Goal: Task Accomplishment & Management: Manage account settings

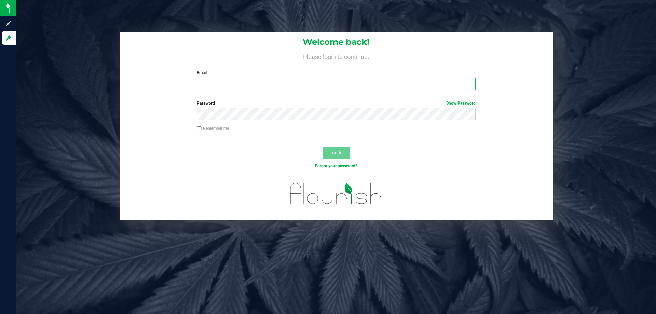
click at [249, 85] on input "Email" at bounding box center [336, 84] width 278 height 12
type input "[EMAIL_ADDRESS][DOMAIN_NAME]"
click at [322, 147] on button "Log In" at bounding box center [335, 153] width 27 height 12
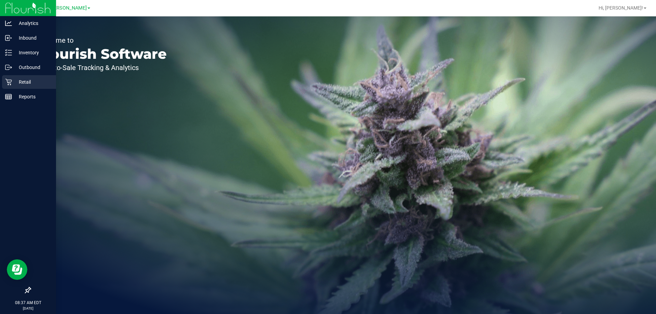
click at [20, 81] on p "Retail" at bounding box center [32, 82] width 41 height 8
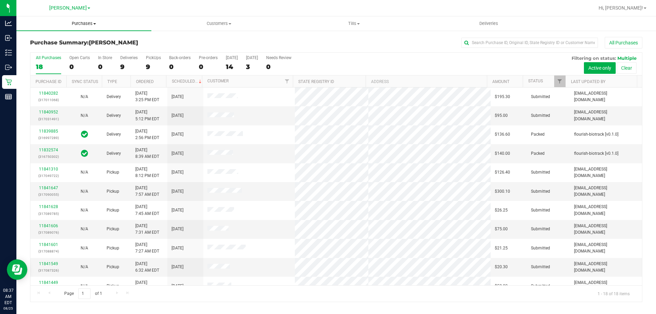
click at [101, 20] on uib-tab-heading "Purchases Summary of purchases Fulfillment All purchases" at bounding box center [83, 23] width 135 height 14
click at [40, 47] on span "Fulfillment" at bounding box center [37, 49] width 42 height 6
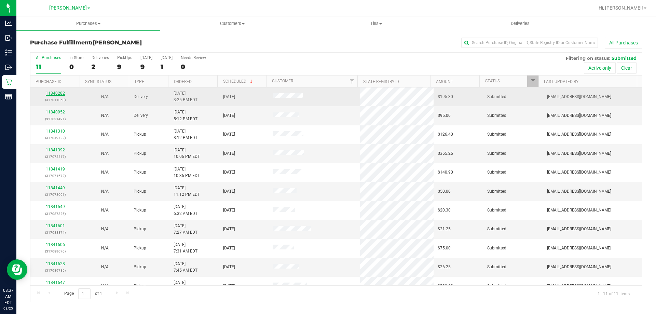
click at [53, 93] on link "11840282" at bounding box center [55, 93] width 19 height 5
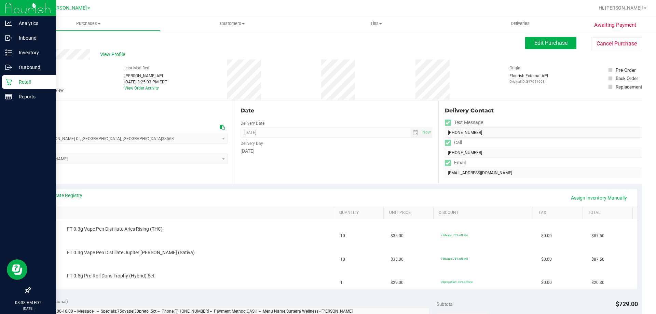
click at [12, 85] on icon at bounding box center [8, 82] width 7 height 7
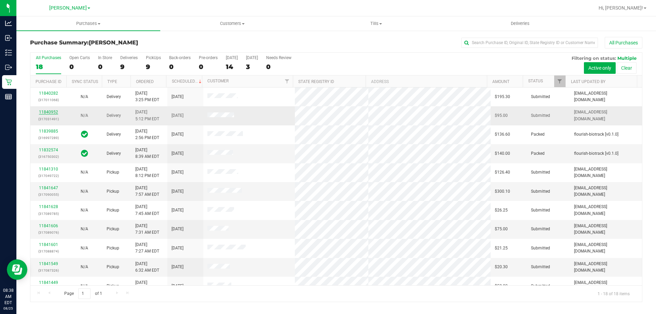
click at [47, 112] on link "11840952" at bounding box center [48, 112] width 19 height 5
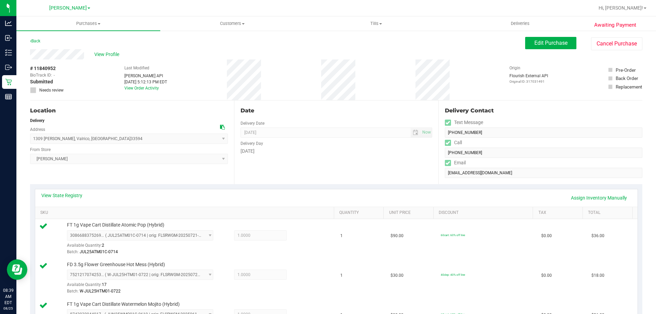
scroll to position [208, 0]
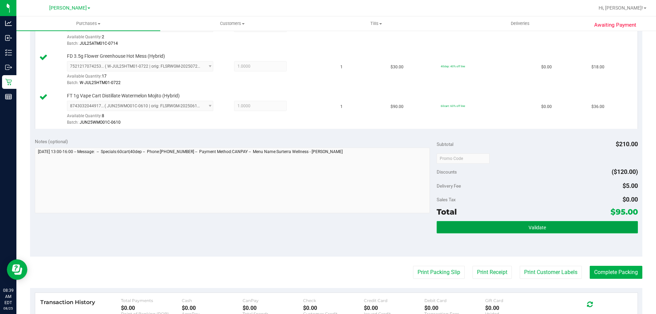
click at [588, 227] on button "Validate" at bounding box center [536, 227] width 201 height 12
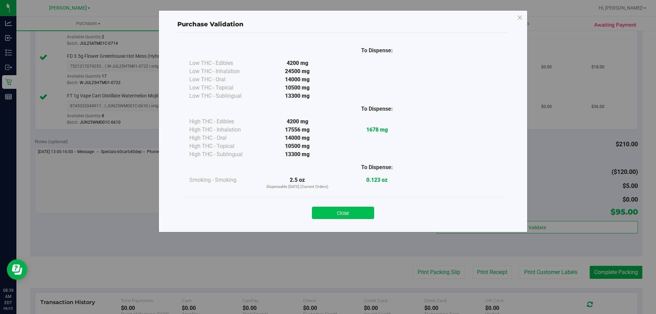
click at [334, 208] on button "Close" at bounding box center [343, 213] width 62 height 12
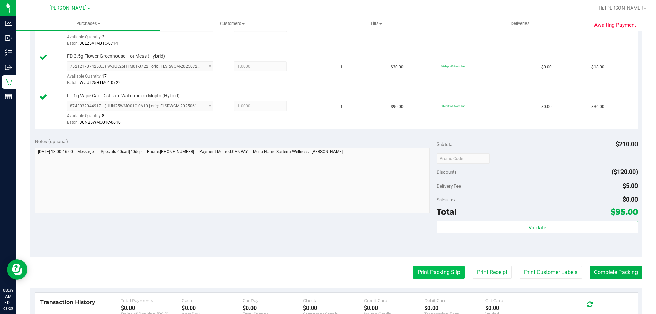
click at [453, 277] on button "Print Packing Slip" at bounding box center [439, 272] width 52 height 13
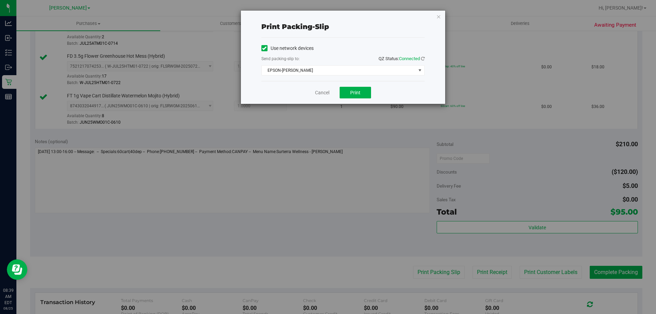
click at [328, 64] on div "Use network devices Send packing-slip to: QZ Status: Connected EPSON-BECK Choos…" at bounding box center [342, 59] width 163 height 32
click at [327, 71] on span "EPSON-BECK" at bounding box center [339, 71] width 154 height 10
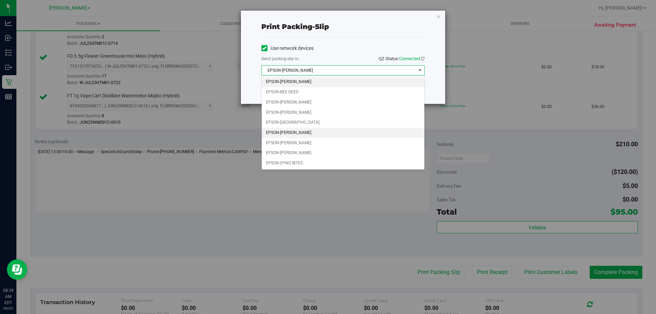
click at [305, 131] on li "EPSON-CONNIE SMITH" at bounding box center [343, 133] width 163 height 10
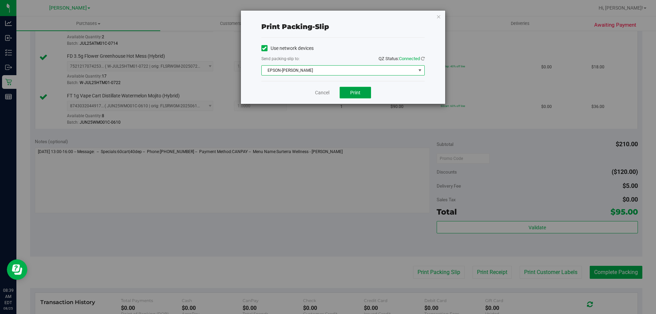
click at [355, 91] on span "Print" at bounding box center [355, 92] width 10 height 5
click at [357, 91] on span "Print" at bounding box center [355, 92] width 10 height 5
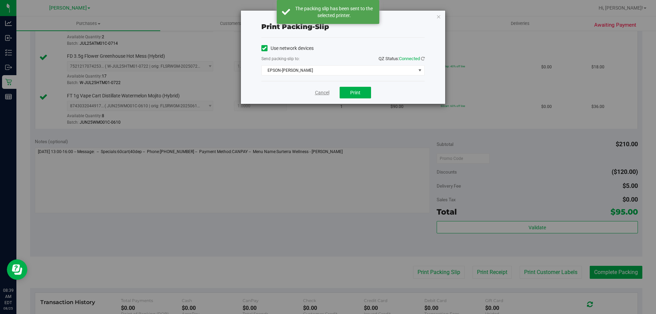
click at [325, 93] on link "Cancel" at bounding box center [322, 92] width 14 height 7
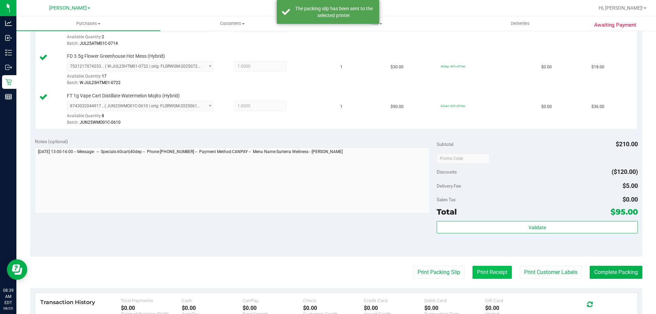
click at [484, 273] on button "Print Receipt" at bounding box center [491, 272] width 39 height 13
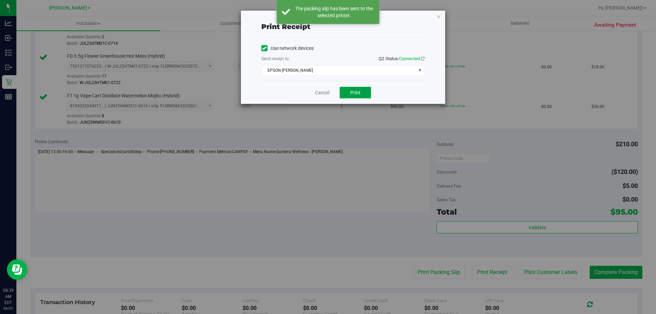
click at [353, 97] on button "Print" at bounding box center [354, 93] width 31 height 12
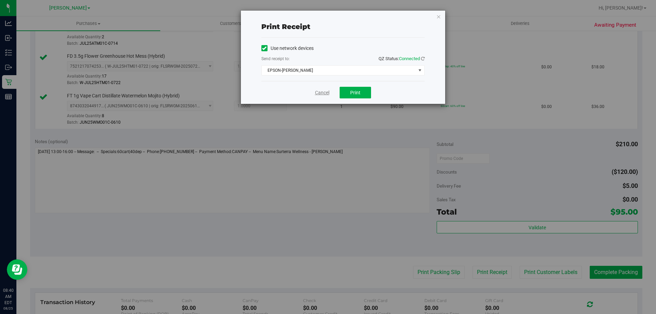
click at [320, 91] on link "Cancel" at bounding box center [322, 92] width 14 height 7
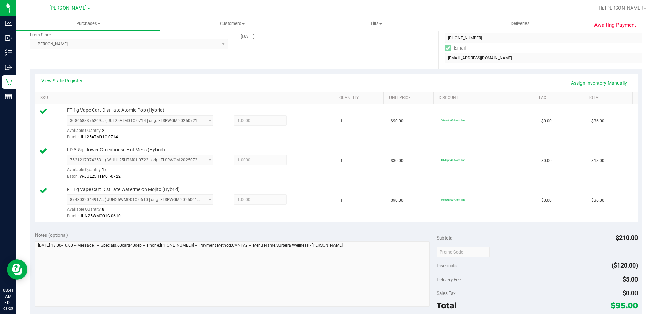
scroll to position [265, 0]
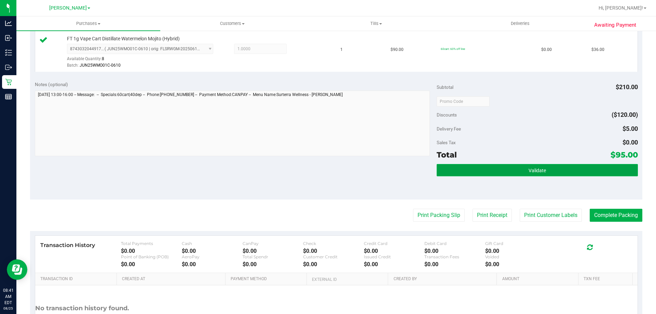
click at [528, 171] on span "Validate" at bounding box center [536, 170] width 17 height 5
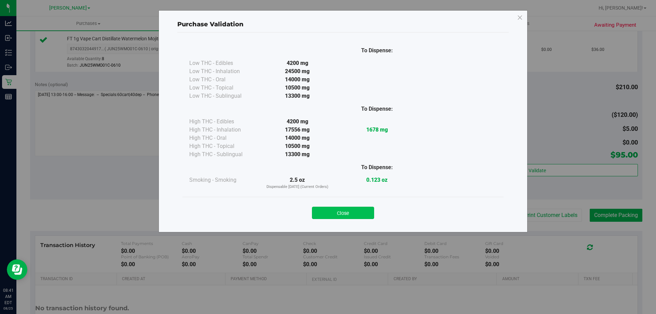
click at [346, 213] on button "Close" at bounding box center [343, 213] width 62 height 12
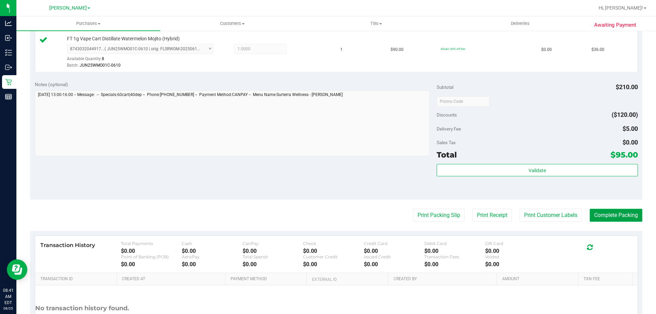
click at [627, 213] on button "Complete Packing" at bounding box center [615, 215] width 53 height 13
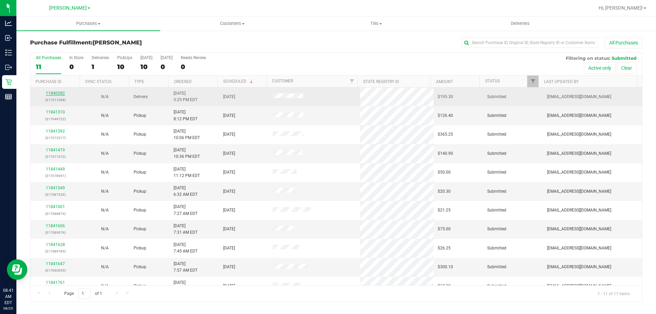
click at [60, 93] on link "11840282" at bounding box center [55, 93] width 19 height 5
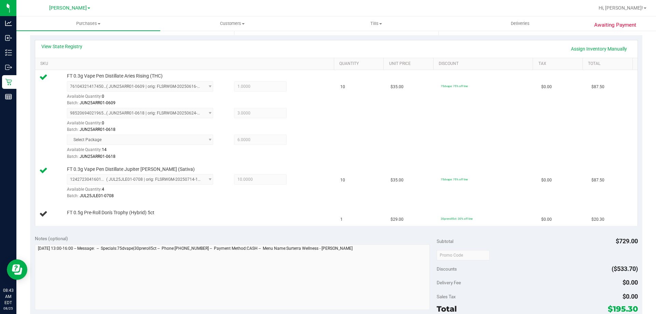
scroll to position [275, 0]
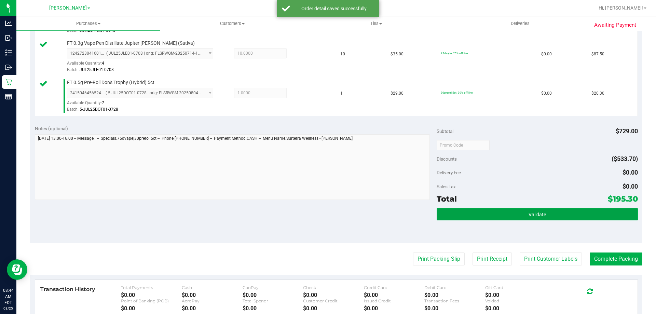
click at [569, 216] on button "Validate" at bounding box center [536, 214] width 201 height 12
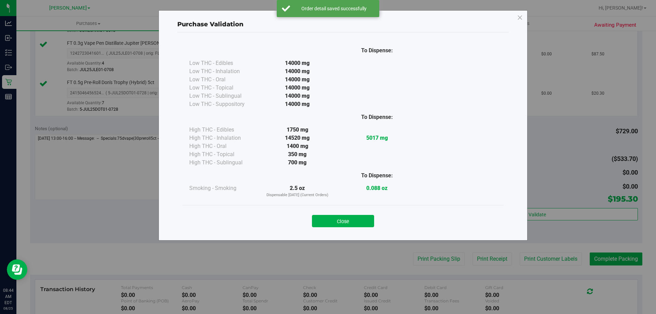
drag, startPoint x: 354, startPoint y: 223, endPoint x: 46, endPoint y: 200, distance: 309.3
click at [346, 223] on button "Close" at bounding box center [343, 221] width 62 height 12
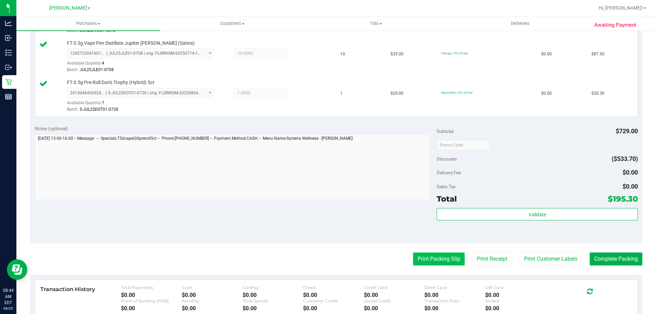
click at [429, 260] on button "Print Packing Slip" at bounding box center [439, 258] width 52 height 13
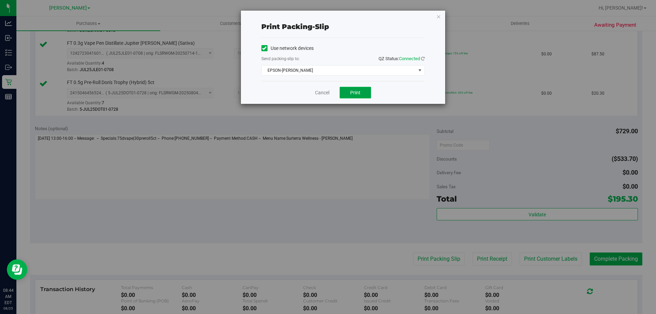
click at [352, 91] on span "Print" at bounding box center [355, 92] width 10 height 5
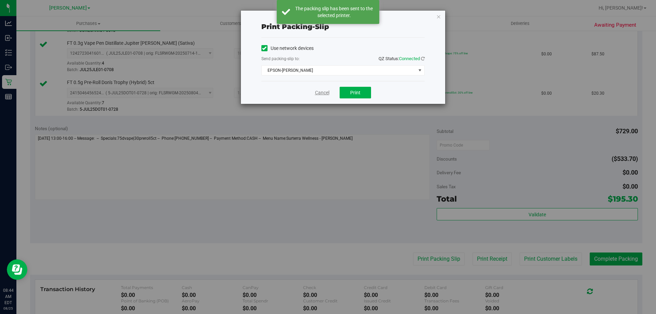
click at [323, 94] on link "Cancel" at bounding box center [322, 92] width 14 height 7
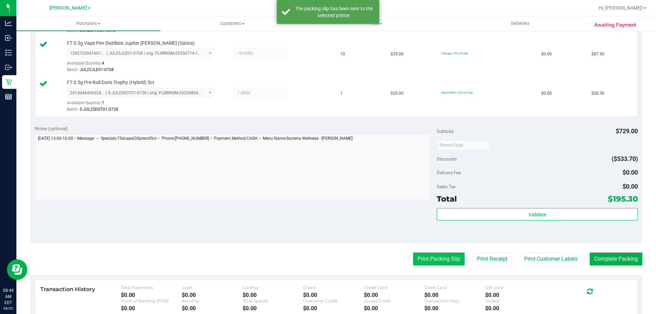
click at [437, 259] on button "Print Packing Slip" at bounding box center [439, 258] width 52 height 13
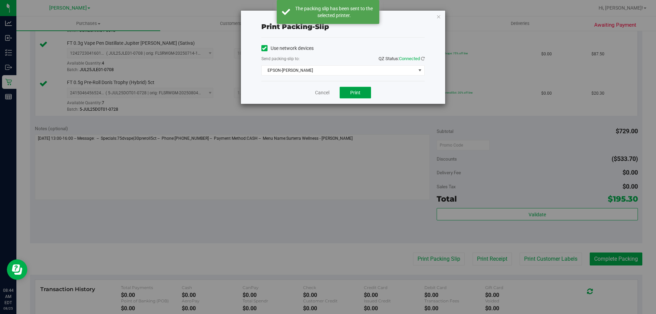
click at [359, 88] on button "Print" at bounding box center [354, 93] width 31 height 12
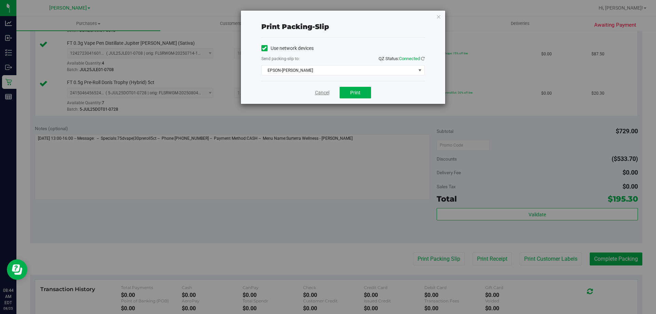
click at [318, 91] on link "Cancel" at bounding box center [322, 92] width 14 height 7
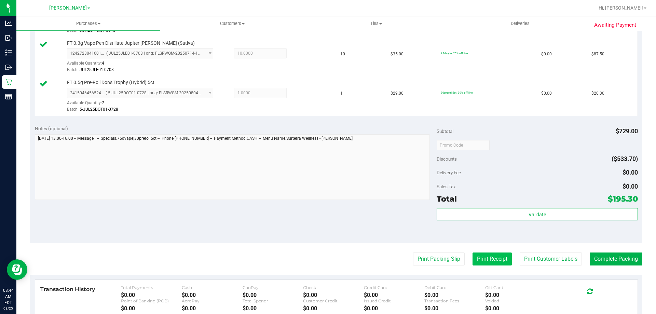
click at [487, 256] on button "Print Receipt" at bounding box center [491, 258] width 39 height 13
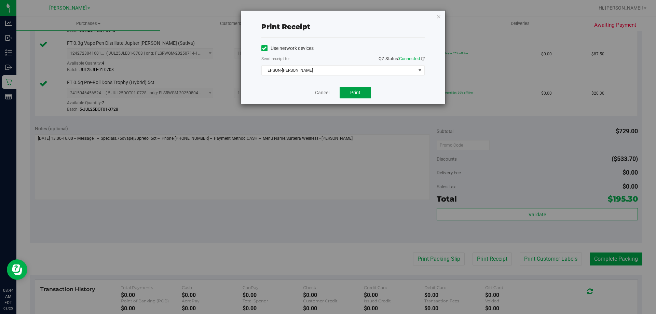
click at [358, 96] on button "Print" at bounding box center [354, 93] width 31 height 12
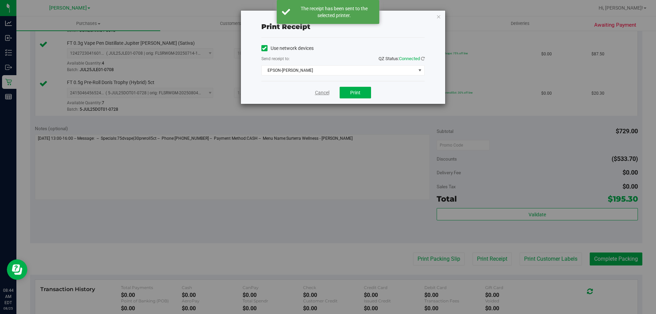
click at [321, 95] on link "Cancel" at bounding box center [322, 92] width 14 height 7
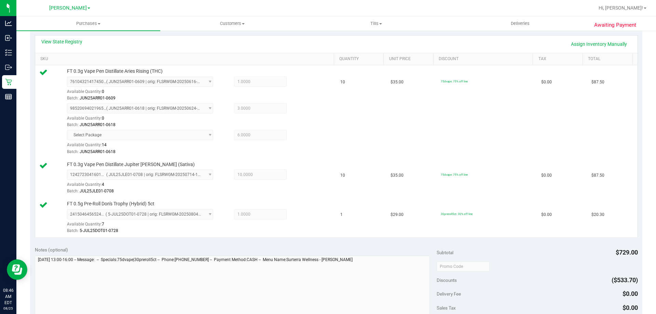
scroll to position [247, 0]
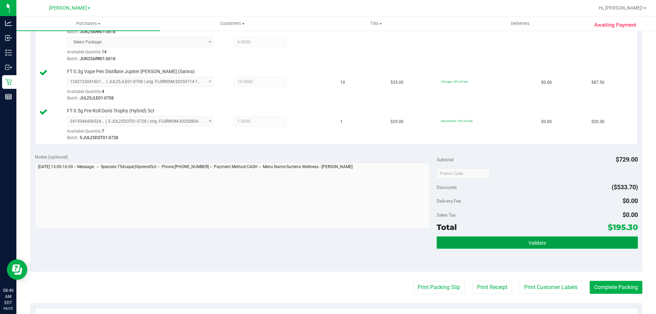
click at [511, 239] on button "Validate" at bounding box center [536, 242] width 201 height 12
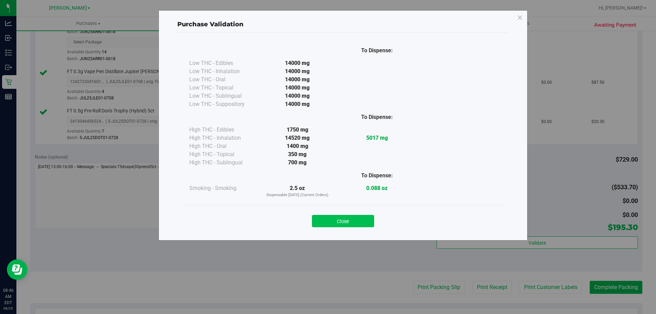
click at [356, 223] on button "Close" at bounding box center [343, 221] width 62 height 12
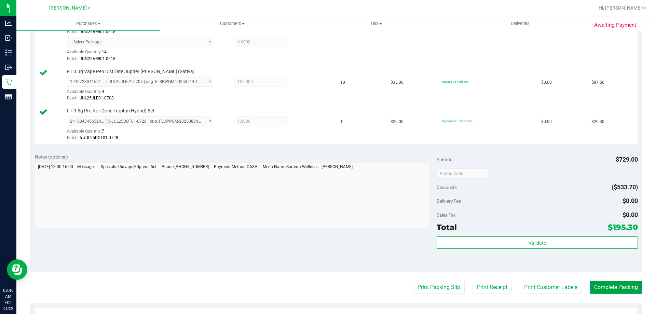
click at [628, 286] on button "Complete Packing" at bounding box center [615, 287] width 53 height 13
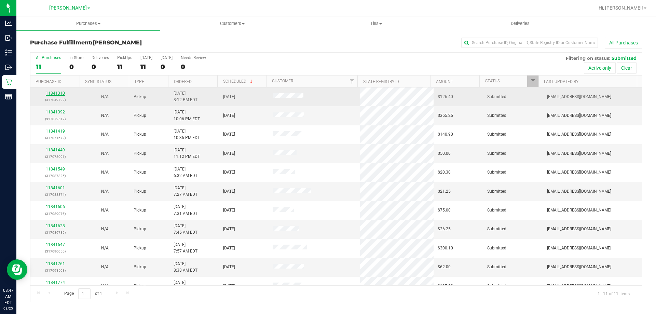
click at [60, 94] on link "11841310" at bounding box center [55, 93] width 19 height 5
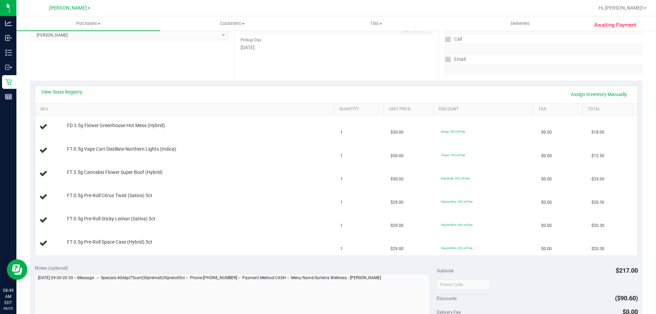
scroll to position [103, 0]
click at [80, 92] on link "View State Registry" at bounding box center [61, 92] width 41 height 7
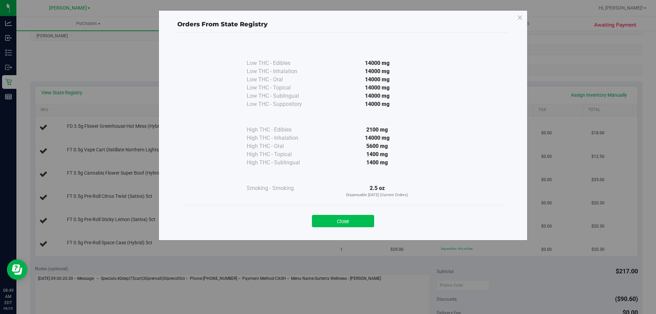
click at [353, 222] on button "Close" at bounding box center [343, 221] width 62 height 12
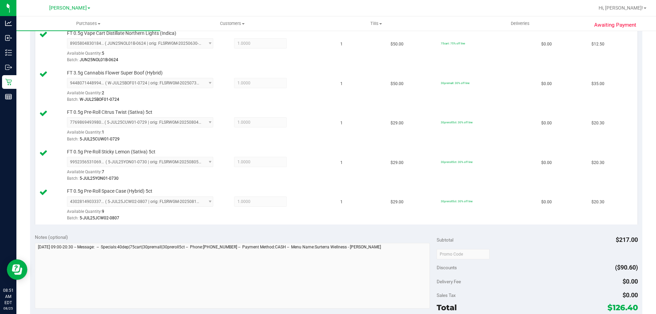
scroll to position [298, 0]
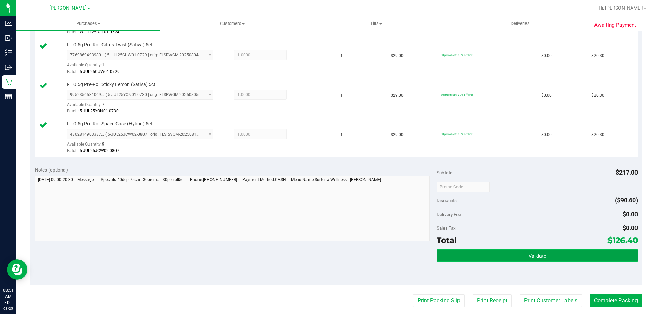
click at [566, 255] on button "Validate" at bounding box center [536, 255] width 201 height 12
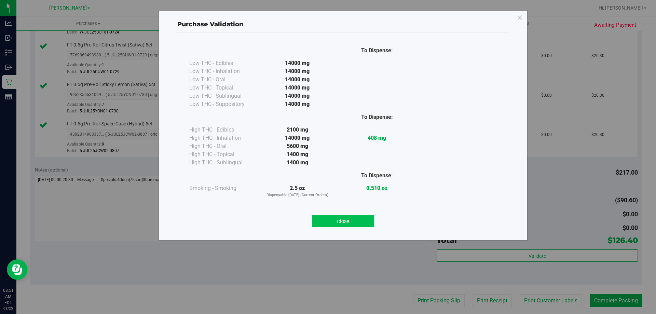
click at [355, 224] on button "Close" at bounding box center [343, 221] width 62 height 12
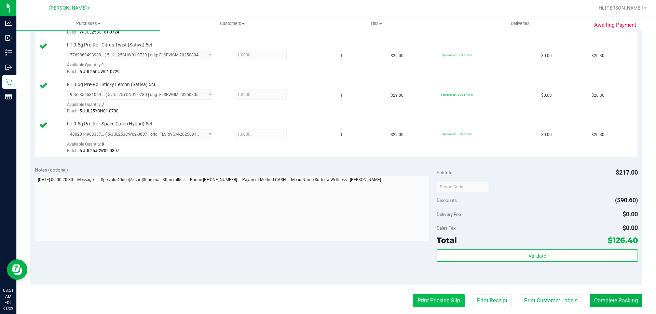
click at [424, 298] on button "Print Packing Slip" at bounding box center [439, 300] width 52 height 13
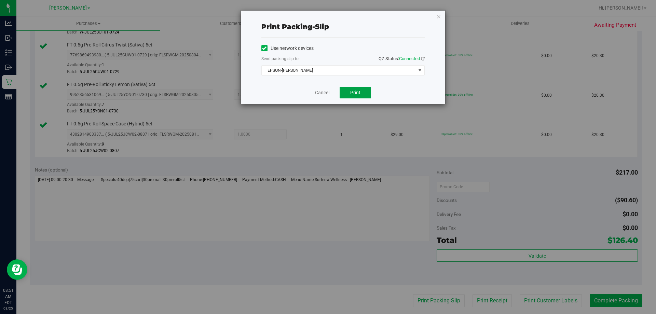
click at [364, 96] on button "Print" at bounding box center [354, 93] width 31 height 12
click at [328, 95] on link "Cancel" at bounding box center [322, 92] width 14 height 7
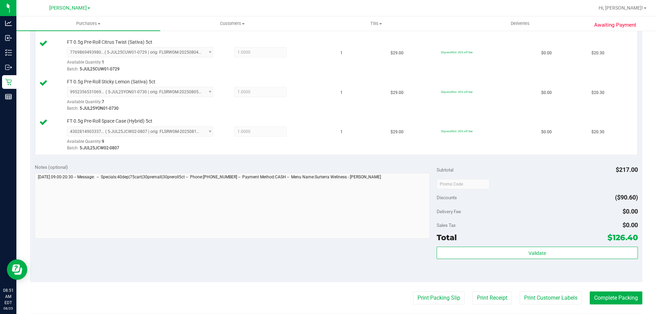
scroll to position [338, 0]
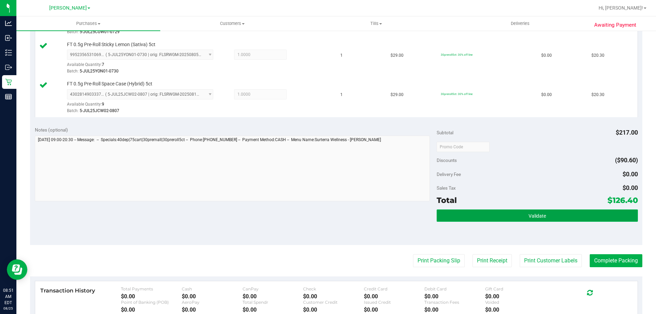
click at [523, 219] on button "Validate" at bounding box center [536, 215] width 201 height 12
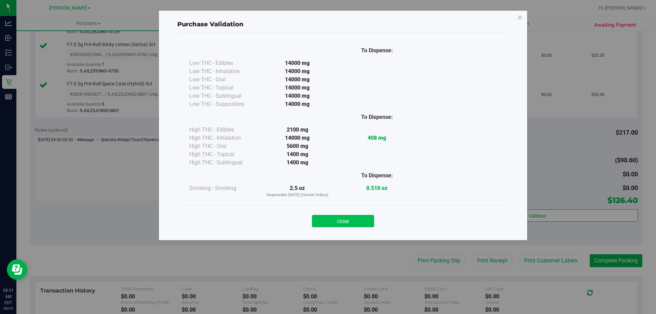
click at [324, 224] on button "Close" at bounding box center [343, 221] width 62 height 12
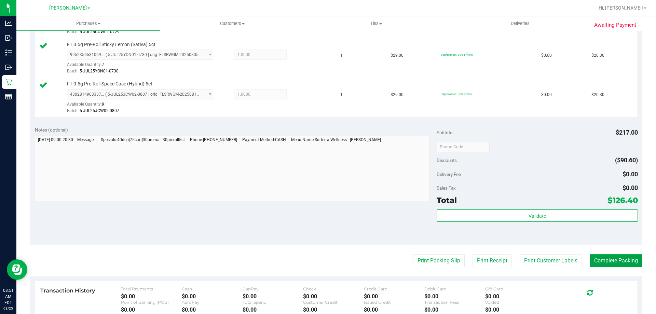
click at [616, 261] on button "Complete Packing" at bounding box center [615, 260] width 53 height 13
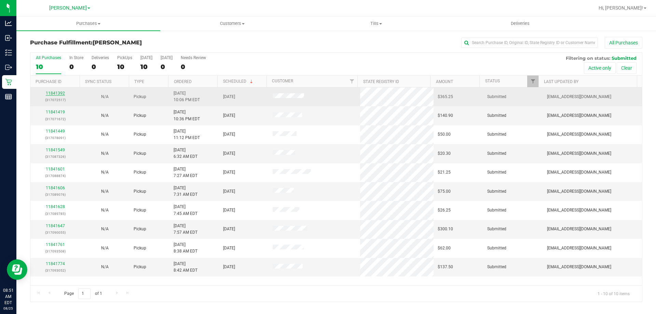
click at [53, 93] on link "11841392" at bounding box center [55, 93] width 19 height 5
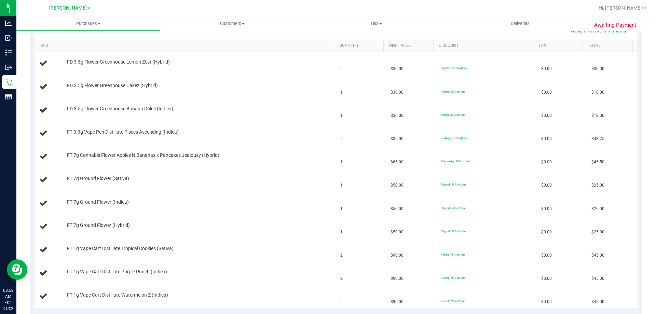
scroll to position [143, 0]
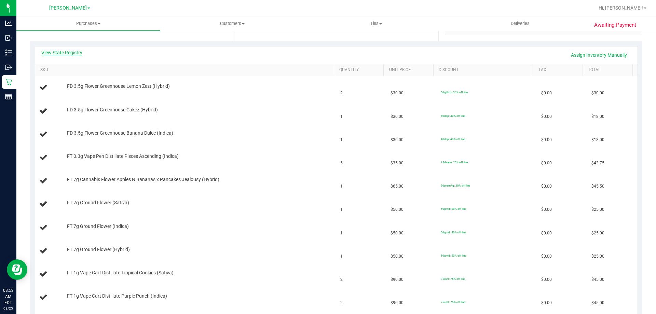
click at [72, 50] on link "View State Registry" at bounding box center [61, 52] width 41 height 7
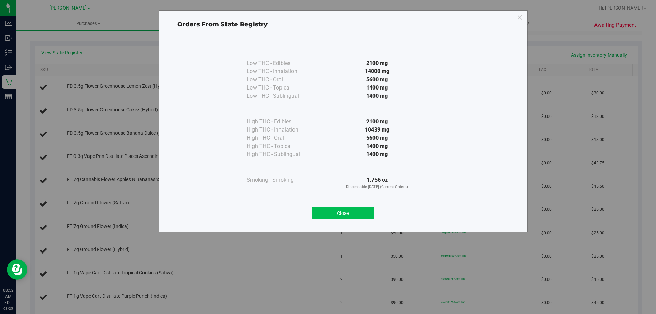
click at [347, 214] on button "Close" at bounding box center [343, 213] width 62 height 12
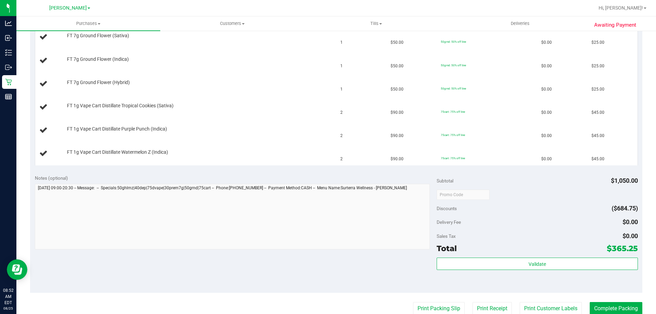
scroll to position [389, 0]
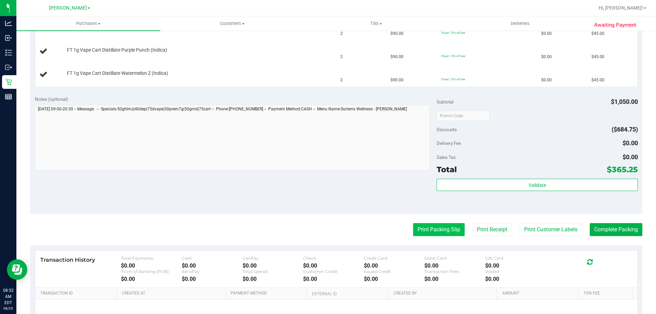
click at [437, 223] on button "Print Packing Slip" at bounding box center [439, 229] width 52 height 13
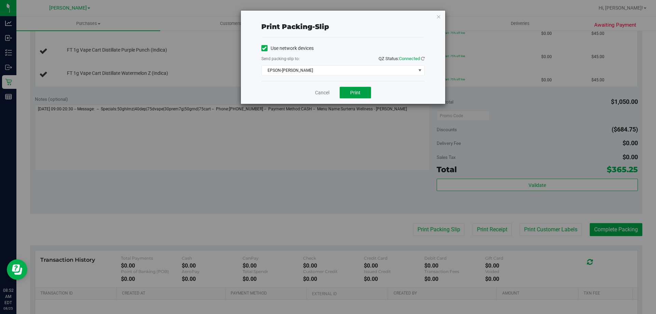
click at [367, 95] on button "Print" at bounding box center [354, 93] width 31 height 12
click at [318, 94] on link "Cancel" at bounding box center [322, 92] width 14 height 7
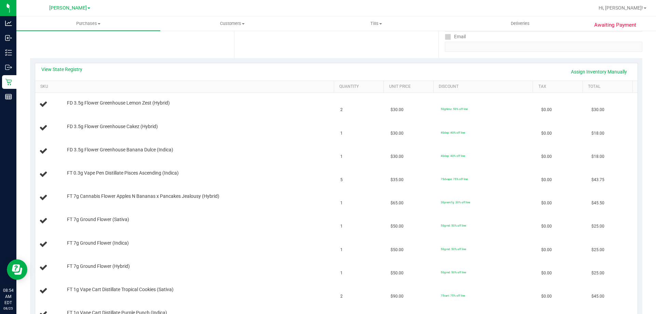
scroll to position [142, 0]
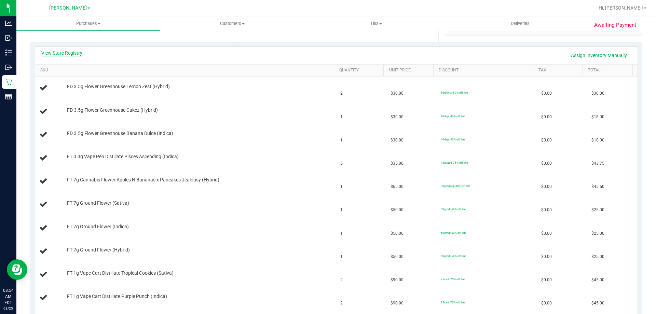
click at [61, 53] on link "View State Registry" at bounding box center [61, 53] width 41 height 7
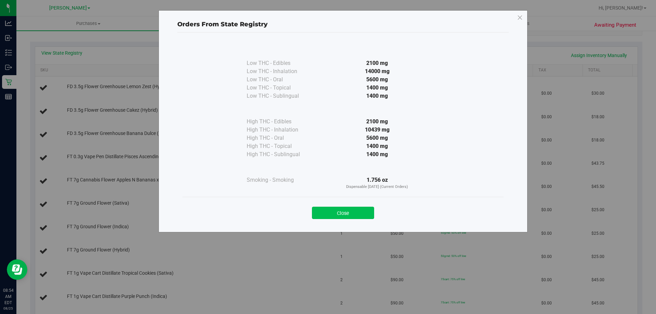
click at [345, 208] on button "Close" at bounding box center [343, 213] width 62 height 12
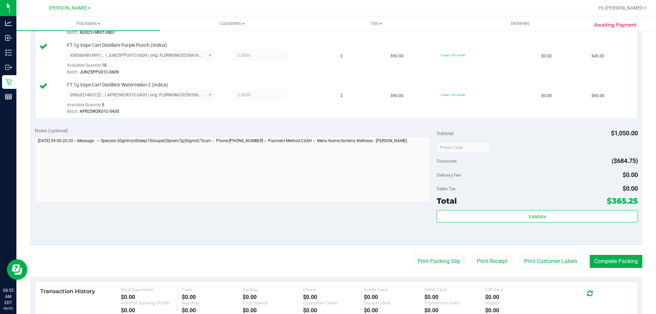
scroll to position [606, 0]
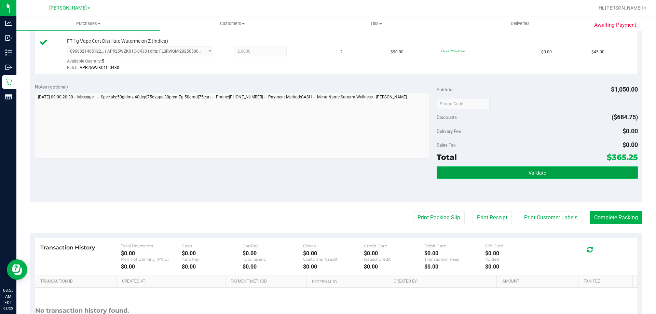
click at [543, 175] on button "Validate" at bounding box center [536, 172] width 201 height 12
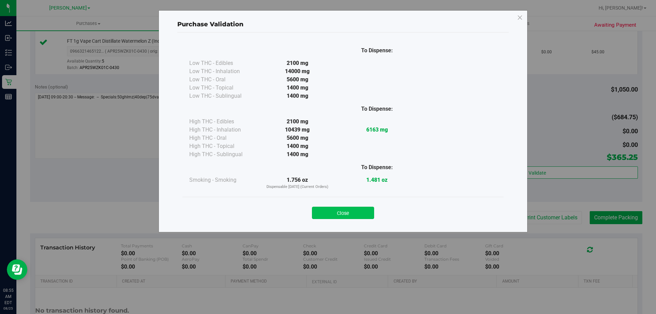
click at [359, 213] on button "Close" at bounding box center [343, 213] width 62 height 12
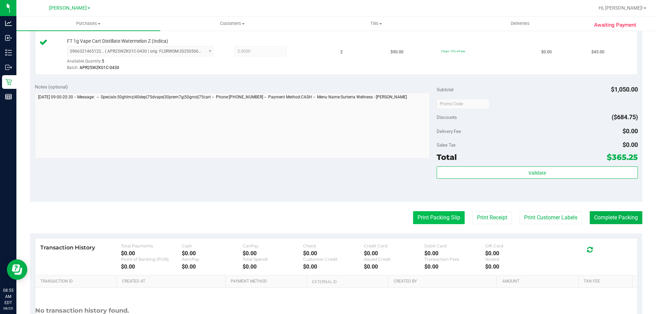
click at [420, 221] on button "Print Packing Slip" at bounding box center [439, 217] width 52 height 13
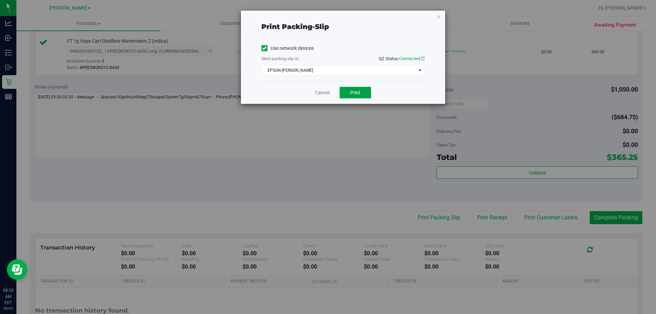
click at [353, 91] on span "Print" at bounding box center [355, 92] width 10 height 5
click at [327, 93] on link "Cancel" at bounding box center [322, 92] width 14 height 7
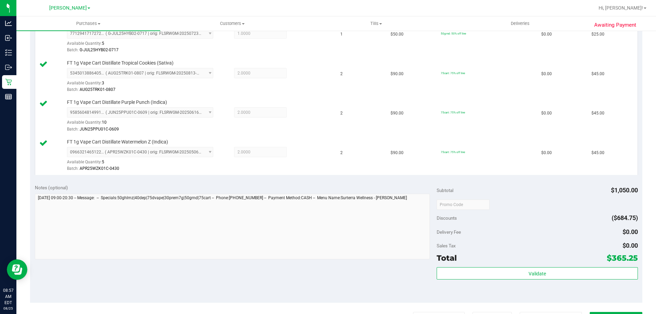
scroll to position [515, 0]
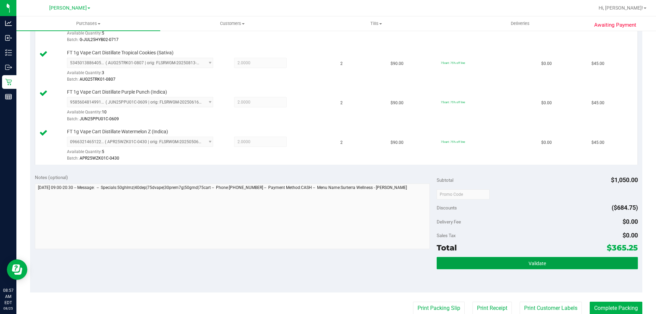
click at [544, 262] on button "Validate" at bounding box center [536, 263] width 201 height 12
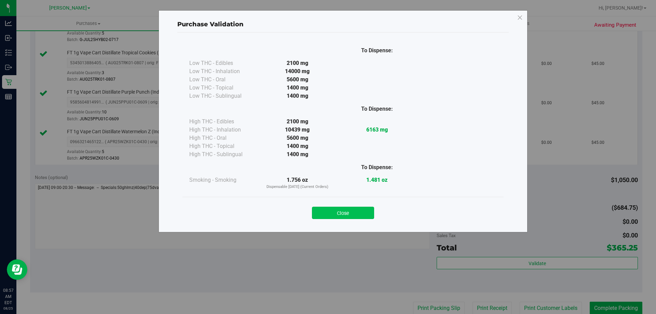
click at [335, 213] on button "Close" at bounding box center [343, 213] width 62 height 12
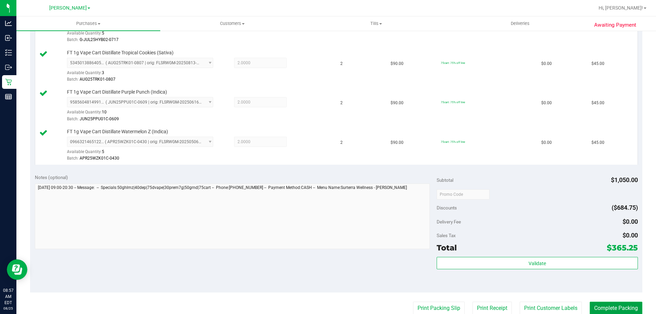
click at [610, 307] on button "Complete Packing" at bounding box center [615, 308] width 53 height 13
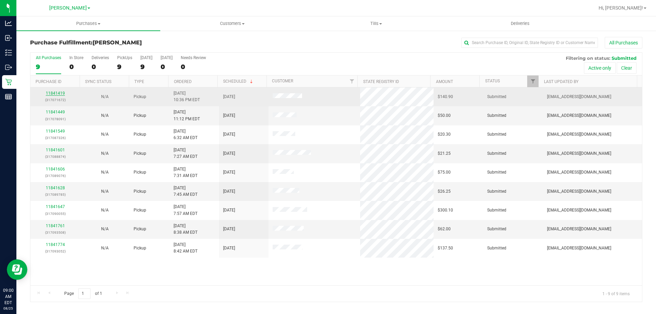
click at [57, 93] on link "11841419" at bounding box center [55, 93] width 19 height 5
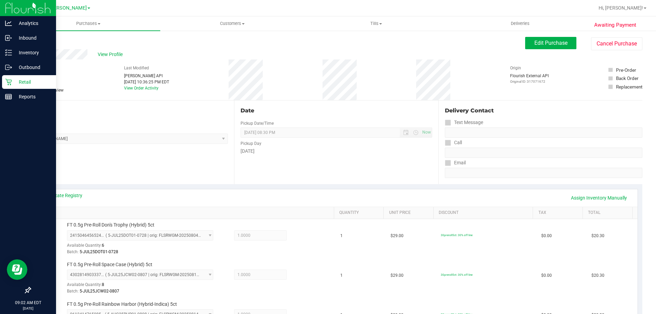
click at [16, 81] on p "Retail" at bounding box center [32, 82] width 41 height 8
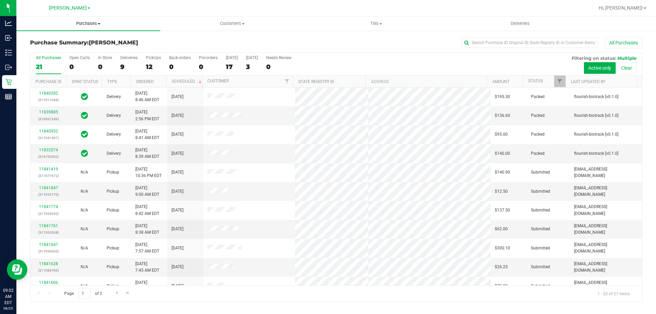
click at [102, 22] on span "Purchases" at bounding box center [88, 23] width 144 height 6
click at [63, 46] on li "Fulfillment" at bounding box center [88, 49] width 144 height 8
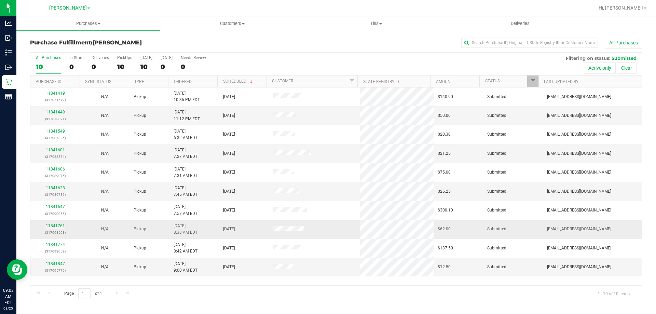
click at [55, 225] on link "11841761" at bounding box center [55, 225] width 19 height 5
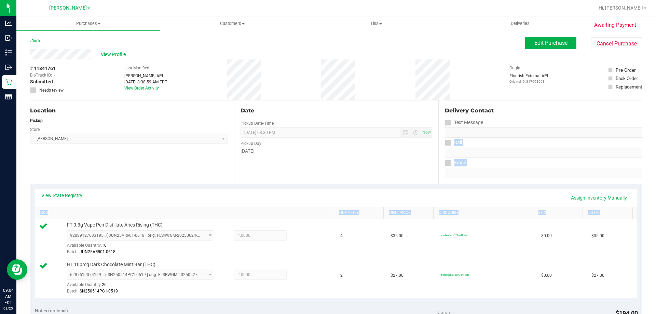
drag, startPoint x: 650, startPoint y: 133, endPoint x: 634, endPoint y: 195, distance: 64.6
click at [655, 240] on div "Purchases Summary of purchases Fulfillment All purchases Customers All customer…" at bounding box center [335, 164] width 639 height 297
click at [636, 189] on div "View State Registry Assign Inventory Manually SKU Quantity Unit Price Discount …" at bounding box center [336, 243] width 612 height 118
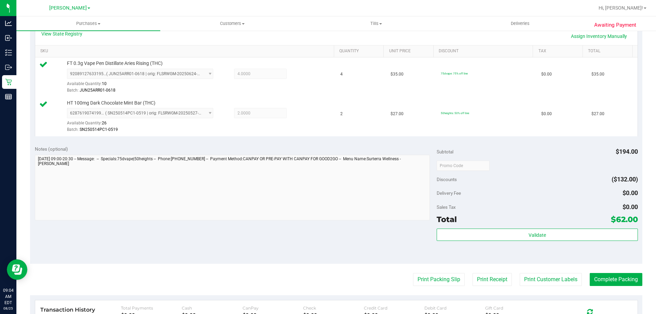
scroll to position [166, 0]
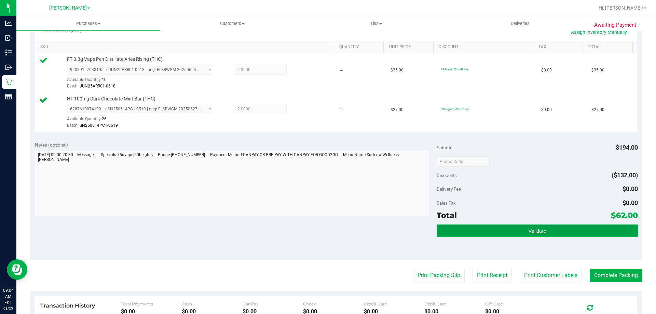
click at [606, 232] on button "Validate" at bounding box center [536, 230] width 201 height 12
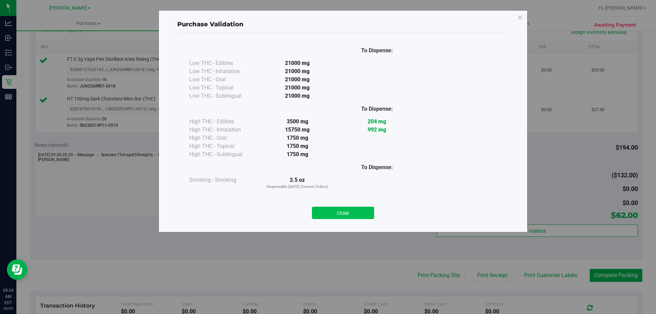
click at [335, 212] on button "Close" at bounding box center [343, 213] width 62 height 12
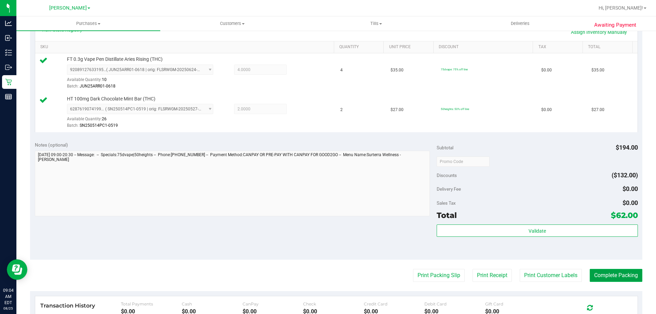
click at [600, 275] on button "Complete Packing" at bounding box center [615, 275] width 53 height 13
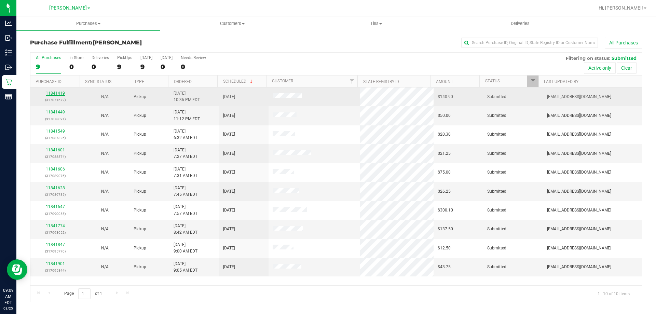
click at [48, 92] on link "11841419" at bounding box center [55, 93] width 19 height 5
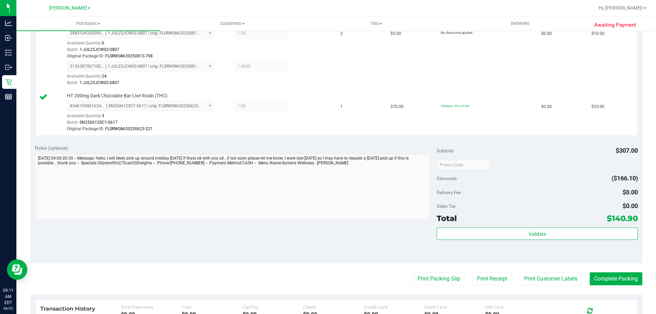
scroll to position [472, 0]
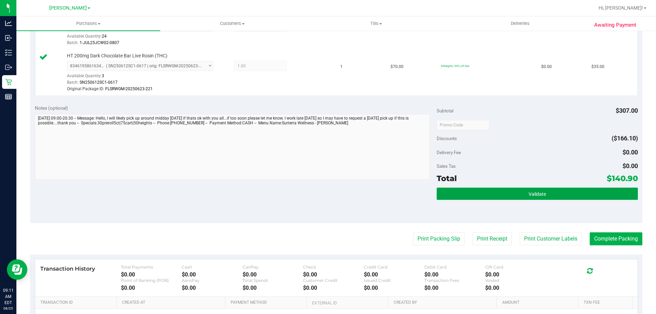
click at [528, 189] on button "Validate" at bounding box center [536, 194] width 201 height 12
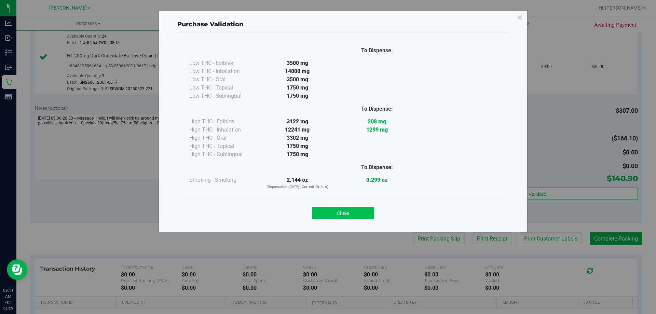
click at [346, 217] on button "Close" at bounding box center [343, 213] width 62 height 12
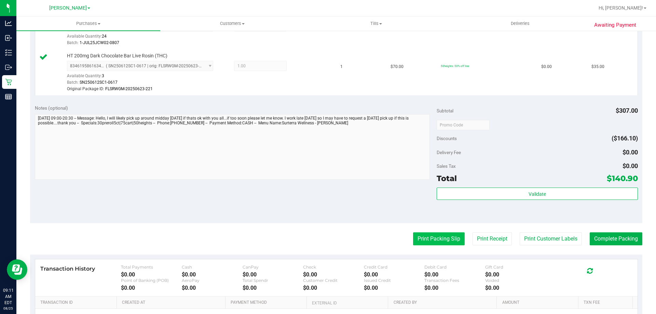
click at [443, 240] on button "Print Packing Slip" at bounding box center [439, 238] width 52 height 13
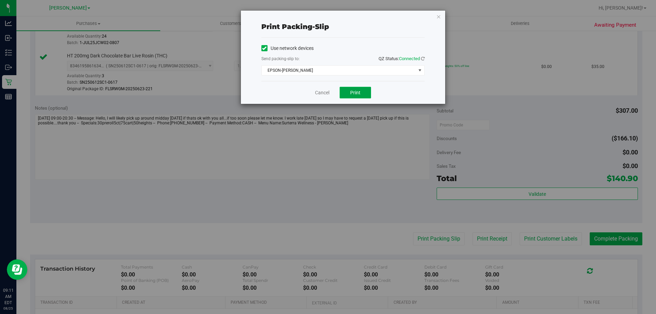
click at [353, 95] on span "Print" at bounding box center [355, 92] width 10 height 5
click at [329, 93] on link "Cancel" at bounding box center [322, 92] width 14 height 7
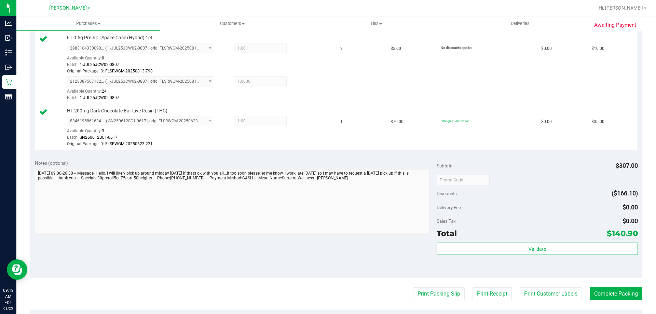
scroll to position [540, 0]
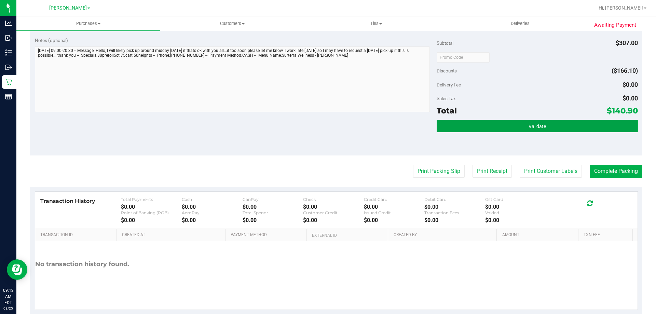
click at [518, 125] on button "Validate" at bounding box center [536, 126] width 201 height 12
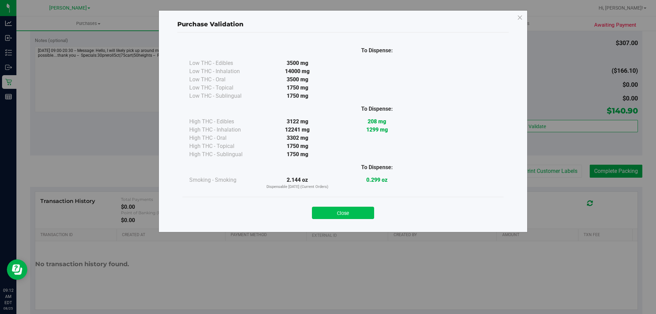
click at [358, 213] on button "Close" at bounding box center [343, 213] width 62 height 12
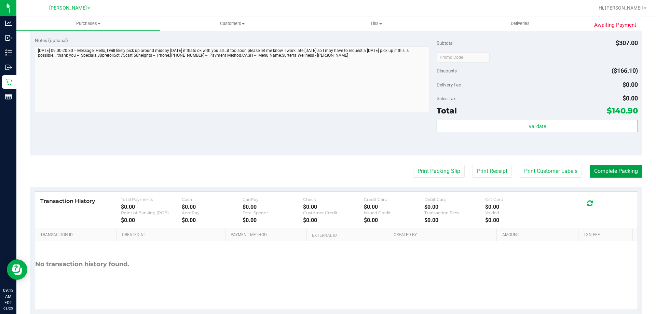
click at [615, 171] on button "Complete Packing" at bounding box center [615, 171] width 53 height 13
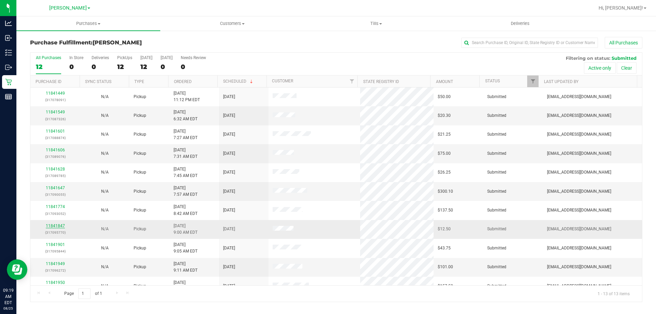
click at [59, 224] on link "11841847" at bounding box center [55, 225] width 19 height 5
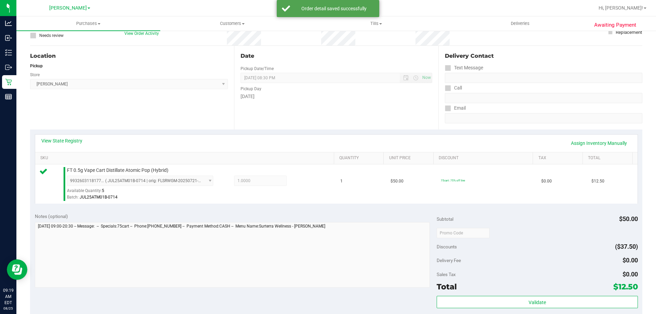
scroll to position [230, 0]
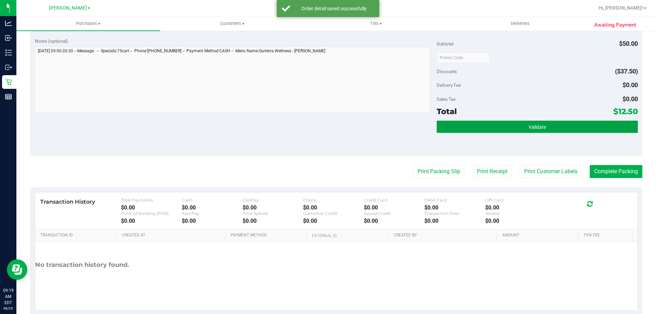
click at [564, 125] on button "Validate" at bounding box center [536, 127] width 201 height 12
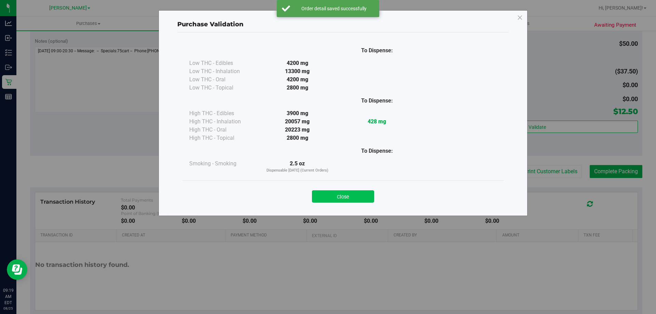
click at [347, 197] on button "Close" at bounding box center [343, 196] width 62 height 12
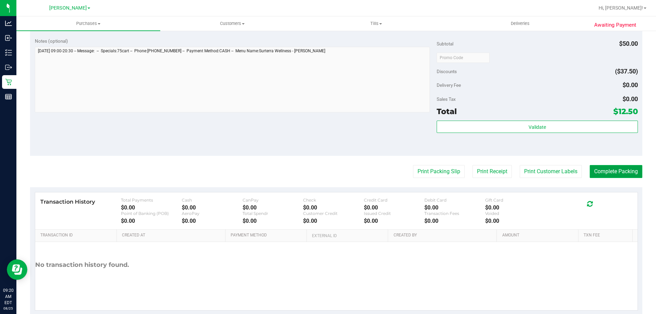
click at [611, 171] on button "Complete Packing" at bounding box center [615, 171] width 53 height 13
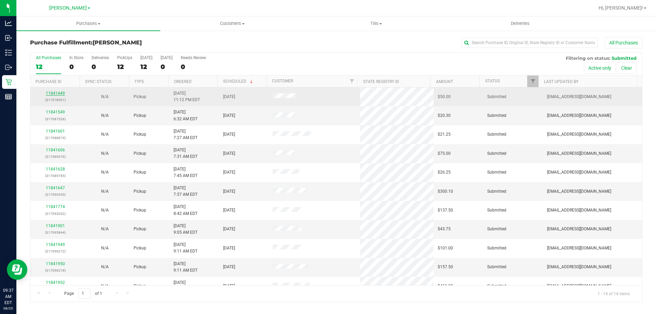
click at [58, 91] on link "11841449" at bounding box center [55, 93] width 19 height 5
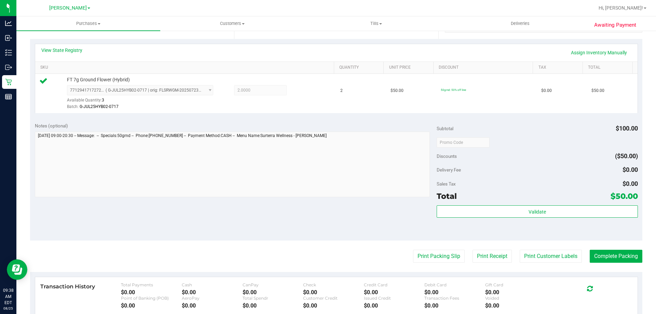
scroll to position [156, 0]
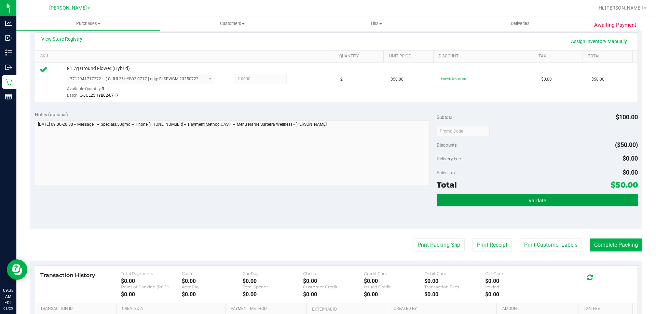
click at [558, 196] on button "Validate" at bounding box center [536, 200] width 201 height 12
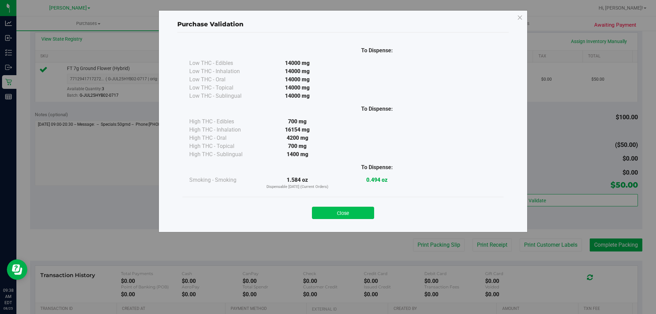
click at [360, 209] on button "Close" at bounding box center [343, 213] width 62 height 12
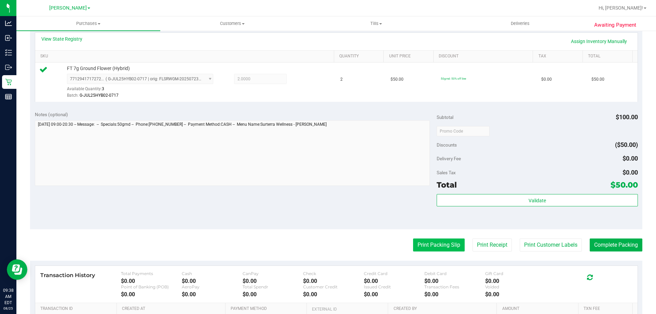
click at [446, 244] on button "Print Packing Slip" at bounding box center [439, 244] width 52 height 13
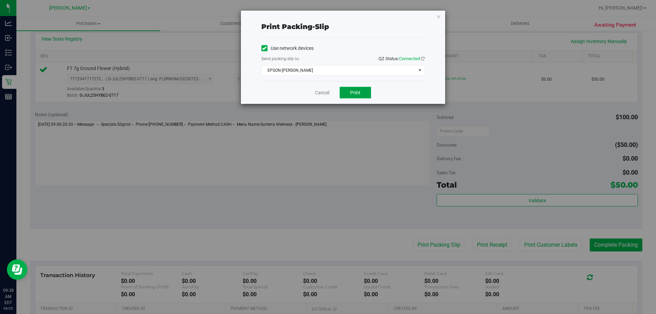
click at [348, 92] on button "Print" at bounding box center [354, 93] width 31 height 12
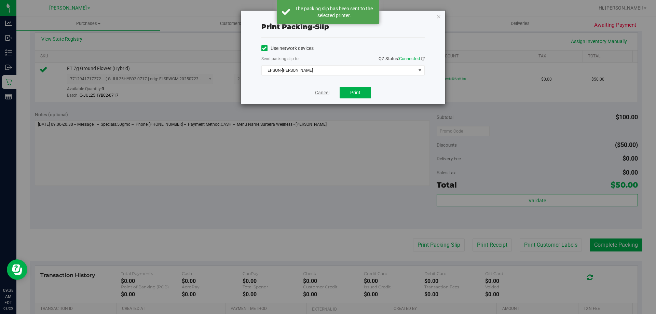
click at [327, 94] on link "Cancel" at bounding box center [322, 92] width 14 height 7
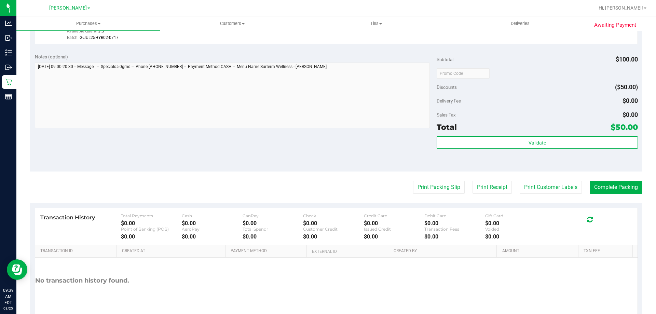
scroll to position [219, 0]
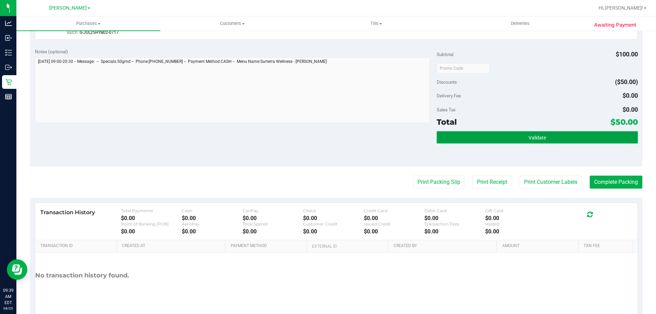
click at [548, 131] on button "Validate" at bounding box center [536, 137] width 201 height 12
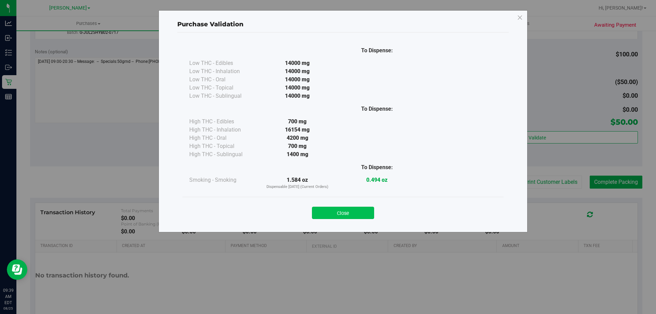
click at [333, 208] on button "Close" at bounding box center [343, 213] width 62 height 12
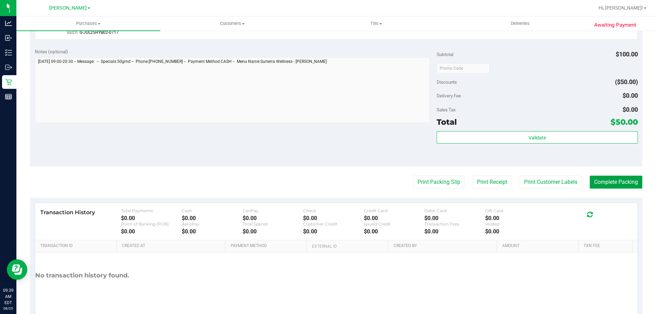
click at [626, 183] on button "Complete Packing" at bounding box center [615, 182] width 53 height 13
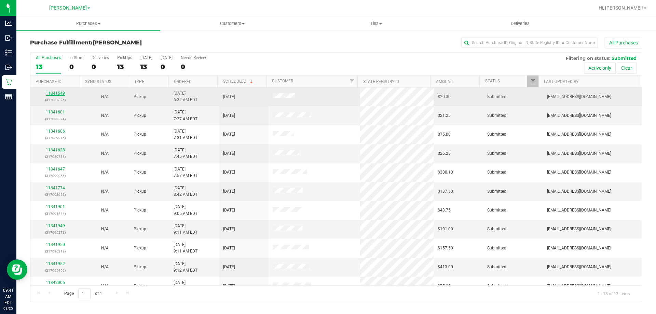
click at [56, 94] on link "11841549" at bounding box center [55, 93] width 19 height 5
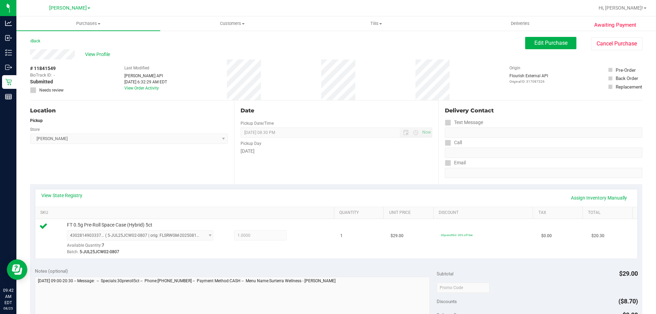
scroll to position [245, 0]
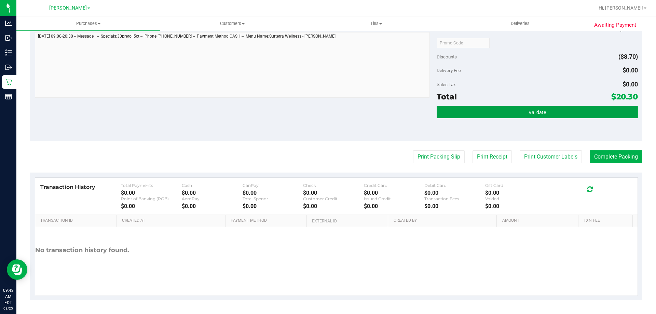
click at [541, 114] on span "Validate" at bounding box center [536, 112] width 17 height 5
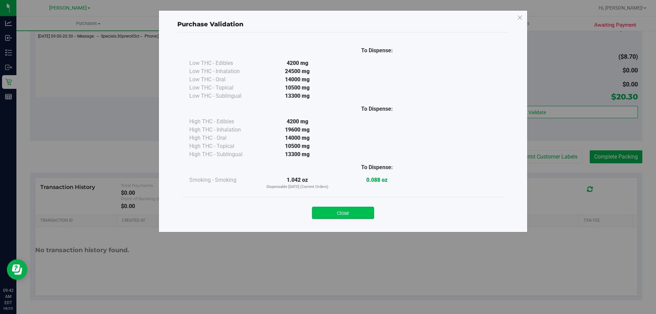
click at [363, 210] on button "Close" at bounding box center [343, 213] width 62 height 12
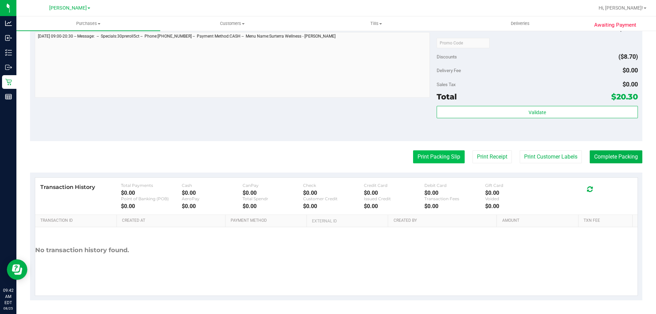
click at [446, 158] on button "Print Packing Slip" at bounding box center [439, 156] width 52 height 13
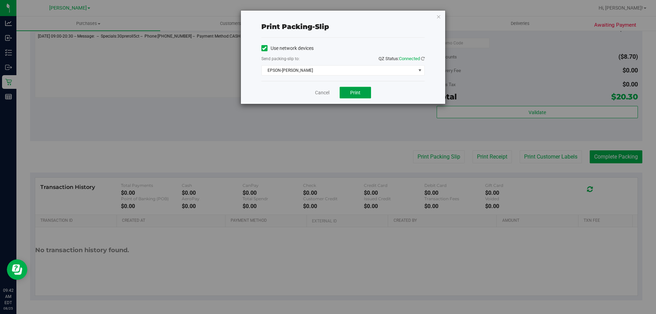
click at [353, 91] on span "Print" at bounding box center [355, 92] width 10 height 5
click at [317, 95] on link "Cancel" at bounding box center [322, 92] width 14 height 7
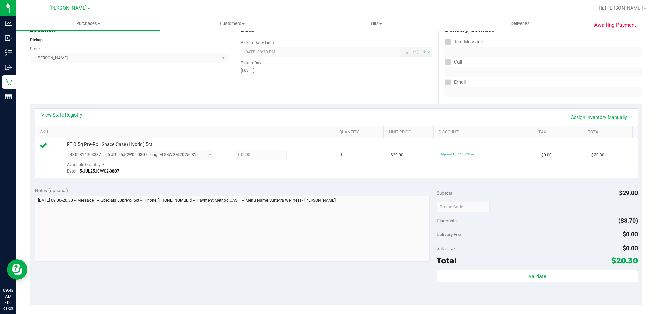
scroll to position [175, 0]
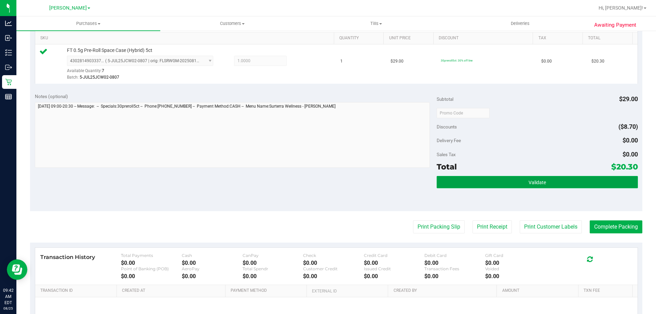
click at [534, 177] on button "Validate" at bounding box center [536, 182] width 201 height 12
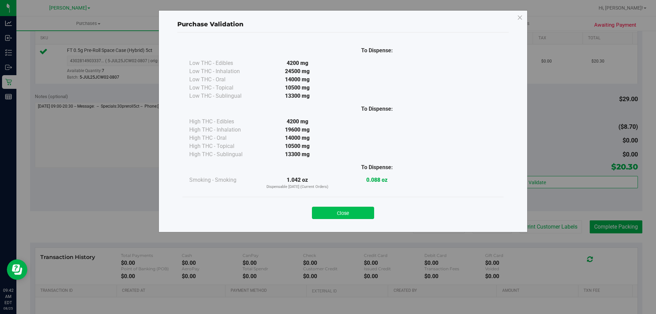
click at [352, 213] on button "Close" at bounding box center [343, 213] width 62 height 12
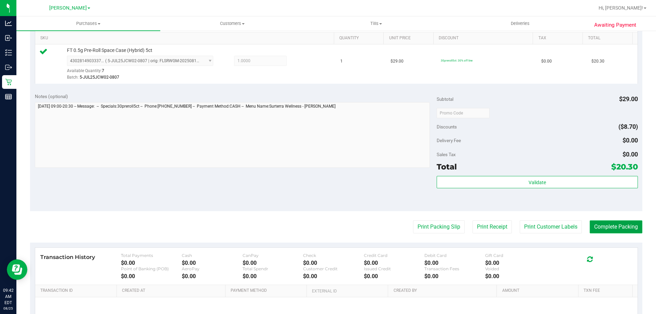
click at [610, 223] on button "Complete Packing" at bounding box center [615, 226] width 53 height 13
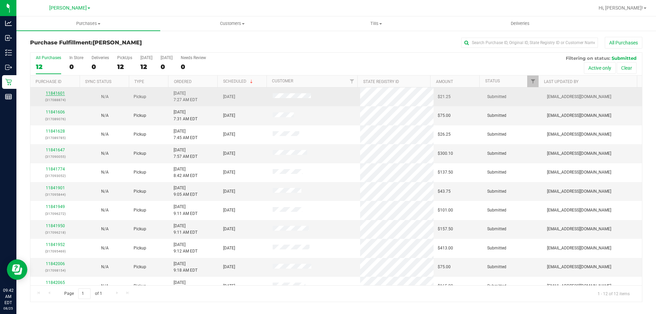
click at [54, 92] on link "11841601" at bounding box center [55, 93] width 19 height 5
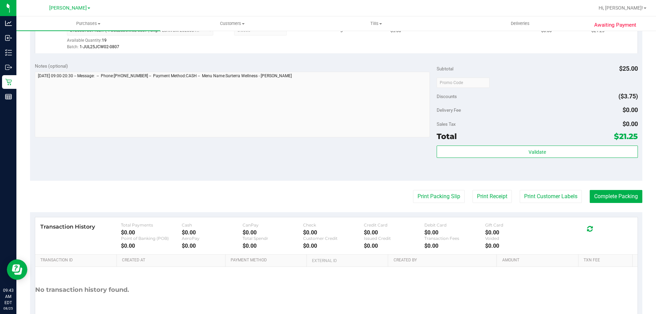
scroll to position [207, 0]
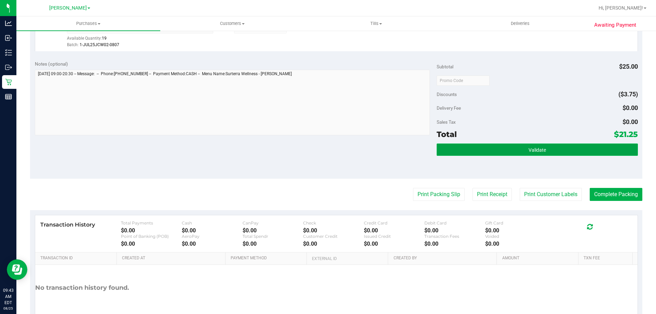
click at [549, 148] on button "Validate" at bounding box center [536, 149] width 201 height 12
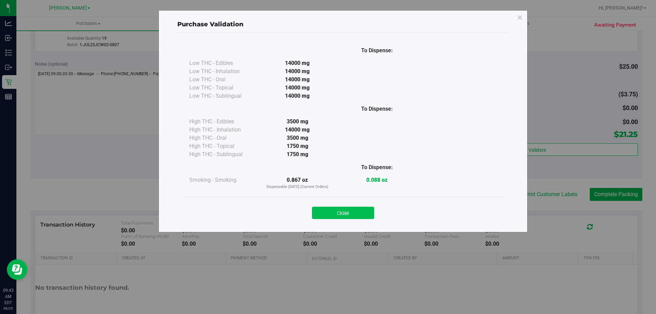
click at [357, 212] on button "Close" at bounding box center [343, 213] width 62 height 12
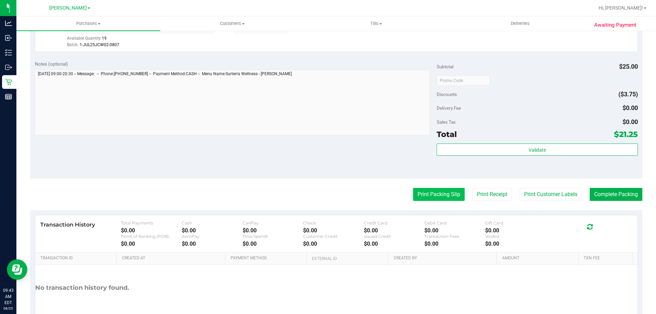
click at [428, 200] on button "Print Packing Slip" at bounding box center [439, 194] width 52 height 13
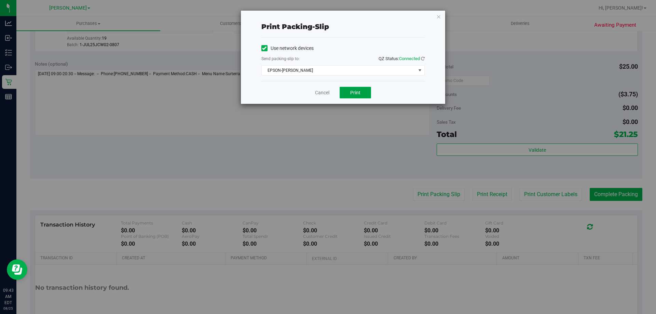
click at [357, 94] on span "Print" at bounding box center [355, 92] width 10 height 5
click at [318, 91] on link "Cancel" at bounding box center [322, 92] width 14 height 7
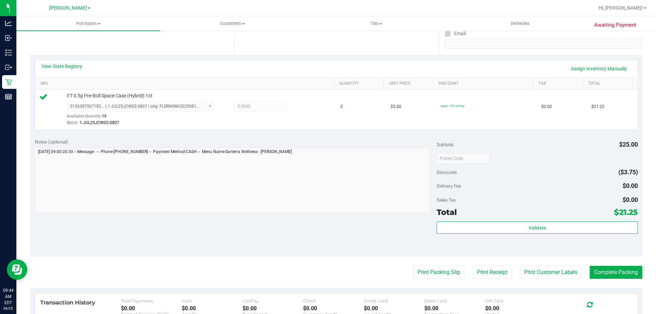
scroll to position [130, 0]
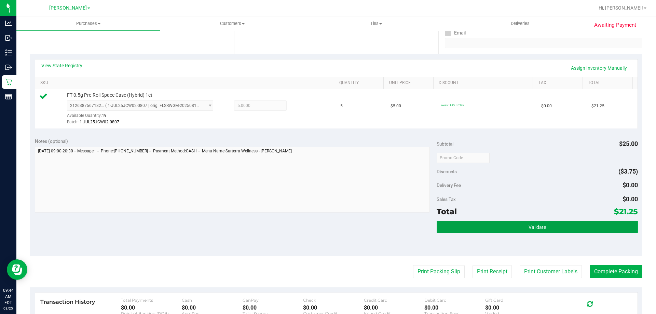
click at [519, 226] on button "Validate" at bounding box center [536, 227] width 201 height 12
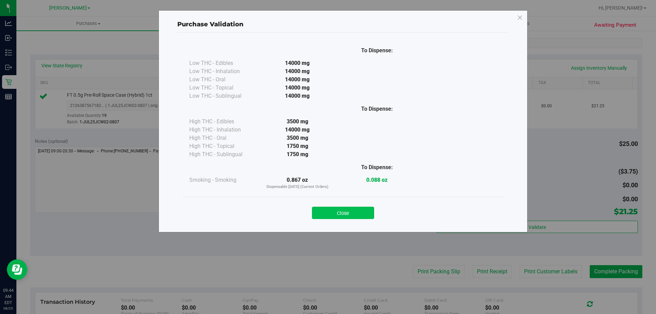
click at [342, 213] on button "Close" at bounding box center [343, 213] width 62 height 12
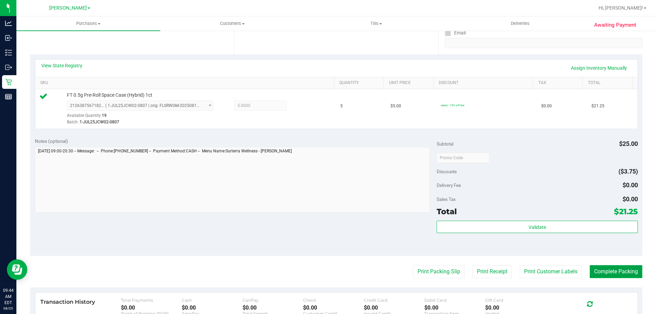
click at [619, 275] on button "Complete Packing" at bounding box center [615, 271] width 53 height 13
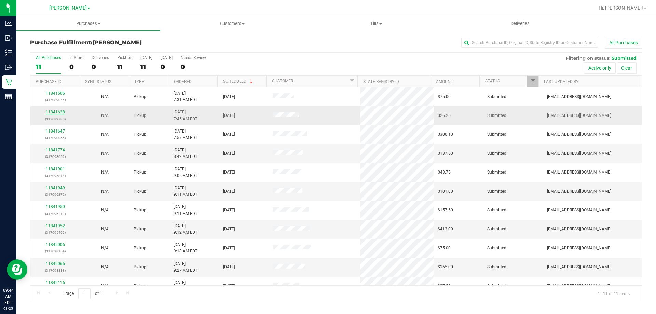
click at [56, 111] on link "11841628" at bounding box center [55, 112] width 19 height 5
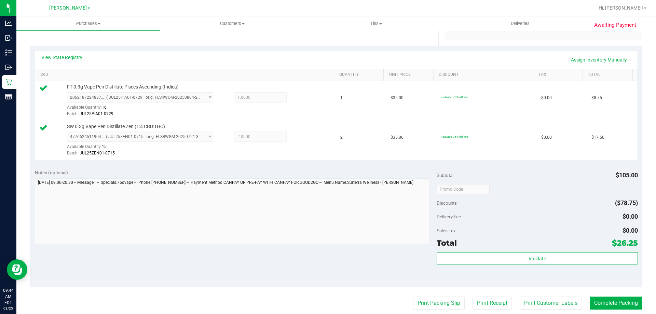
scroll to position [182, 0]
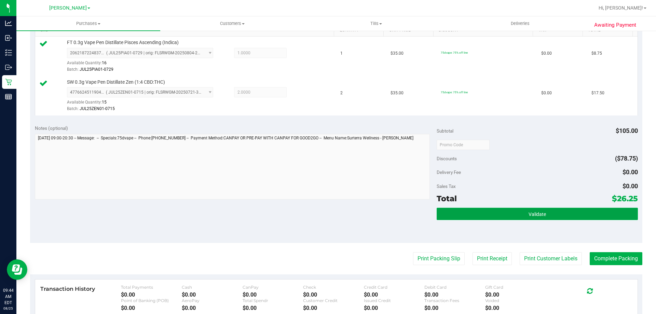
click at [583, 212] on button "Validate" at bounding box center [536, 214] width 201 height 12
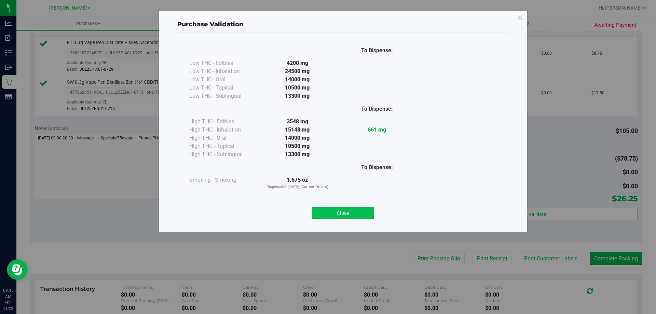
click at [367, 214] on button "Close" at bounding box center [343, 213] width 62 height 12
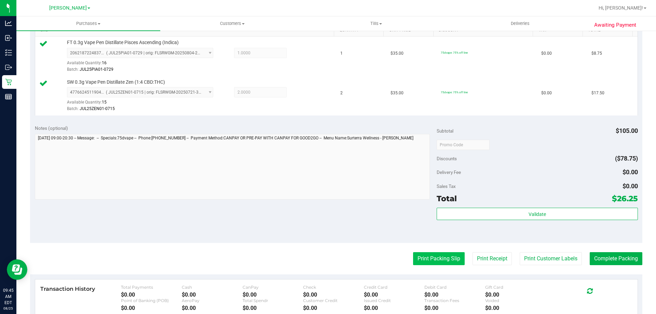
click at [442, 262] on button "Print Packing Slip" at bounding box center [439, 258] width 52 height 13
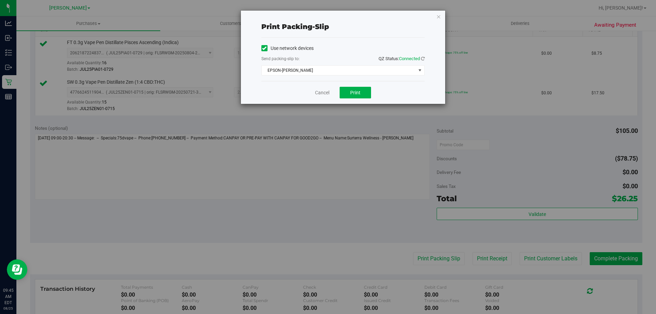
click at [355, 84] on div "Cancel Print" at bounding box center [342, 92] width 163 height 23
click at [355, 96] on button "Print" at bounding box center [354, 93] width 31 height 12
click at [325, 93] on link "Cancel" at bounding box center [322, 92] width 14 height 7
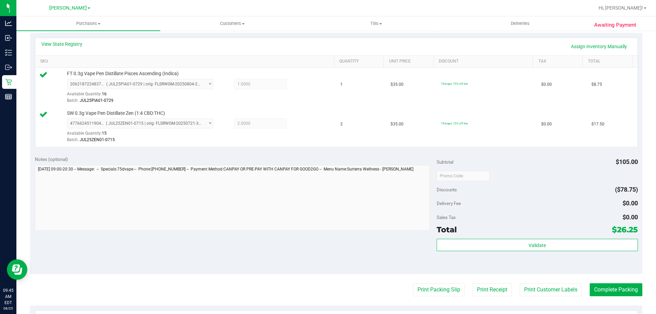
scroll to position [162, 0]
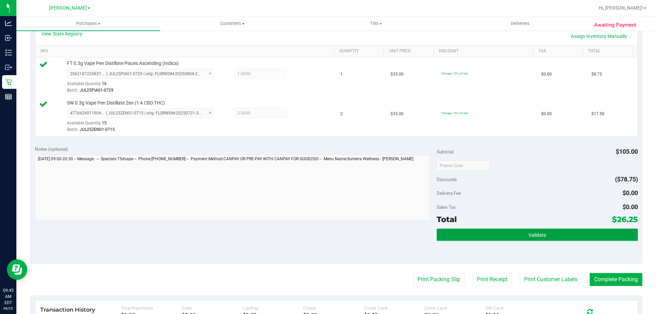
click at [539, 237] on span "Validate" at bounding box center [536, 234] width 17 height 5
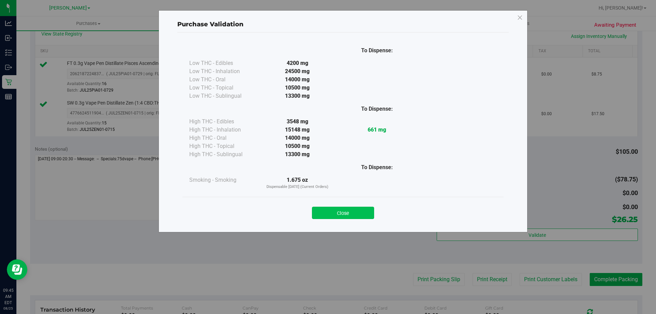
click at [341, 215] on button "Close" at bounding box center [343, 213] width 62 height 12
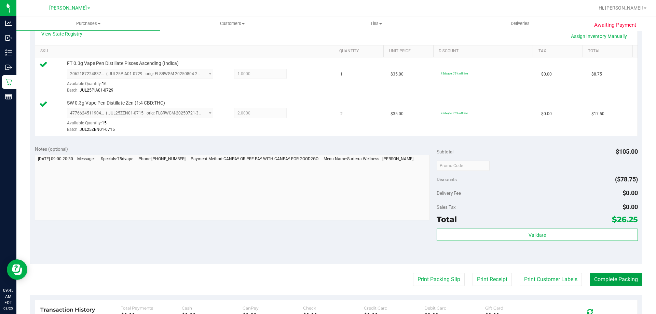
click at [613, 278] on button "Complete Packing" at bounding box center [615, 279] width 53 height 13
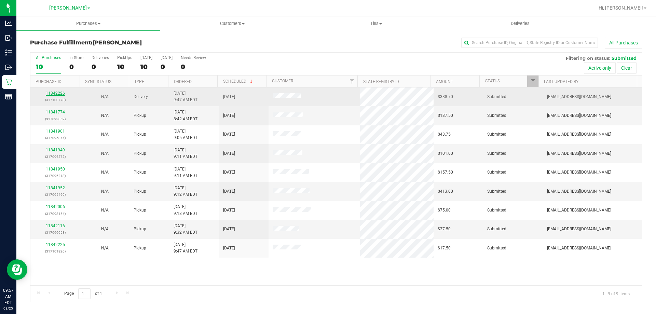
click at [53, 94] on link "11842226" at bounding box center [55, 93] width 19 height 5
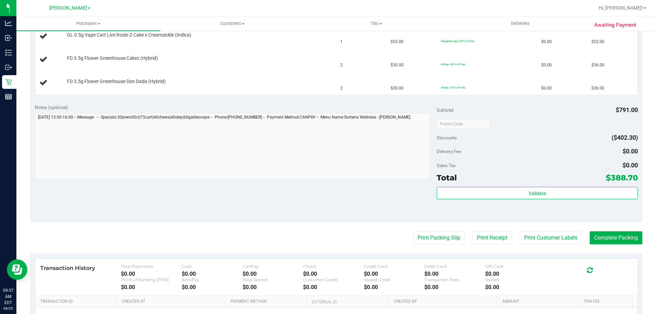
scroll to position [407, 0]
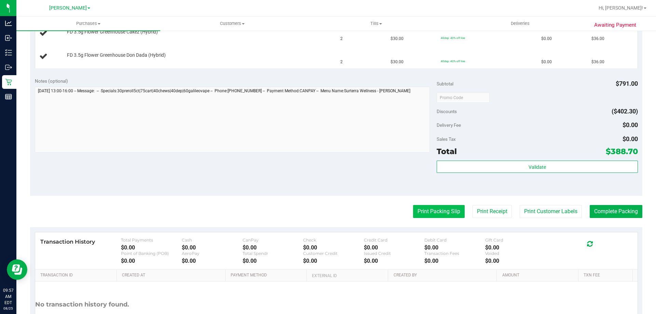
click at [415, 211] on button "Print Packing Slip" at bounding box center [439, 211] width 52 height 13
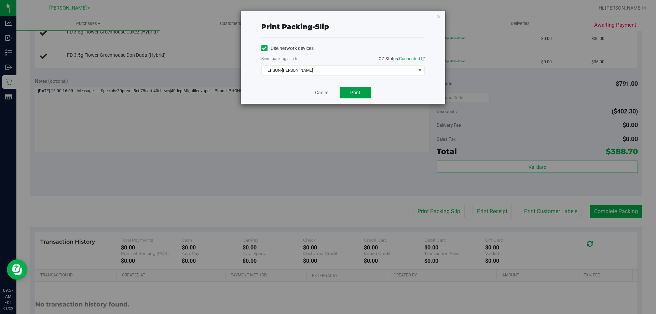
click at [352, 94] on span "Print" at bounding box center [355, 92] width 10 height 5
click at [326, 92] on link "Cancel" at bounding box center [322, 92] width 14 height 7
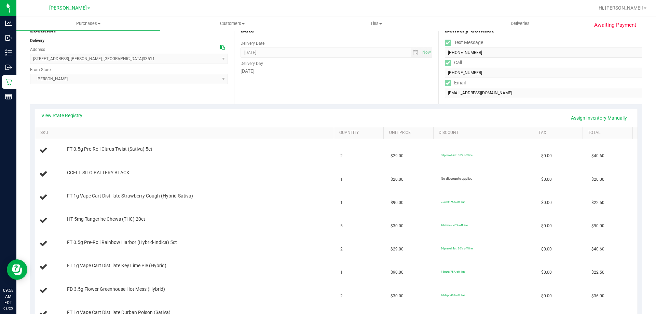
scroll to position [0, 0]
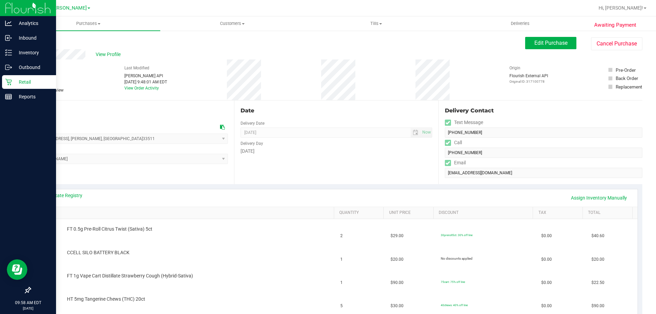
click at [9, 81] on icon at bounding box center [8, 82] width 7 height 7
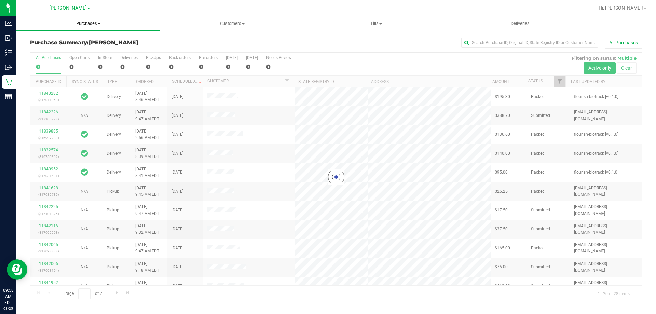
click at [90, 23] on span "Purchases" at bounding box center [88, 23] width 144 height 6
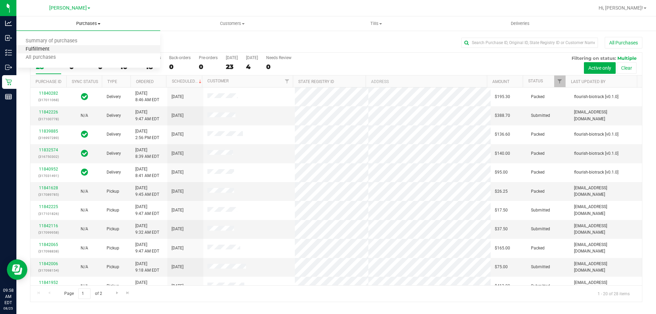
click at [55, 50] on span "Fulfillment" at bounding box center [37, 49] width 42 height 6
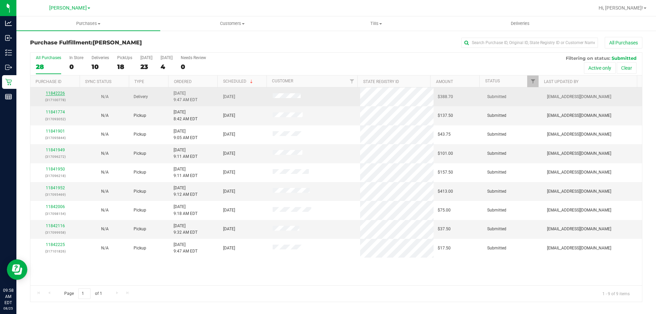
click at [59, 93] on link "11842226" at bounding box center [55, 93] width 19 height 5
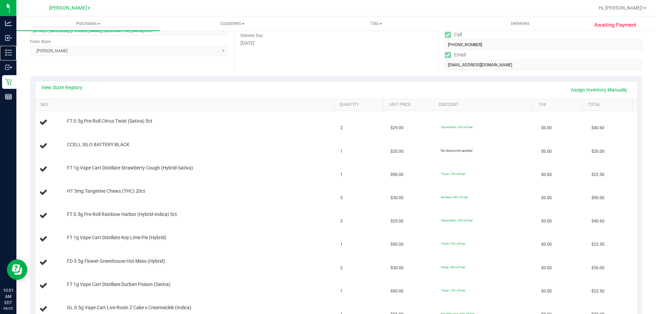
scroll to position [168, 0]
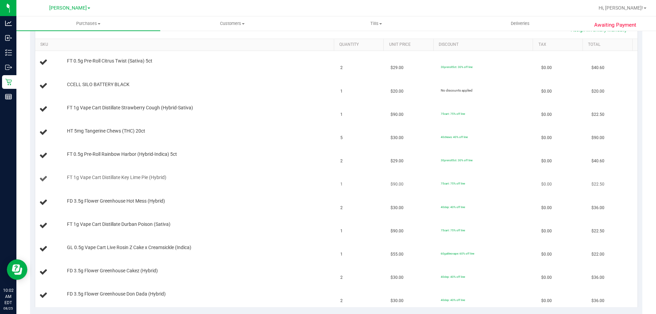
click at [262, 179] on div "FT 1g Vape Cart Distillate Key Lime Pie (Hybrid)" at bounding box center [197, 177] width 267 height 7
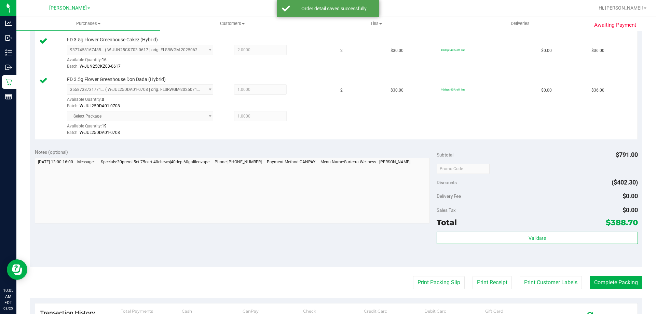
scroll to position [673, 0]
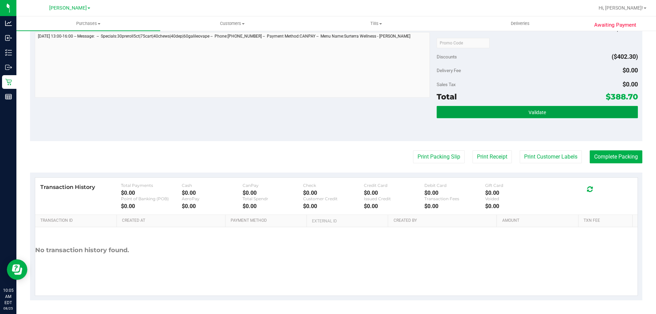
click at [528, 114] on span "Validate" at bounding box center [536, 112] width 17 height 5
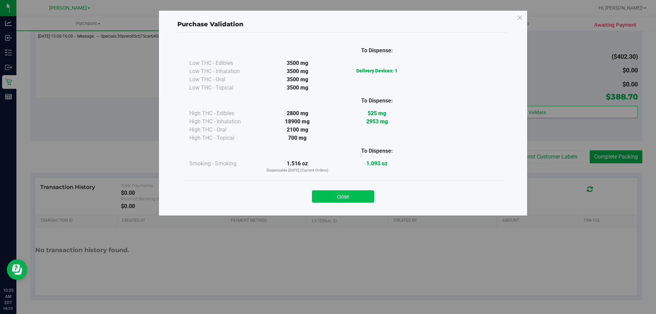
click at [345, 199] on button "Close" at bounding box center [343, 196] width 62 height 12
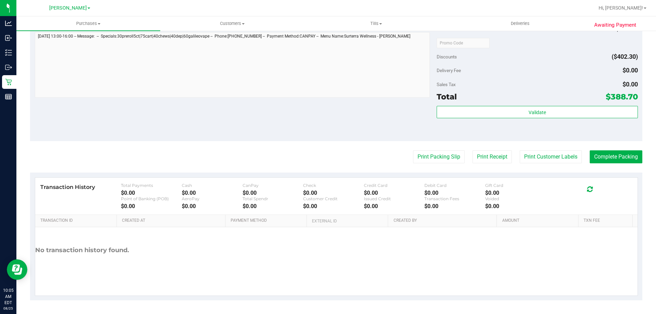
scroll to position [604, 0]
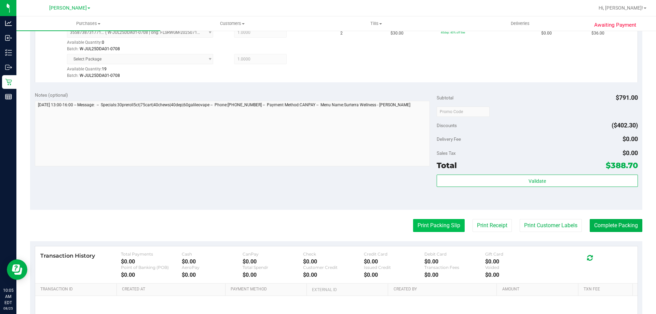
click at [423, 228] on button "Print Packing Slip" at bounding box center [439, 225] width 52 height 13
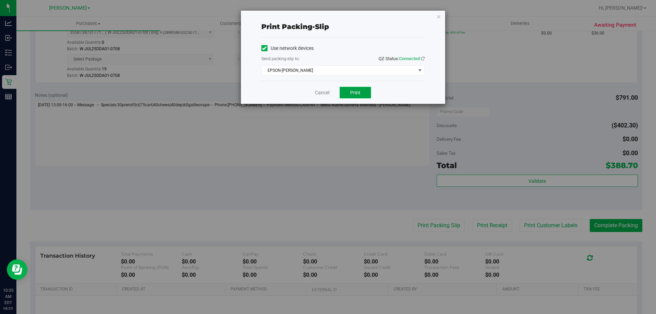
click at [357, 94] on span "Print" at bounding box center [355, 92] width 10 height 5
click at [356, 89] on button "Print" at bounding box center [354, 93] width 31 height 12
click at [320, 92] on link "Cancel" at bounding box center [322, 92] width 14 height 7
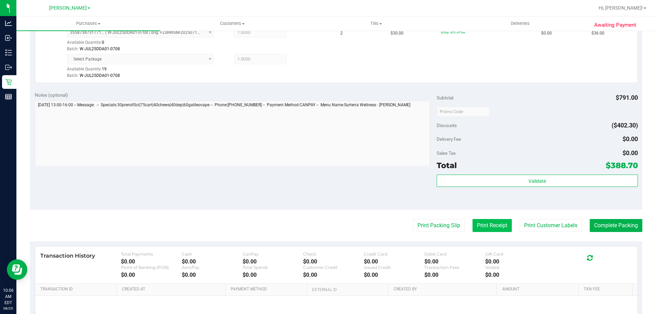
click at [500, 229] on button "Print Receipt" at bounding box center [491, 225] width 39 height 13
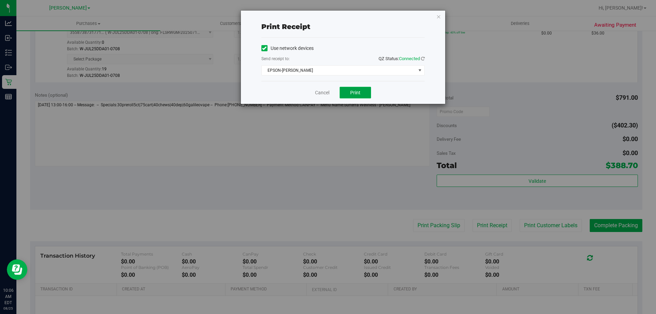
click at [348, 91] on button "Print" at bounding box center [354, 93] width 31 height 12
click at [324, 94] on link "Cancel" at bounding box center [322, 92] width 14 height 7
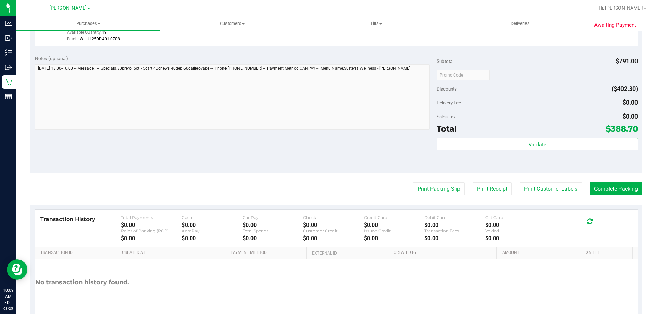
scroll to position [673, 0]
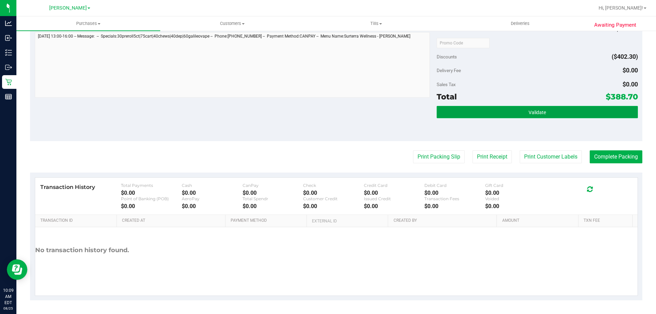
click at [547, 113] on button "Validate" at bounding box center [536, 112] width 201 height 12
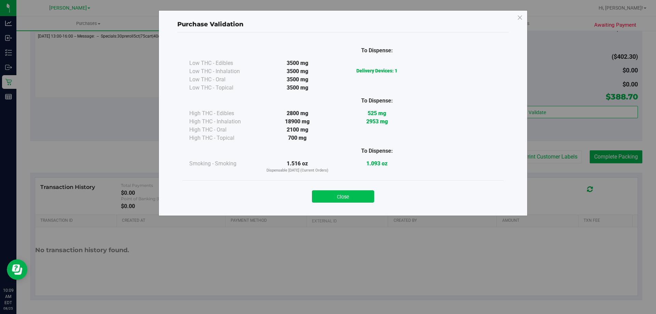
click at [359, 196] on button "Close" at bounding box center [343, 196] width 62 height 12
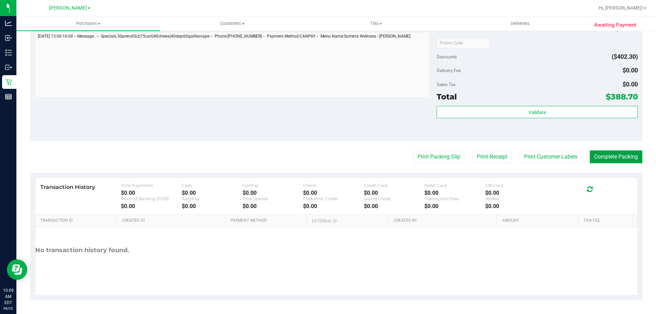
click at [608, 154] on button "Complete Packing" at bounding box center [615, 156] width 53 height 13
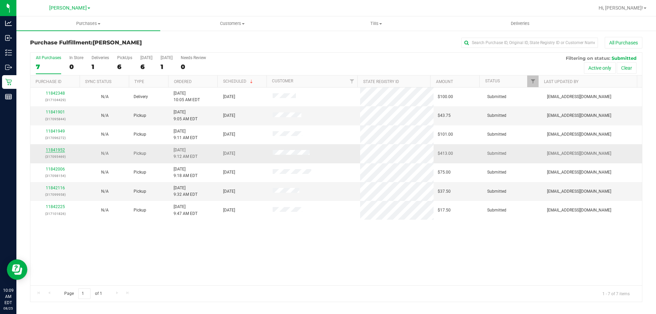
click at [60, 150] on link "11841952" at bounding box center [55, 150] width 19 height 5
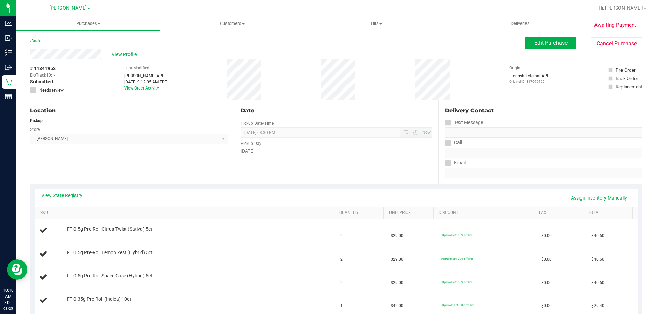
click at [213, 50] on div "View Profile" at bounding box center [277, 54] width 495 height 10
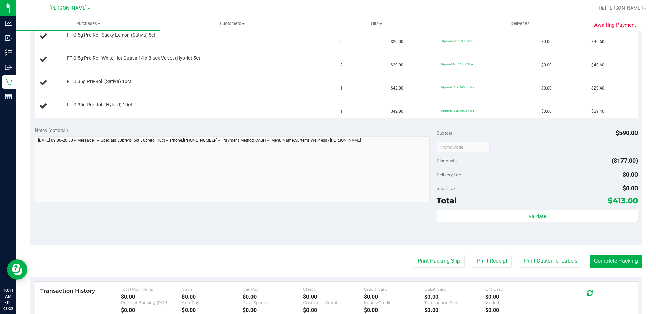
scroll to position [338, 0]
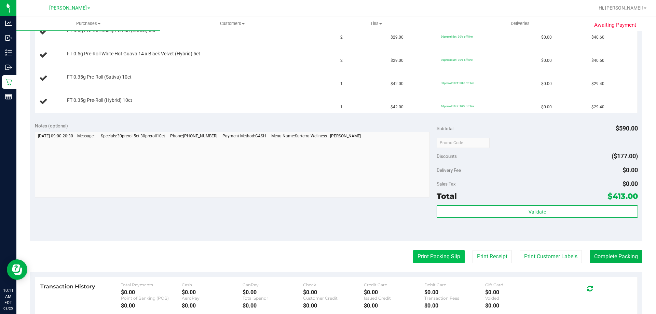
click at [420, 255] on button "Print Packing Slip" at bounding box center [439, 256] width 52 height 13
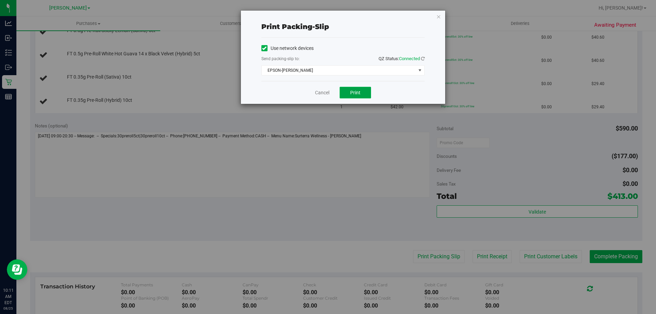
click at [357, 95] on span "Print" at bounding box center [355, 92] width 10 height 5
click at [319, 93] on link "Cancel" at bounding box center [322, 92] width 14 height 7
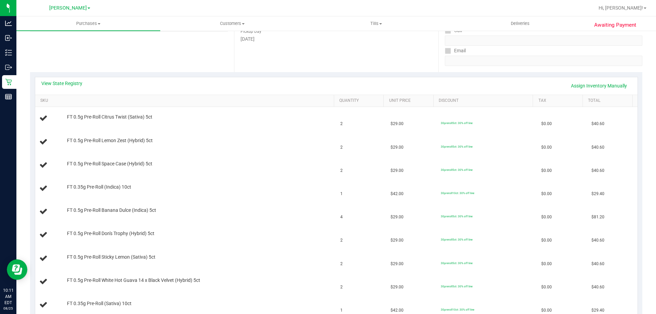
scroll to position [13, 0]
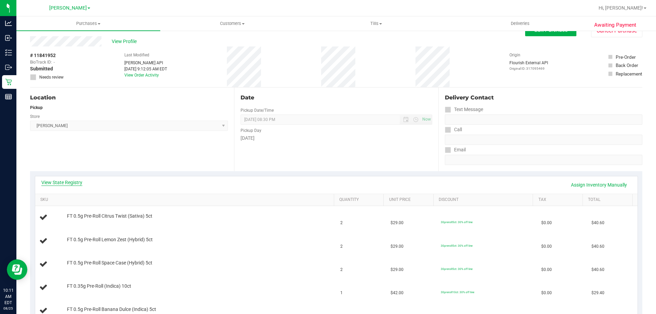
click at [67, 180] on link "View State Registry" at bounding box center [61, 182] width 41 height 7
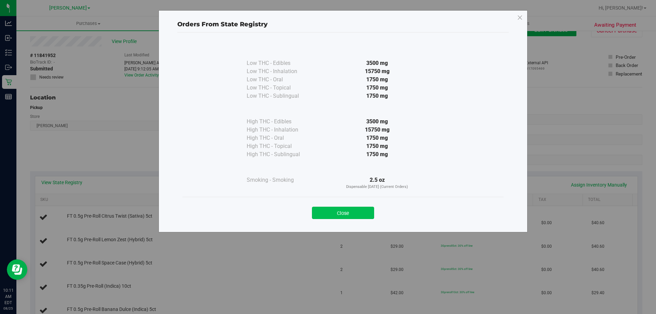
click at [346, 212] on button "Close" at bounding box center [343, 213] width 62 height 12
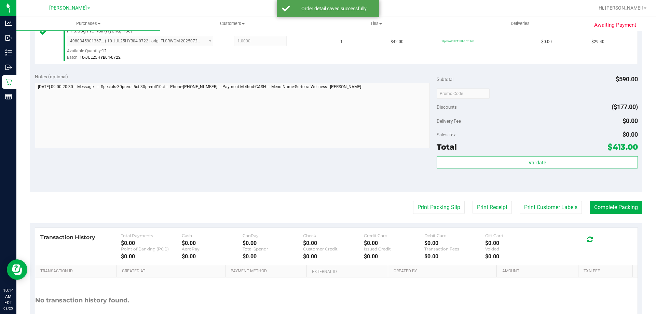
scroll to position [599, 0]
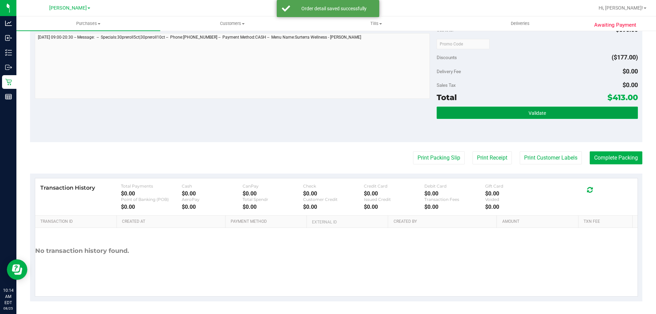
click at [523, 110] on button "Validate" at bounding box center [536, 113] width 201 height 12
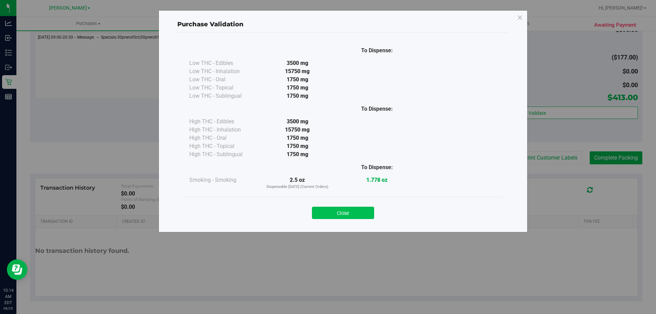
click at [363, 214] on button "Close" at bounding box center [343, 213] width 62 height 12
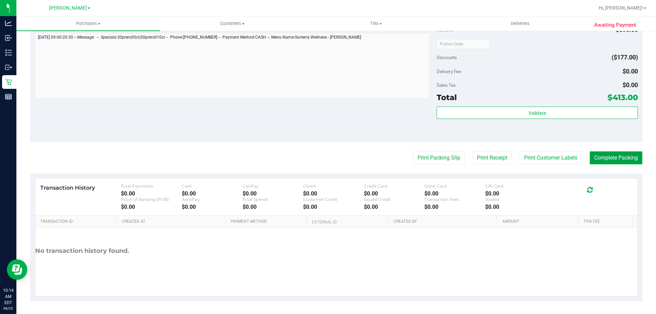
click at [610, 154] on button "Complete Packing" at bounding box center [615, 157] width 53 height 13
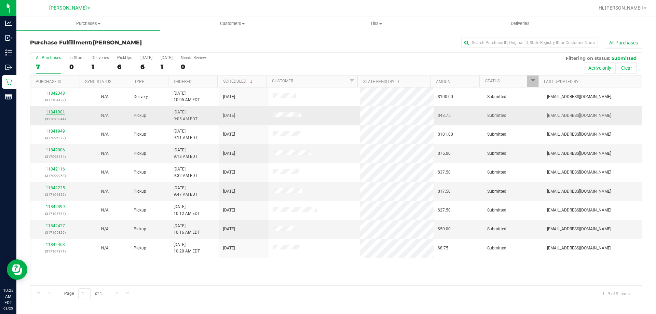
click at [59, 110] on link "11841901" at bounding box center [55, 112] width 19 height 5
click at [61, 115] on div "11841901 (317095844)" at bounding box center [54, 115] width 41 height 13
click at [61, 112] on link "11841901" at bounding box center [55, 112] width 19 height 5
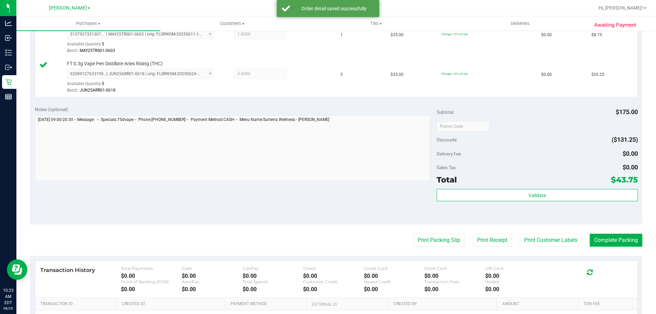
scroll to position [281, 0]
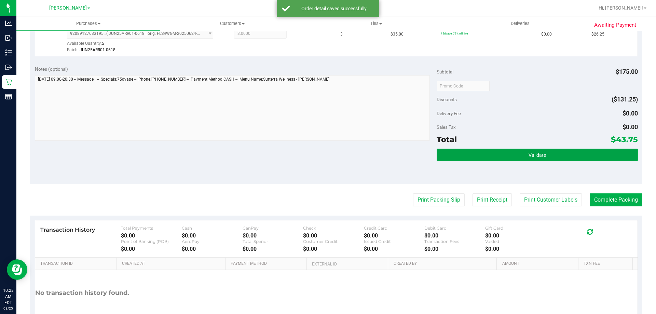
click at [504, 156] on button "Validate" at bounding box center [536, 155] width 201 height 12
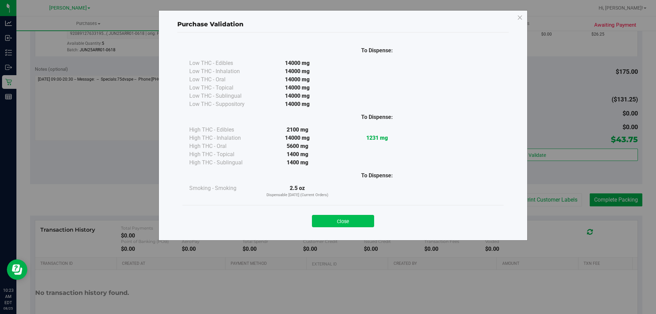
click at [336, 221] on button "Close" at bounding box center [343, 221] width 62 height 12
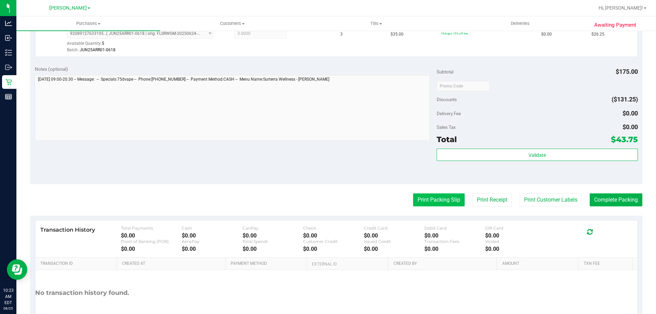
click at [437, 197] on button "Print Packing Slip" at bounding box center [439, 199] width 52 height 13
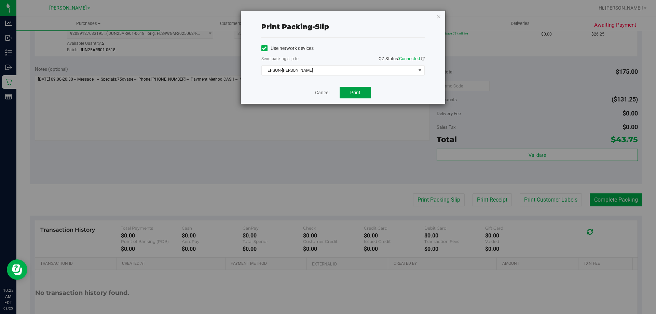
click at [343, 92] on button "Print" at bounding box center [354, 93] width 31 height 12
click at [319, 92] on link "Cancel" at bounding box center [322, 92] width 14 height 7
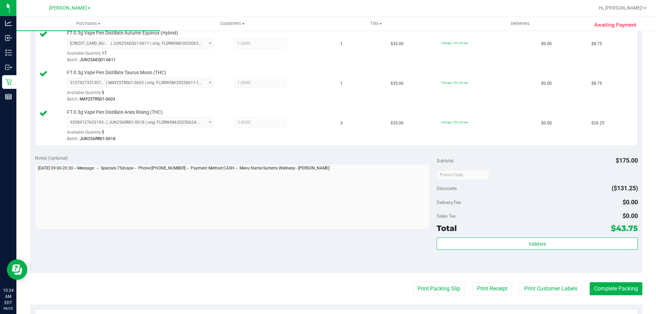
scroll to position [226, 0]
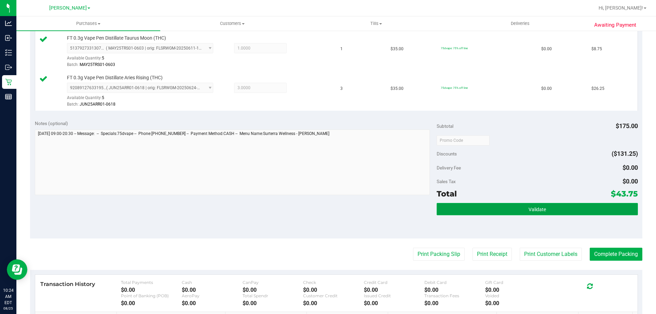
click at [544, 210] on button "Validate" at bounding box center [536, 209] width 201 height 12
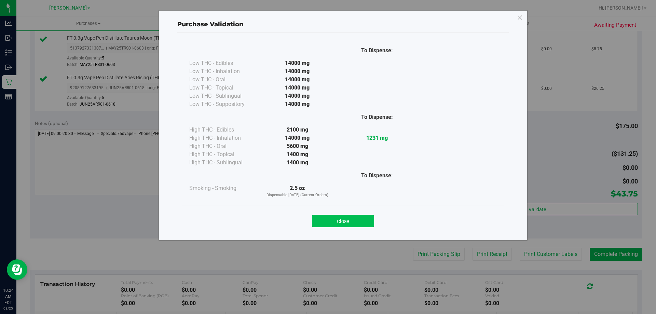
click at [346, 221] on button "Close" at bounding box center [343, 221] width 62 height 12
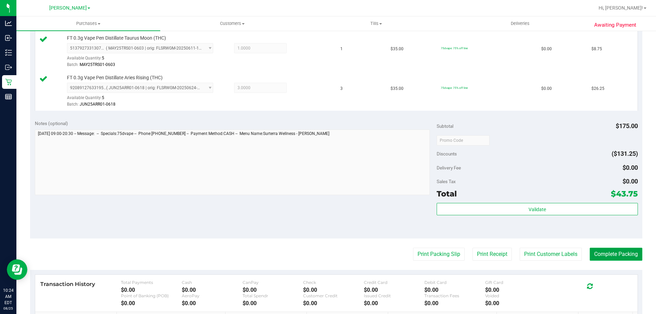
click at [601, 252] on button "Complete Packing" at bounding box center [615, 254] width 53 height 13
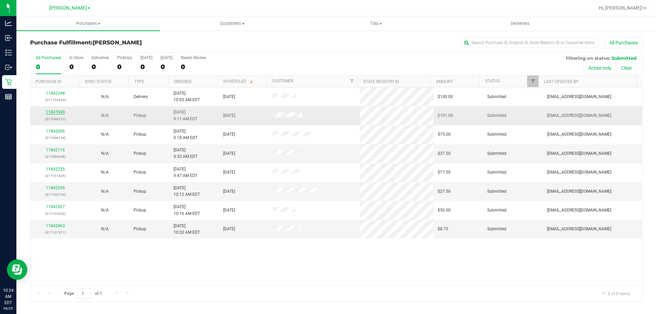
click at [55, 113] on link "11841949" at bounding box center [55, 112] width 19 height 5
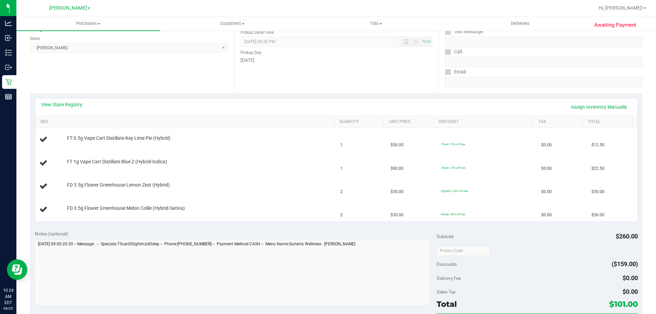
scroll to position [93, 0]
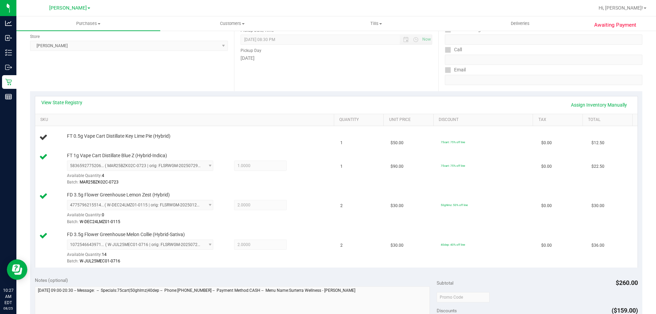
click at [284, 100] on div "View State Registry Assign Inventory Manually" at bounding box center [336, 105] width 590 height 12
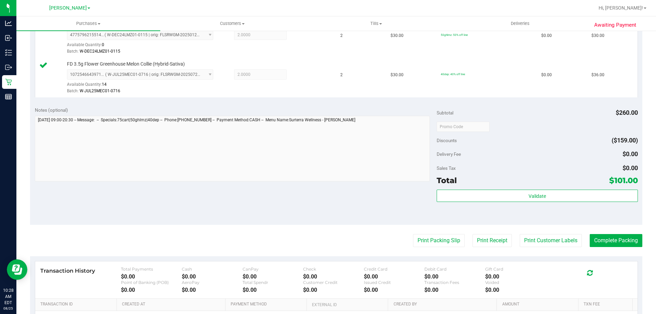
scroll to position [300, 0]
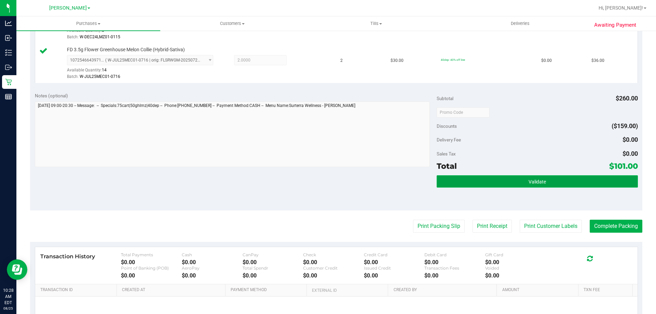
click at [499, 179] on button "Validate" at bounding box center [536, 181] width 201 height 12
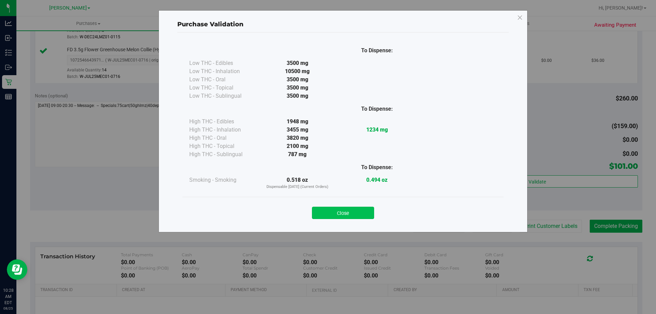
click at [337, 211] on button "Close" at bounding box center [343, 213] width 62 height 12
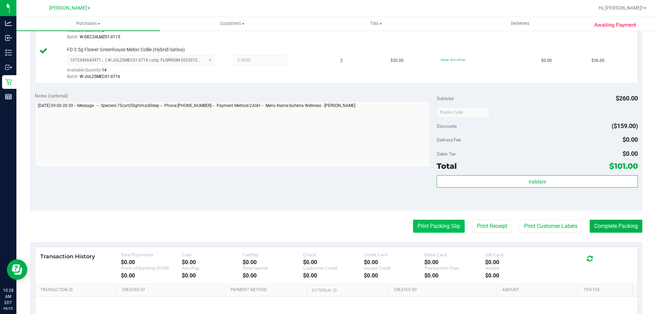
click at [422, 226] on button "Print Packing Slip" at bounding box center [439, 226] width 52 height 13
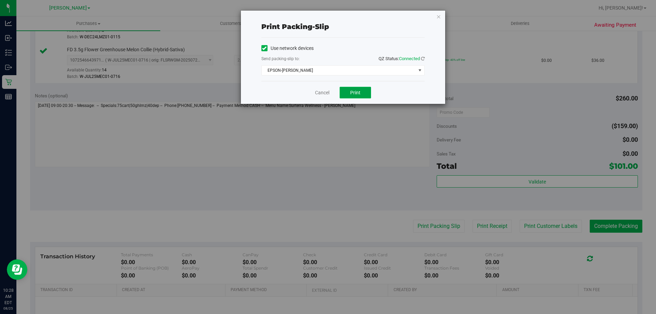
click at [359, 93] on span "Print" at bounding box center [355, 92] width 10 height 5
click at [326, 91] on link "Cancel" at bounding box center [322, 92] width 14 height 7
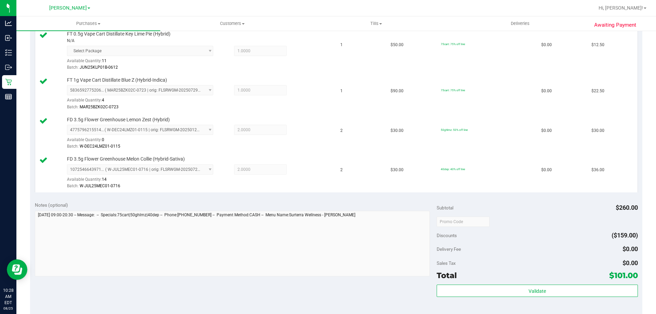
scroll to position [235, 0]
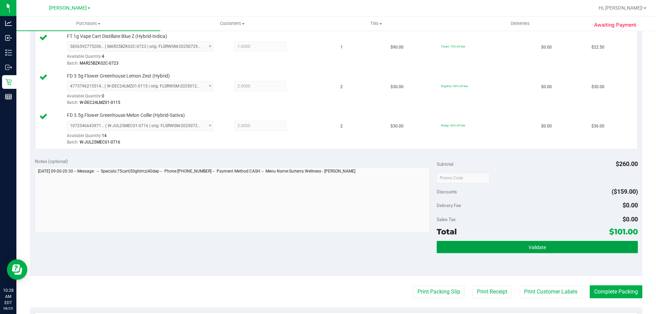
click at [531, 250] on button "Validate" at bounding box center [536, 247] width 201 height 12
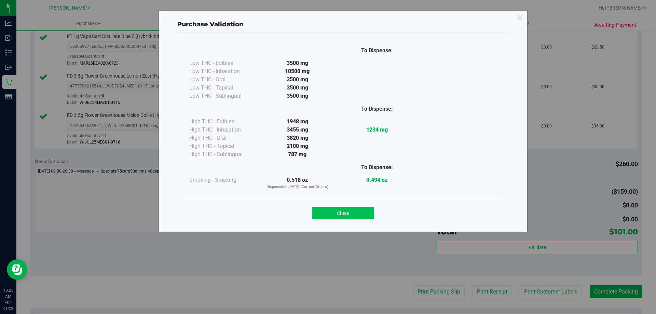
click at [352, 208] on button "Close" at bounding box center [343, 213] width 62 height 12
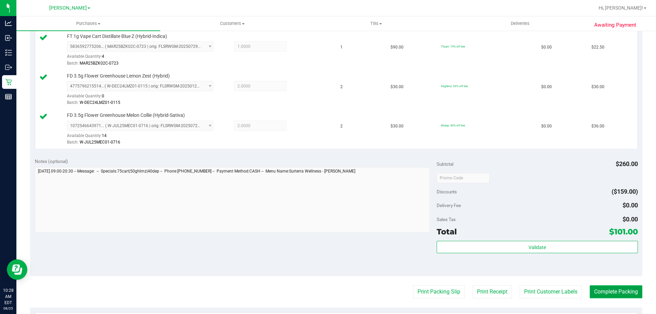
click at [612, 290] on button "Complete Packing" at bounding box center [615, 291] width 53 height 13
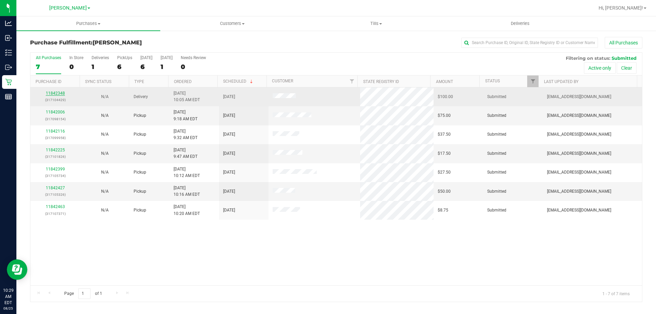
click at [60, 92] on link "11842348" at bounding box center [55, 93] width 19 height 5
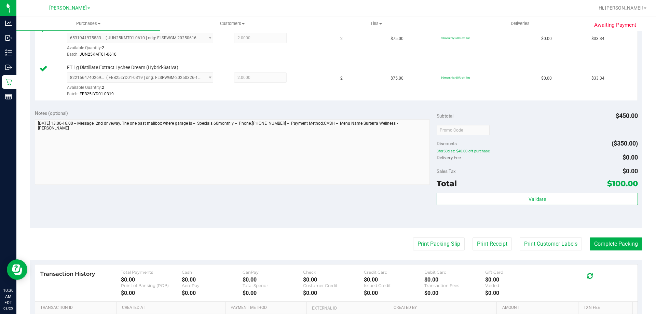
scroll to position [294, 0]
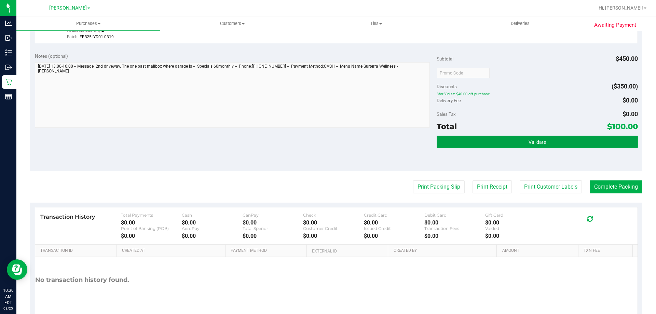
click at [551, 140] on button "Validate" at bounding box center [536, 142] width 201 height 12
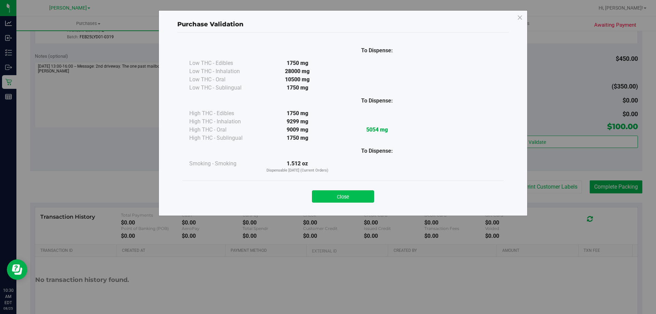
click at [357, 197] on button "Close" at bounding box center [343, 196] width 62 height 12
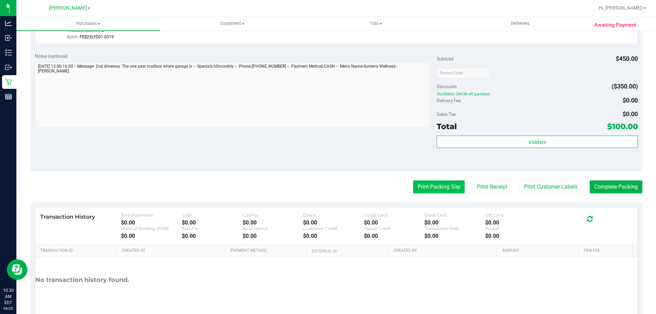
click at [434, 184] on button "Print Packing Slip" at bounding box center [439, 186] width 52 height 13
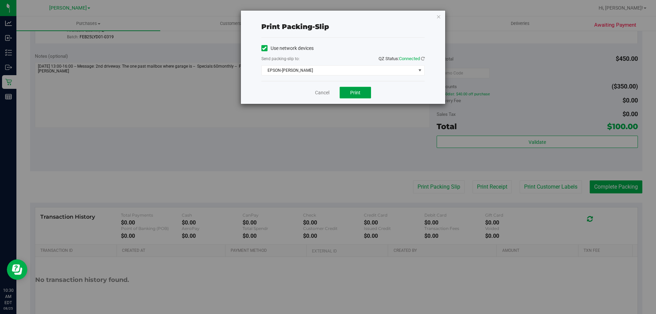
click at [352, 93] on span "Print" at bounding box center [355, 92] width 10 height 5
click at [352, 94] on span "Print" at bounding box center [355, 92] width 10 height 5
click at [327, 92] on link "Cancel" at bounding box center [322, 92] width 14 height 7
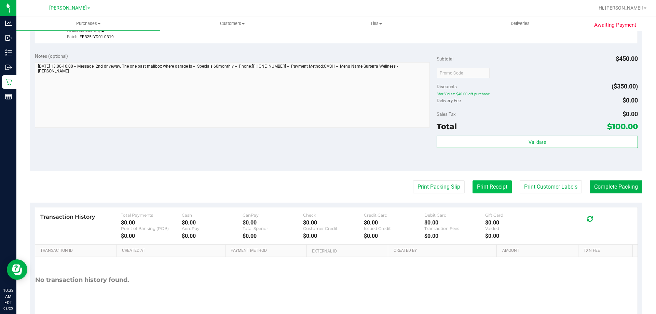
click at [484, 183] on button "Print Receipt" at bounding box center [491, 186] width 39 height 13
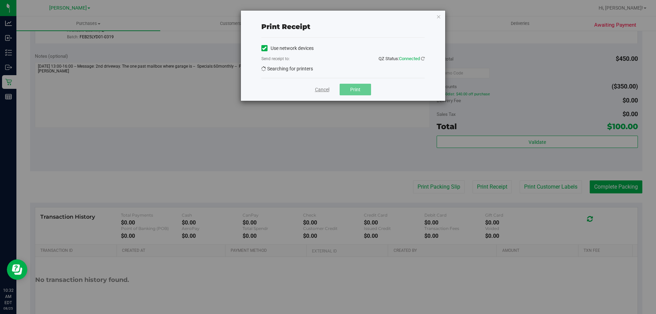
click at [322, 88] on link "Cancel" at bounding box center [322, 89] width 14 height 7
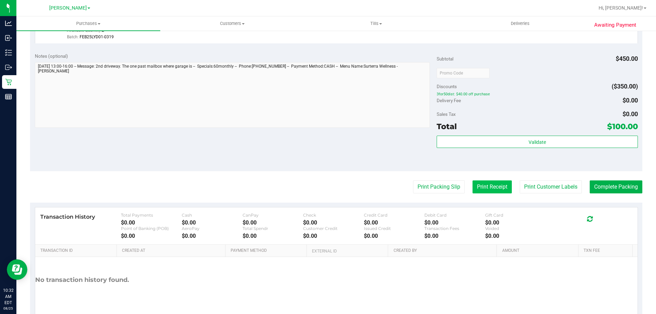
click at [482, 189] on button "Print Receipt" at bounding box center [491, 186] width 39 height 13
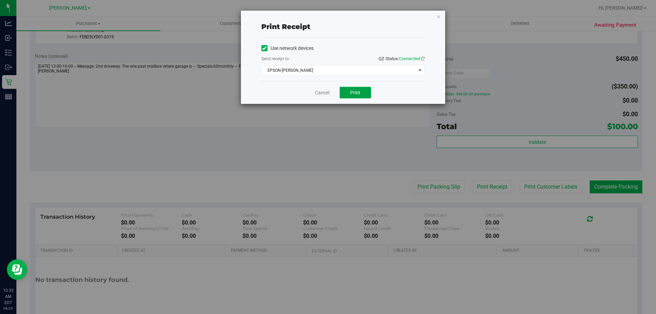
click at [358, 88] on button "Print" at bounding box center [354, 93] width 31 height 12
click at [318, 94] on link "Cancel" at bounding box center [322, 92] width 14 height 7
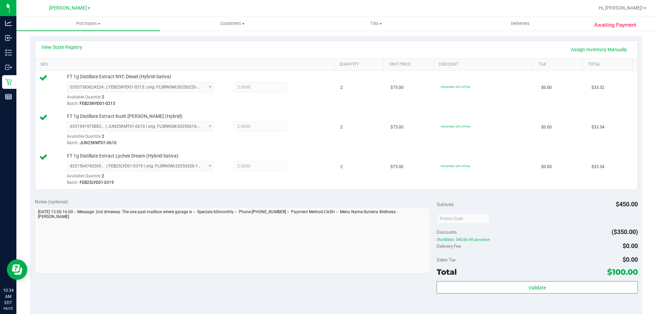
scroll to position [182, 0]
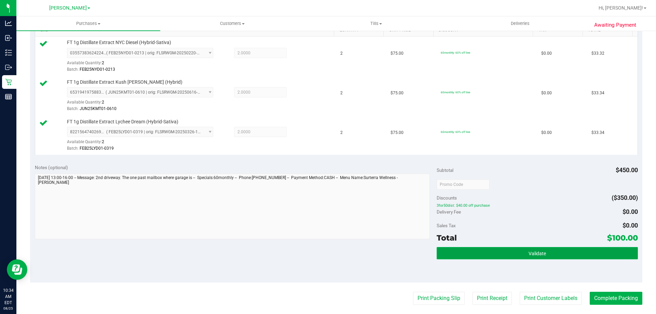
click at [561, 255] on button "Validate" at bounding box center [536, 253] width 201 height 12
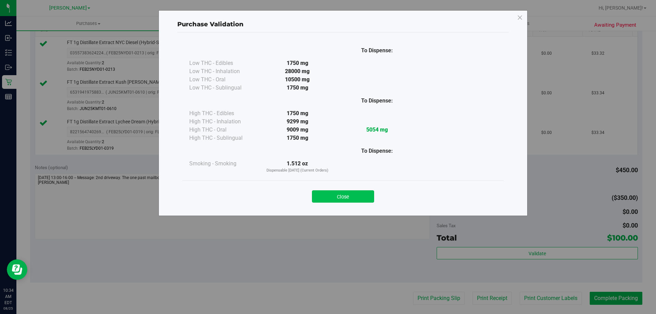
click at [341, 191] on button "Close" at bounding box center [343, 196] width 62 height 12
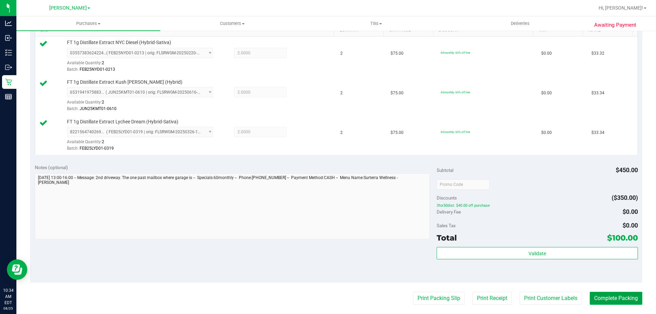
click at [628, 301] on button "Complete Packing" at bounding box center [615, 298] width 53 height 13
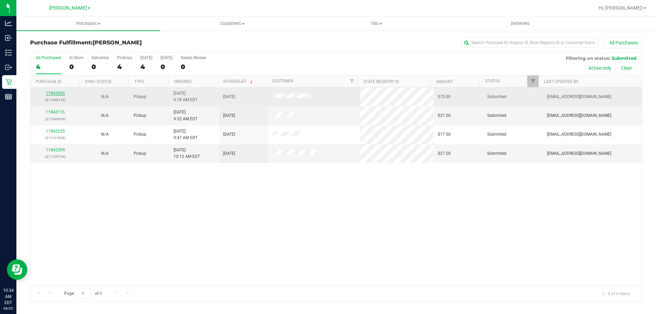
click at [52, 91] on link "11842006" at bounding box center [55, 93] width 19 height 5
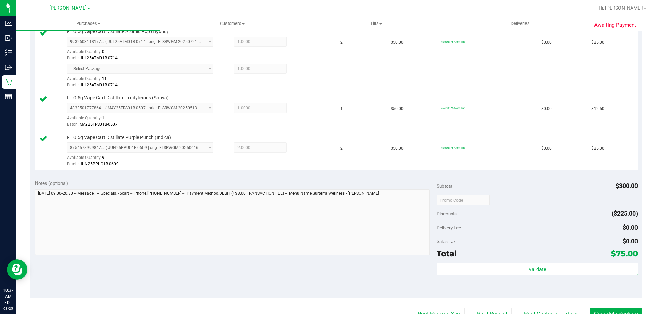
scroll to position [237, 0]
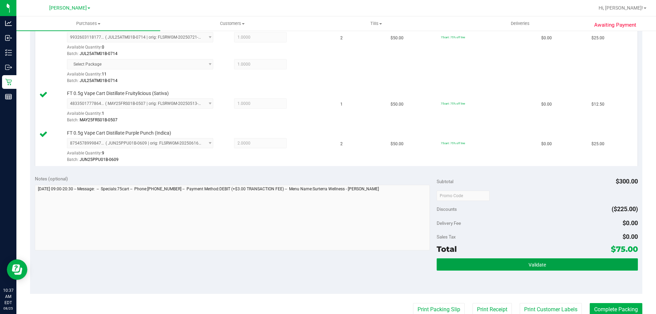
click at [565, 265] on button "Validate" at bounding box center [536, 264] width 201 height 12
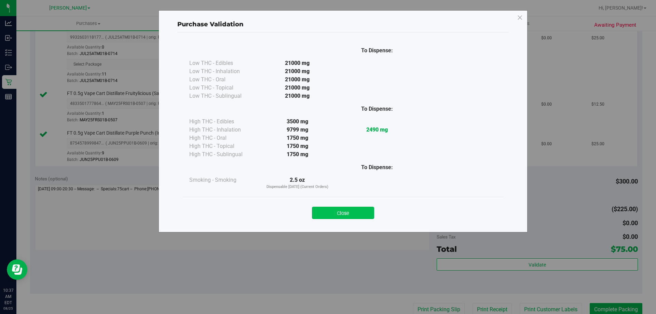
click at [347, 210] on button "Close" at bounding box center [343, 213] width 62 height 12
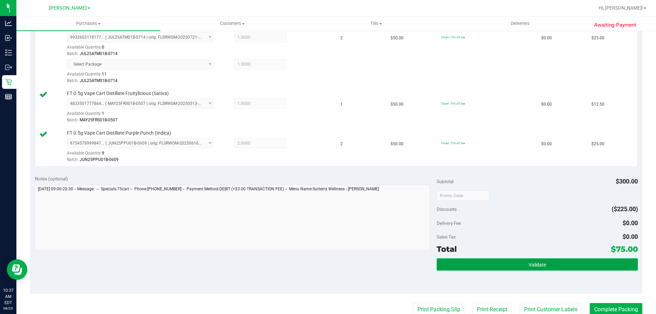
click at [539, 267] on button "Validate" at bounding box center [536, 264] width 201 height 12
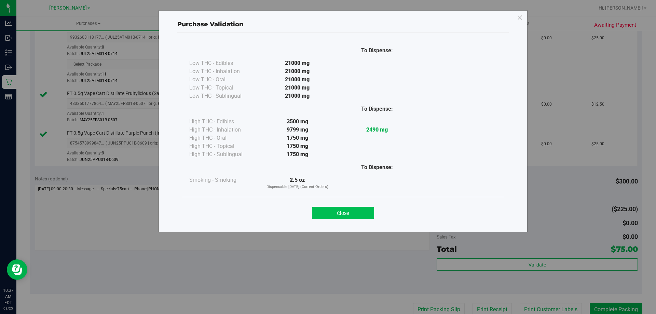
click at [327, 217] on button "Close" at bounding box center [343, 213] width 62 height 12
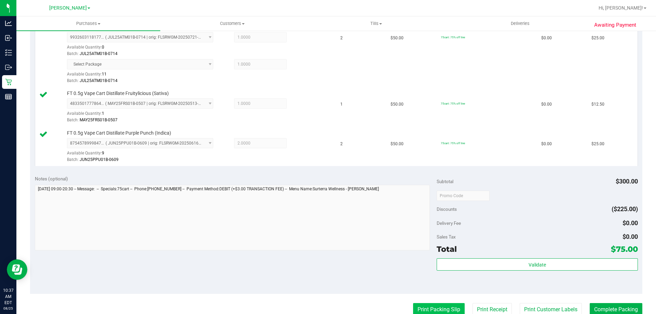
click at [419, 308] on button "Print Packing Slip" at bounding box center [439, 309] width 52 height 13
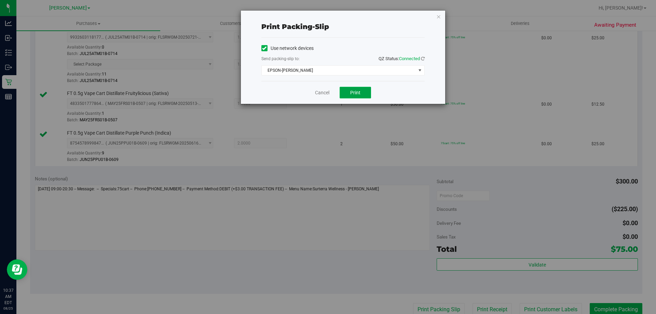
click at [359, 94] on span "Print" at bounding box center [355, 92] width 10 height 5
click at [324, 94] on link "Cancel" at bounding box center [322, 92] width 14 height 7
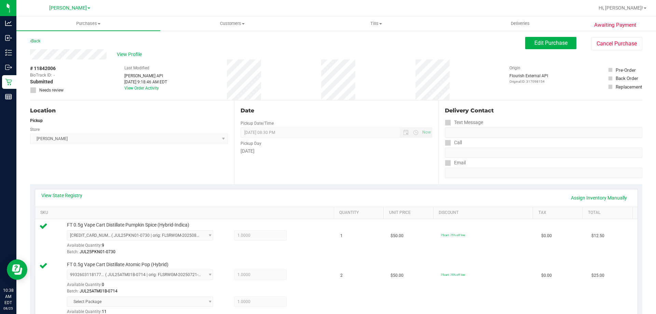
scroll to position [260, 0]
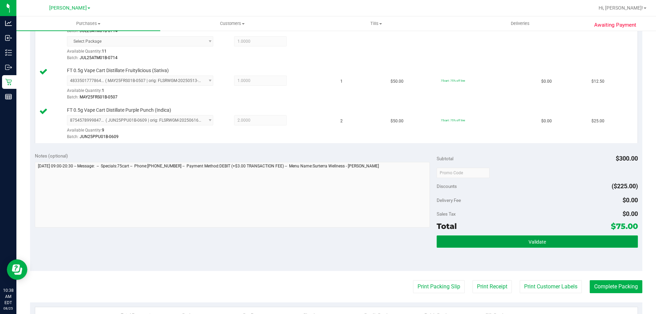
click at [572, 242] on button "Validate" at bounding box center [536, 241] width 201 height 12
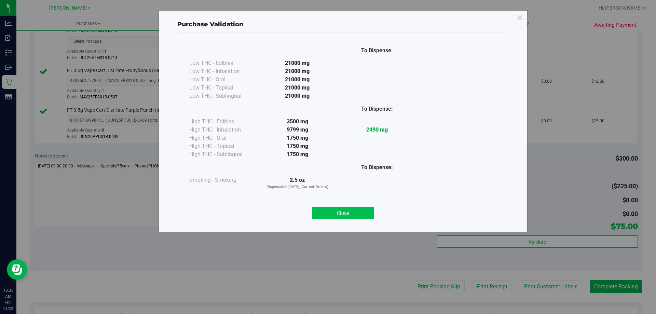
click at [345, 214] on button "Close" at bounding box center [343, 213] width 62 height 12
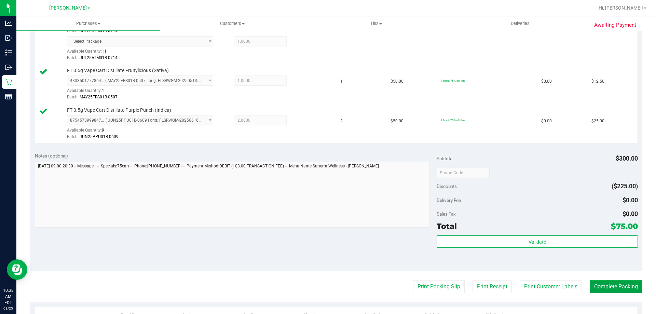
click at [621, 292] on button "Complete Packing" at bounding box center [615, 286] width 53 height 13
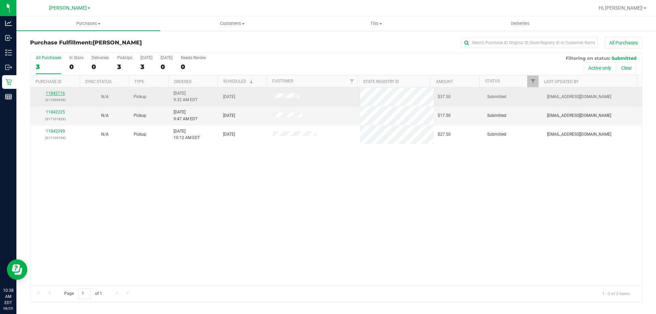
click at [56, 91] on link "11842116" at bounding box center [55, 93] width 19 height 5
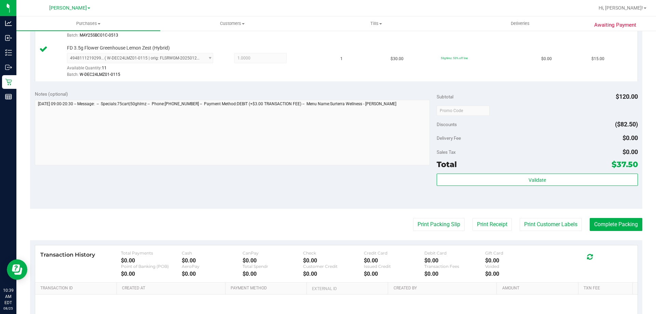
scroll to position [241, 0]
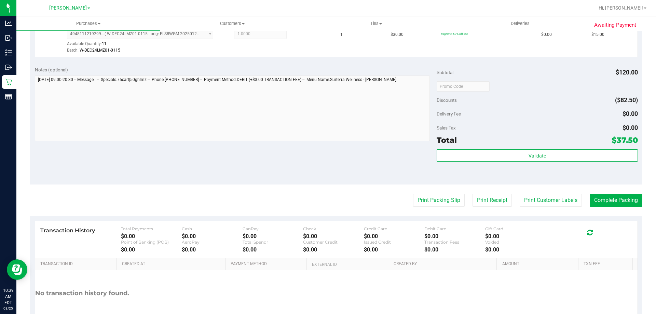
click at [510, 166] on div "Validate" at bounding box center [536, 164] width 201 height 31
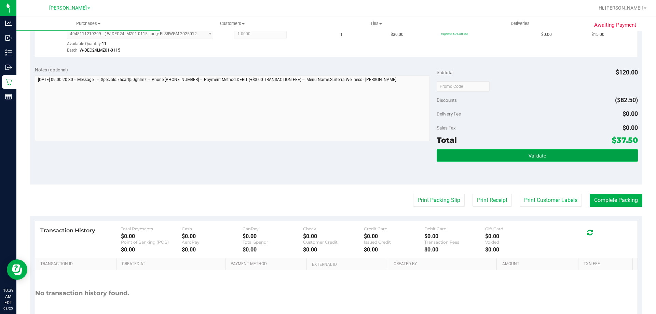
click at [515, 150] on button "Validate" at bounding box center [536, 155] width 201 height 12
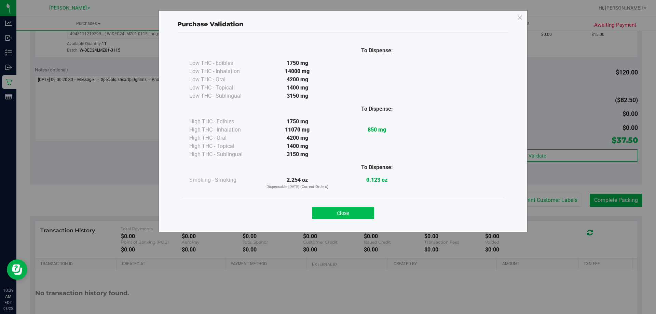
click at [342, 216] on button "Close" at bounding box center [343, 213] width 62 height 12
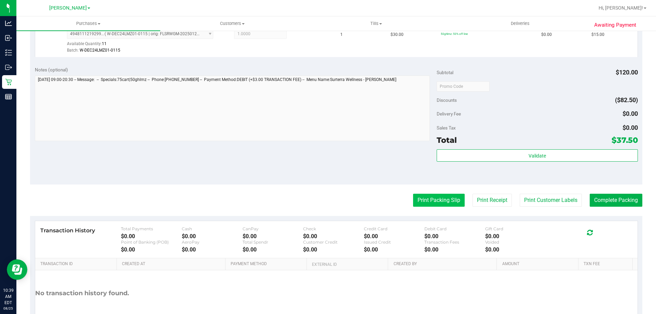
click at [426, 199] on button "Print Packing Slip" at bounding box center [439, 200] width 52 height 13
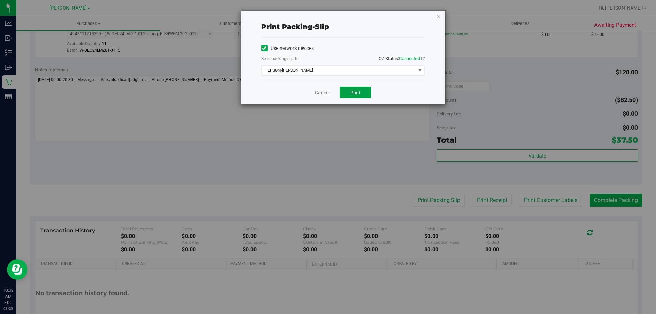
click at [354, 94] on span "Print" at bounding box center [355, 92] width 10 height 5
click at [325, 91] on link "Cancel" at bounding box center [322, 92] width 14 height 7
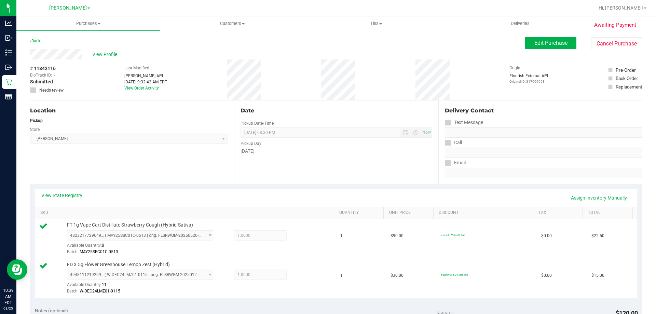
scroll to position [284, 0]
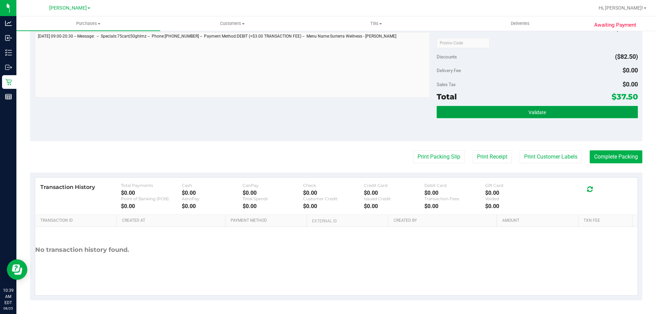
click at [534, 111] on span "Validate" at bounding box center [536, 112] width 17 height 5
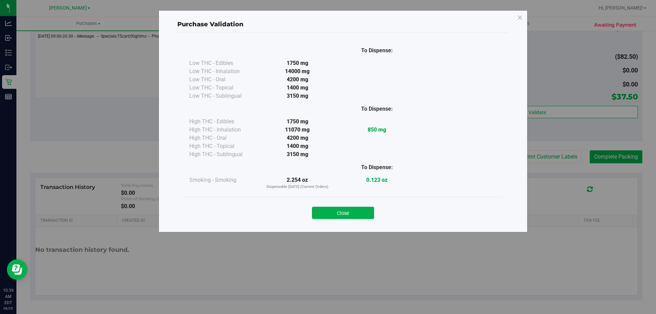
drag, startPoint x: 341, startPoint y: 218, endPoint x: 567, endPoint y: 181, distance: 229.0
click at [342, 217] on button "Close" at bounding box center [343, 213] width 62 height 12
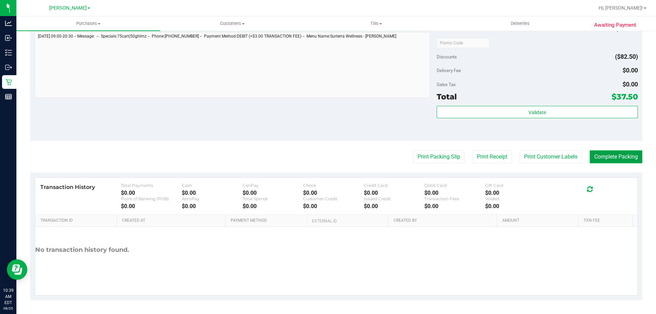
click at [599, 155] on button "Complete Packing" at bounding box center [615, 156] width 53 height 13
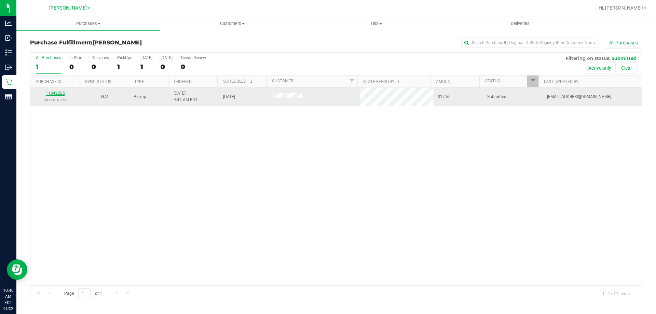
click at [56, 93] on link "11842225" at bounding box center [55, 93] width 19 height 5
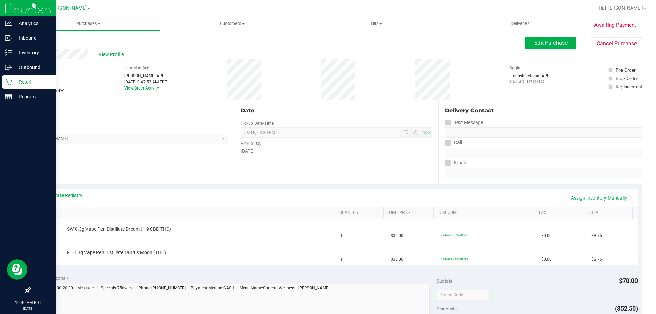
click at [30, 84] on p "Retail" at bounding box center [32, 82] width 41 height 8
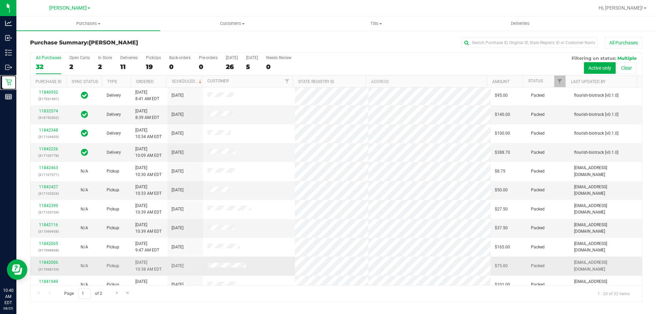
scroll to position [102, 0]
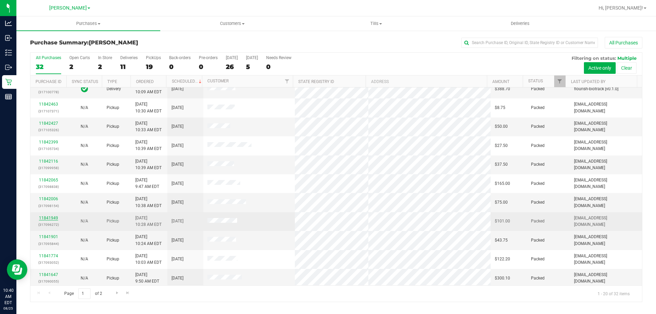
click at [50, 220] on link "11841949" at bounding box center [48, 218] width 19 height 5
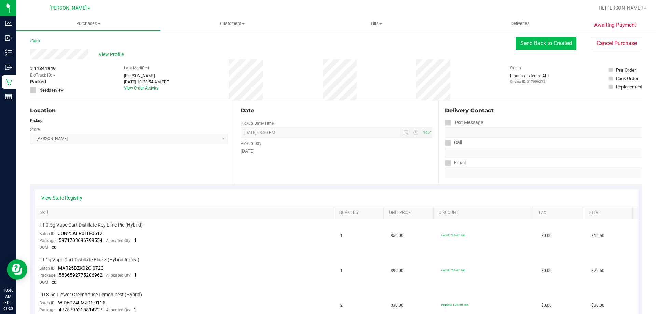
click at [525, 38] on button "Send Back to Created" at bounding box center [546, 43] width 60 height 13
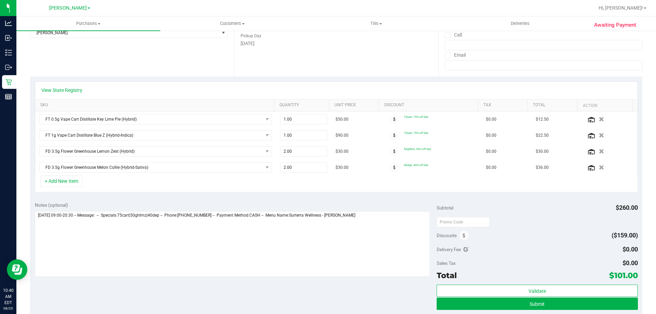
scroll to position [112, 0]
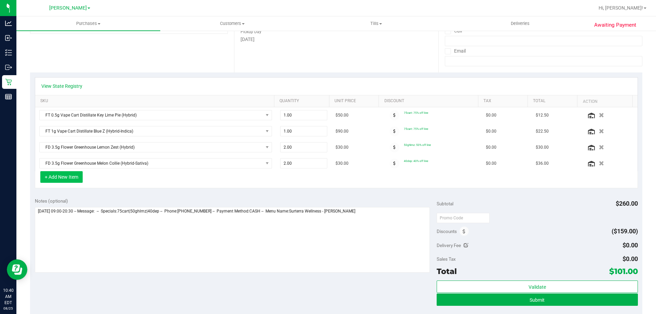
click at [72, 177] on button "+ Add New Item" at bounding box center [61, 177] width 42 height 12
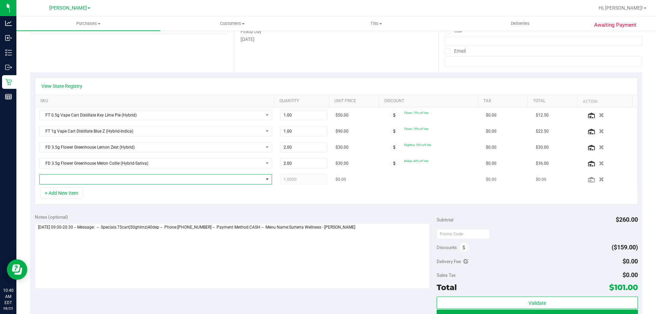
click at [87, 181] on span "NO DATA FOUND" at bounding box center [151, 180] width 223 height 10
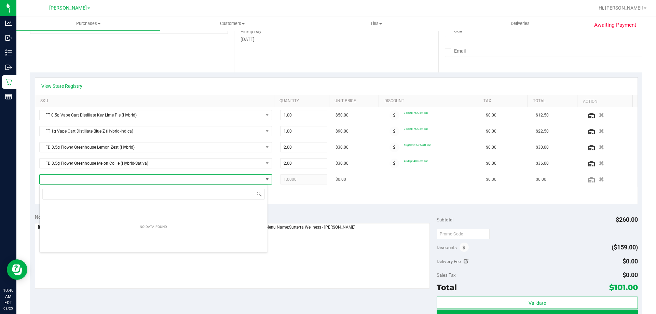
scroll to position [10, 226]
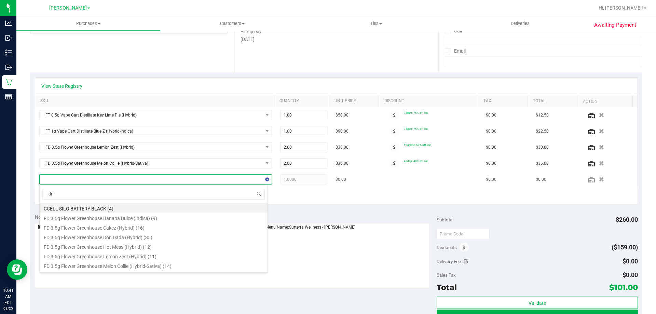
type input "drm"
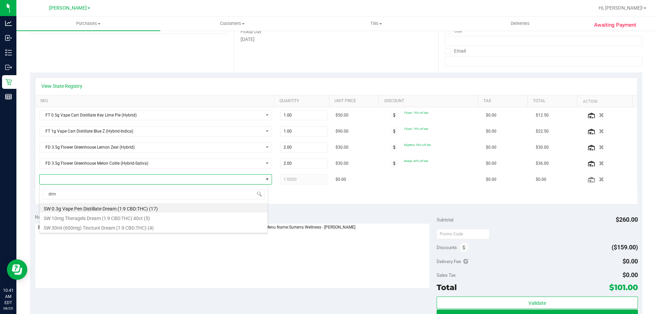
click at [86, 209] on li "SW 0.3g Vape Pen Distillate Dream (1:9 CBD:THC) (17)" at bounding box center [154, 208] width 228 height 10
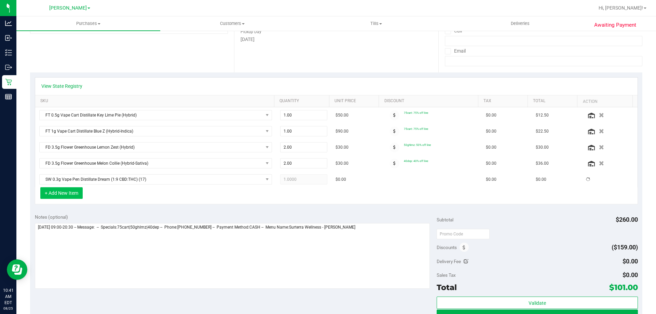
click at [78, 191] on button "+ Add New Item" at bounding box center [61, 193] width 42 height 12
click at [75, 195] on button "+ Add New Item" at bounding box center [61, 193] width 42 height 12
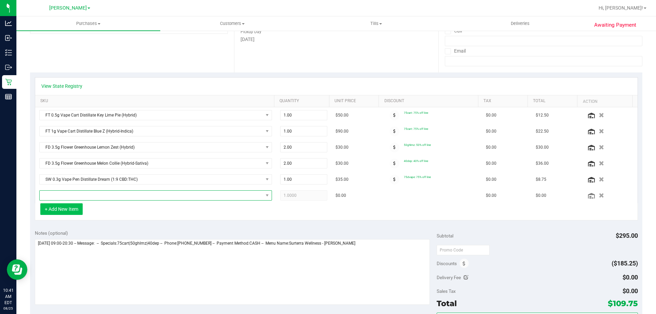
click at [75, 195] on span "NO DATA FOUND" at bounding box center [151, 196] width 223 height 10
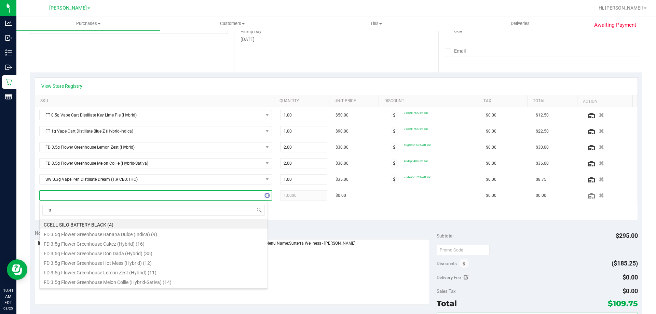
type input "trs"
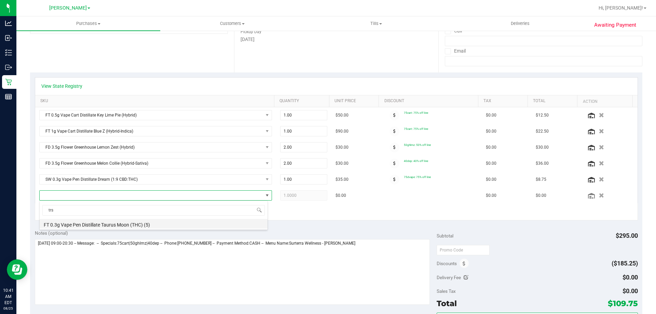
click at [100, 223] on li "FT 0.3g Vape Pen Distillate Taurus Moon (THC) (5)" at bounding box center [154, 224] width 228 height 10
click at [346, 227] on div "Notes (optional) Subtotal $295.00 Discounts ($185.25) Delivery Fee $0.00 Sales …" at bounding box center [336, 286] width 612 height 123
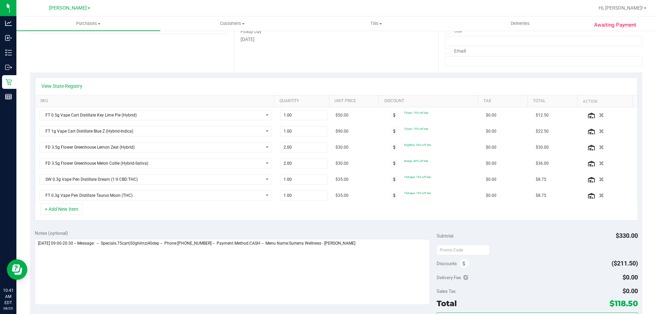
scroll to position [0, 0]
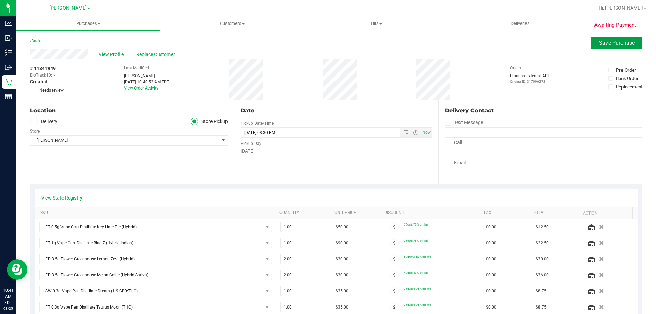
click at [605, 45] on span "Save Purchase" at bounding box center [617, 43] width 36 height 6
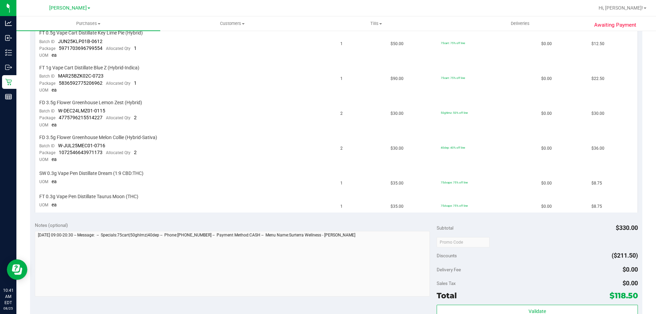
scroll to position [242, 0]
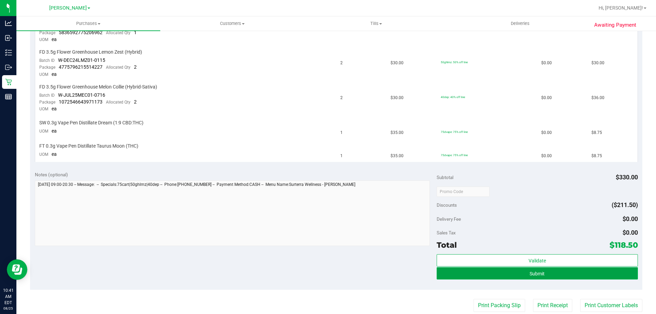
click at [591, 273] on button "Submit" at bounding box center [536, 273] width 201 height 12
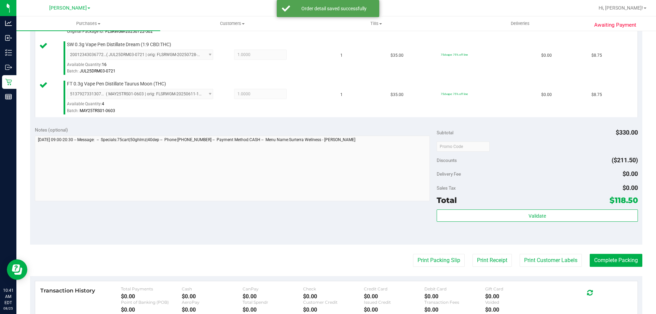
scroll to position [433, 0]
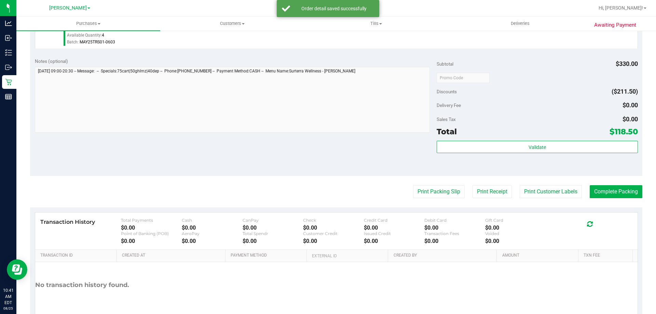
click at [534, 137] on div "Total $118.50" at bounding box center [536, 131] width 201 height 12
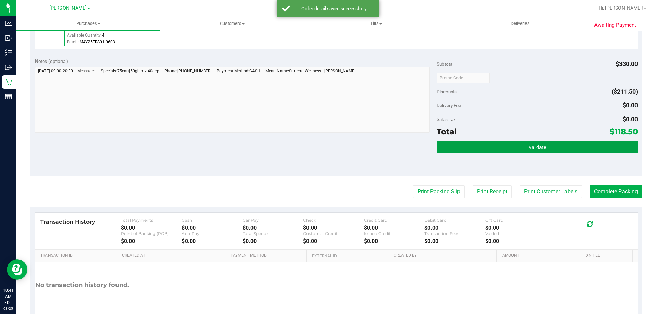
click at [532, 147] on span "Validate" at bounding box center [536, 146] width 17 height 5
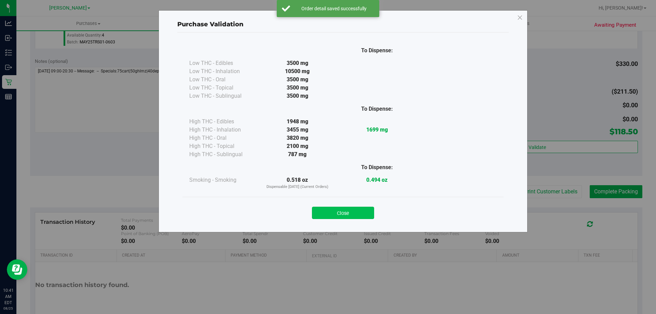
click at [349, 216] on button "Close" at bounding box center [343, 213] width 62 height 12
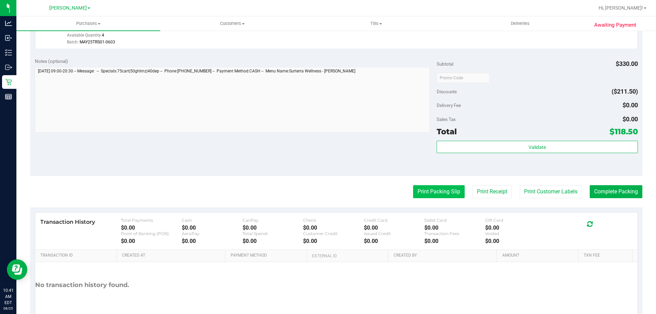
click at [437, 195] on button "Print Packing Slip" at bounding box center [439, 191] width 52 height 13
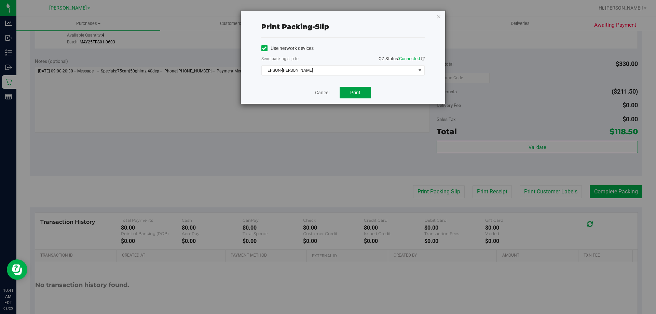
click at [347, 91] on button "Print" at bounding box center [354, 93] width 31 height 12
click at [324, 92] on link "Cancel" at bounding box center [322, 92] width 14 height 7
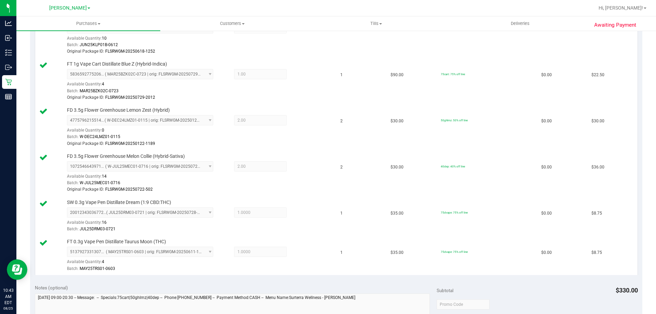
scroll to position [338, 0]
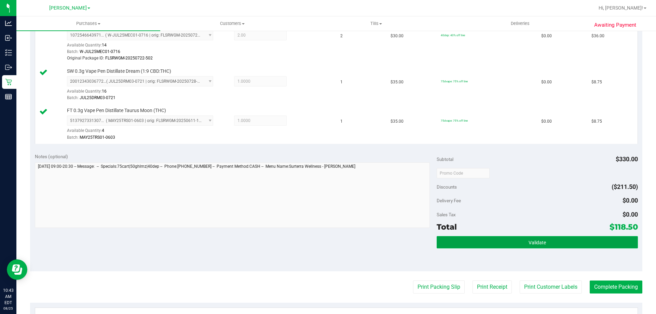
click at [490, 240] on button "Validate" at bounding box center [536, 242] width 201 height 12
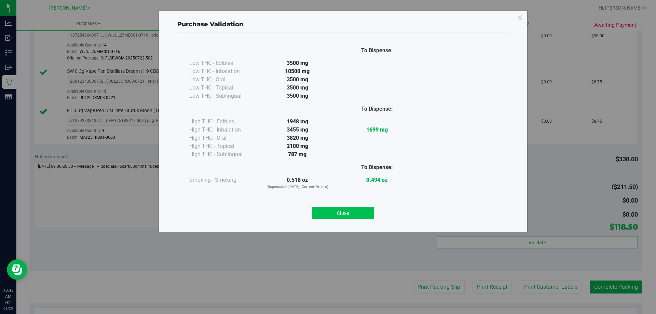
click at [330, 208] on button "Close" at bounding box center [343, 213] width 62 height 12
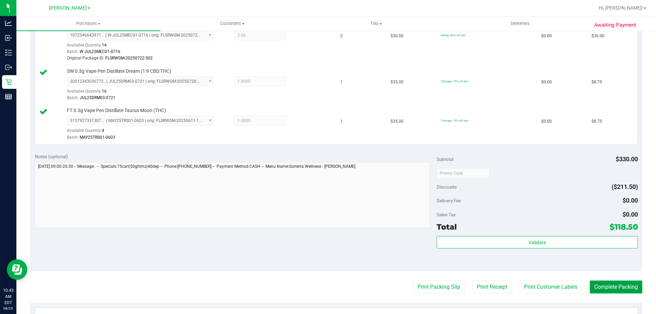
click at [611, 284] on button "Complete Packing" at bounding box center [615, 286] width 53 height 13
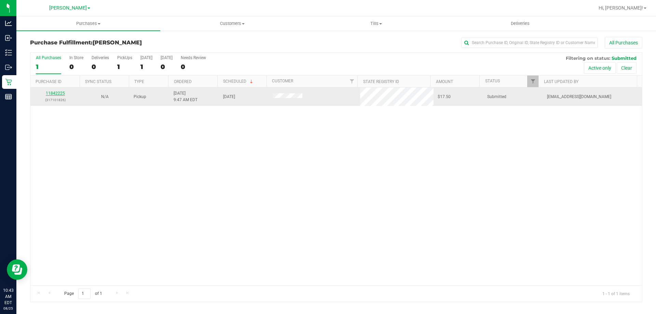
click at [54, 95] on link "11842225" at bounding box center [55, 93] width 19 height 5
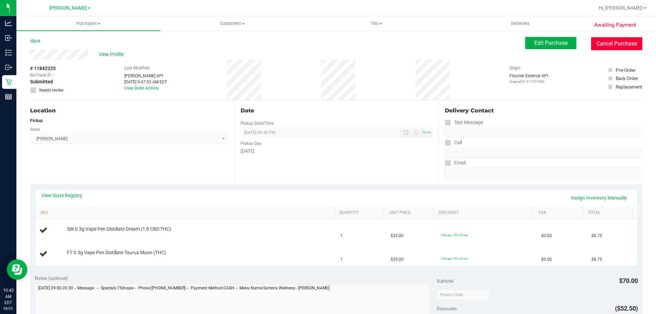
click at [616, 42] on button "Cancel Purchase" at bounding box center [616, 43] width 51 height 13
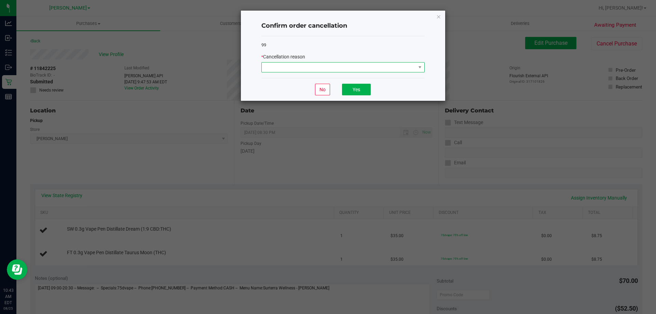
click at [304, 68] on span at bounding box center [339, 68] width 154 height 10
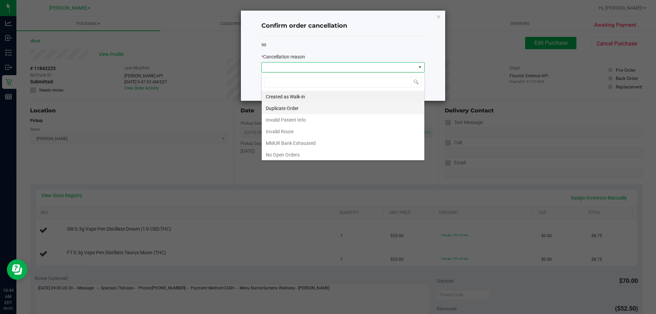
click at [304, 110] on li "Duplicate Order" at bounding box center [343, 108] width 163 height 12
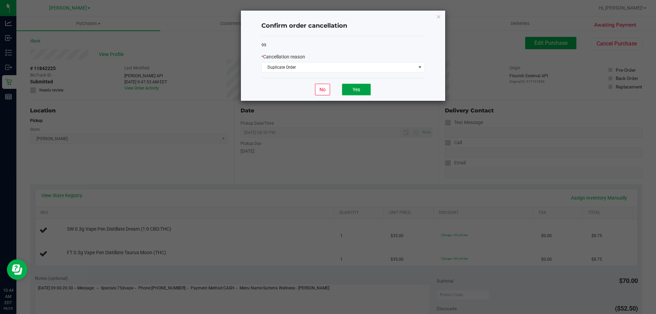
click at [363, 89] on button "Yes" at bounding box center [356, 90] width 29 height 12
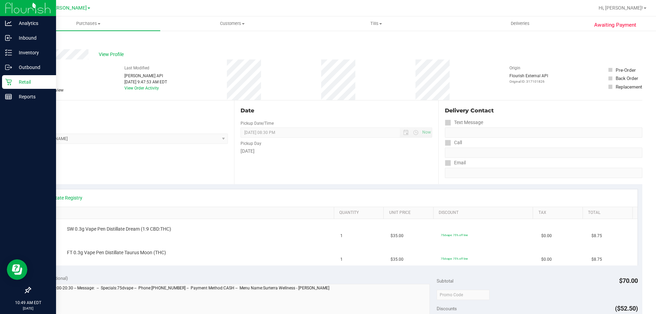
click at [39, 85] on p "Retail" at bounding box center [32, 82] width 41 height 8
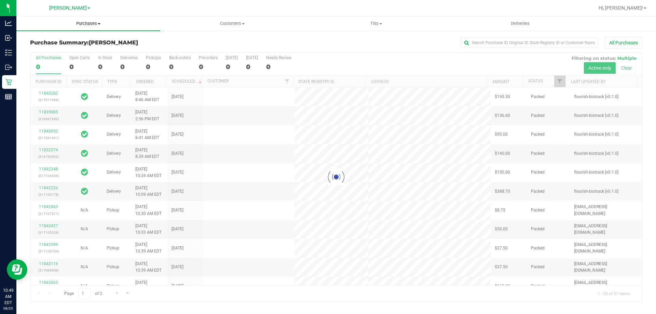
click at [92, 19] on uib-tab-heading "Purchases Summary of purchases Fulfillment All purchases" at bounding box center [88, 23] width 144 height 14
click at [59, 46] on li "Fulfillment" at bounding box center [88, 49] width 144 height 8
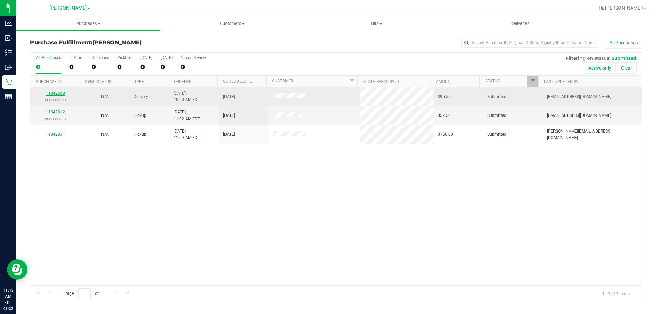
click at [55, 94] on link "11842698" at bounding box center [55, 93] width 19 height 5
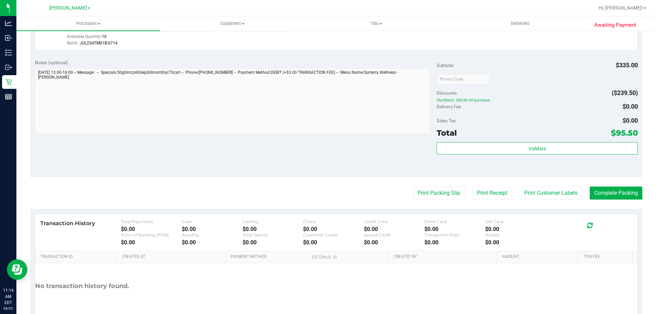
scroll to position [393, 0]
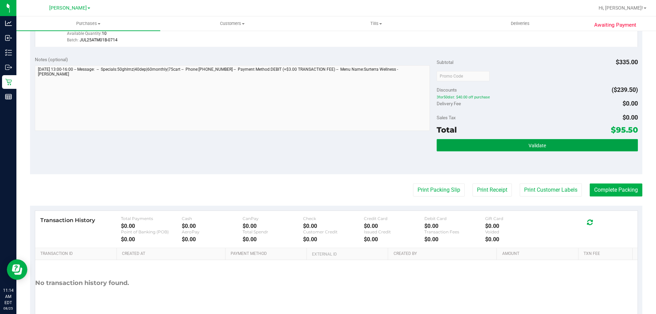
click at [531, 146] on span "Validate" at bounding box center [536, 145] width 17 height 5
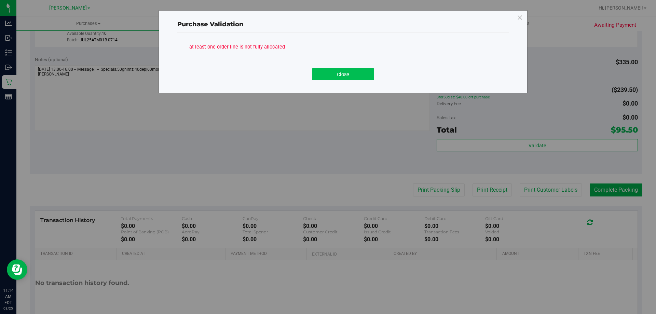
click at [330, 77] on button "Close" at bounding box center [343, 74] width 62 height 12
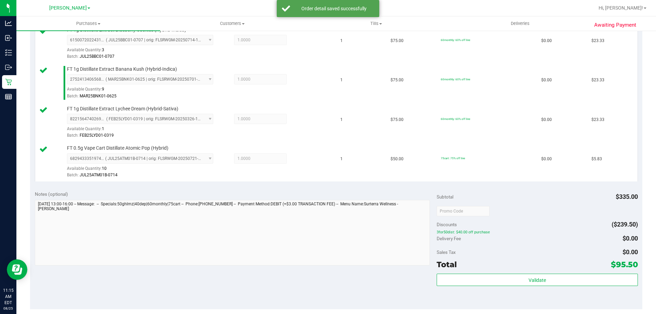
scroll to position [329, 0]
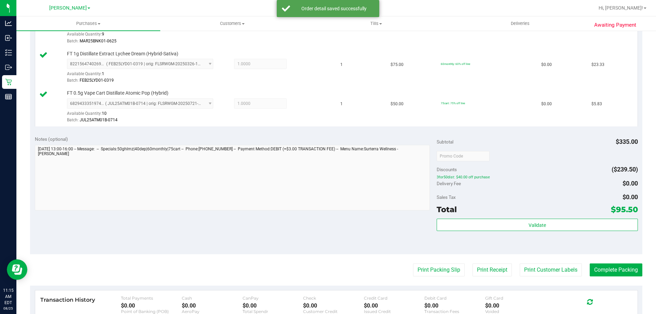
click at [549, 232] on div "Validate" at bounding box center [536, 234] width 201 height 31
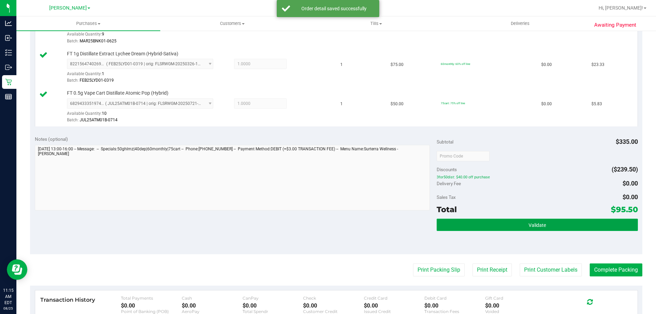
click at [549, 225] on button "Validate" at bounding box center [536, 225] width 201 height 12
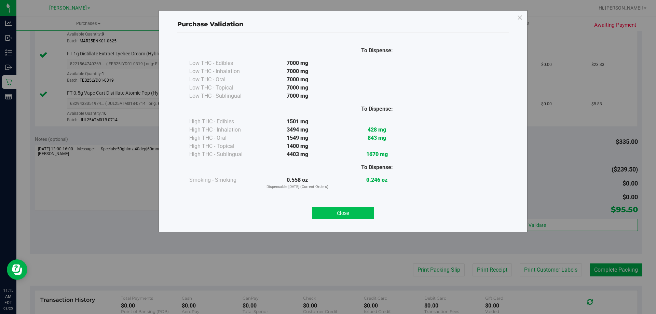
click at [348, 217] on button "Close" at bounding box center [343, 213] width 62 height 12
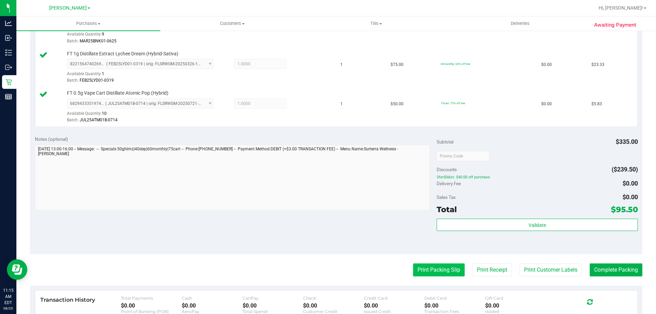
click at [432, 271] on button "Print Packing Slip" at bounding box center [439, 269] width 52 height 13
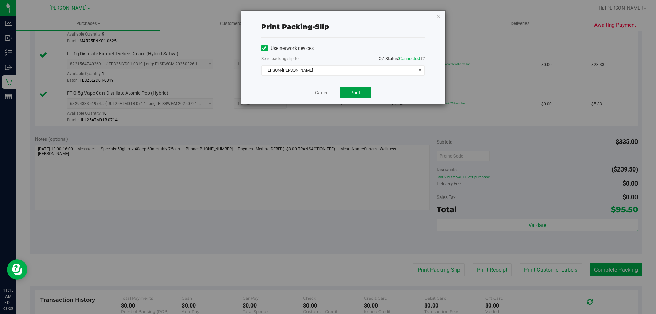
click at [360, 91] on span "Print" at bounding box center [355, 92] width 10 height 5
click at [327, 92] on link "Cancel" at bounding box center [322, 92] width 14 height 7
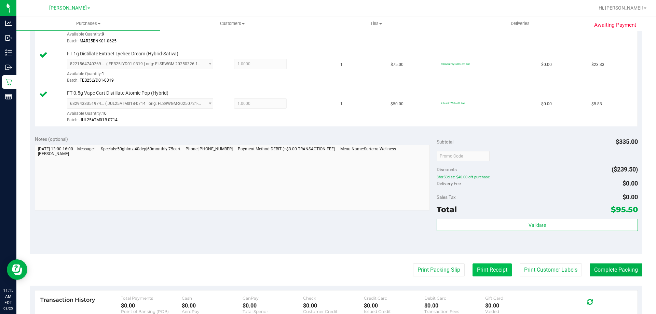
click at [482, 273] on button "Print Receipt" at bounding box center [491, 269] width 39 height 13
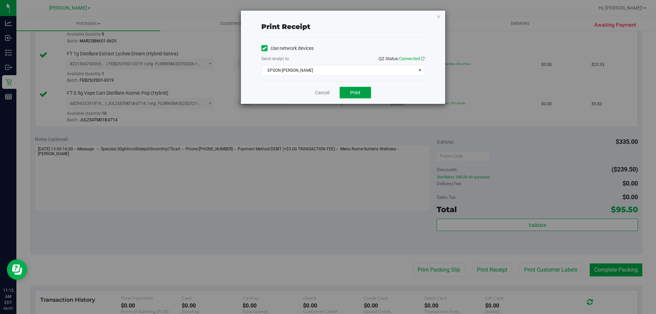
click at [359, 89] on button "Print" at bounding box center [354, 93] width 31 height 12
click at [323, 95] on link "Cancel" at bounding box center [322, 92] width 14 height 7
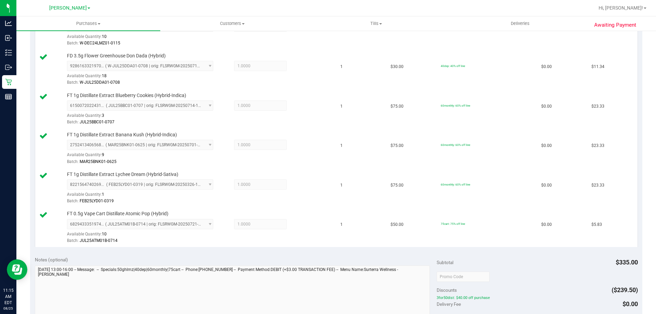
scroll to position [211, 0]
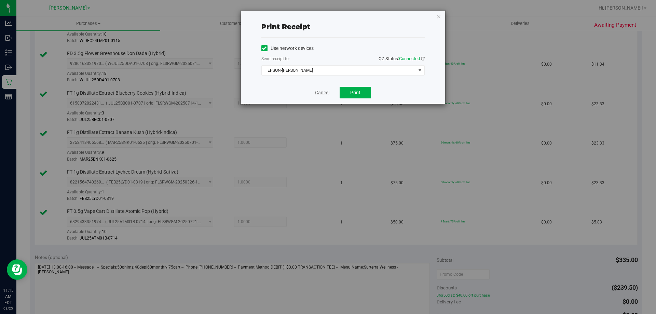
click at [322, 92] on link "Cancel" at bounding box center [322, 92] width 14 height 7
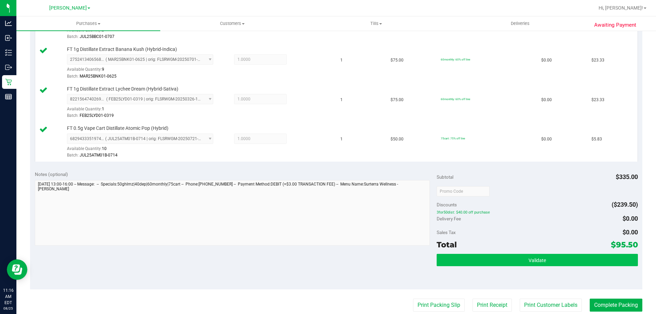
scroll to position [300, 0]
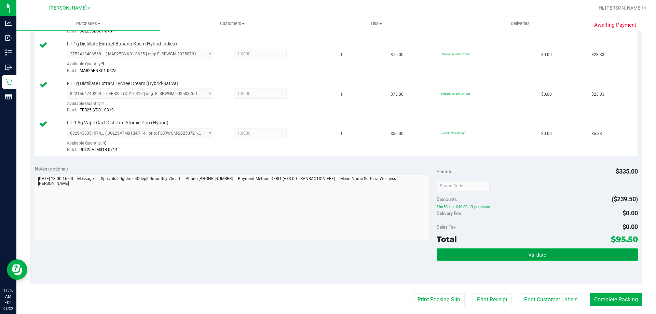
click at [562, 256] on button "Validate" at bounding box center [536, 254] width 201 height 12
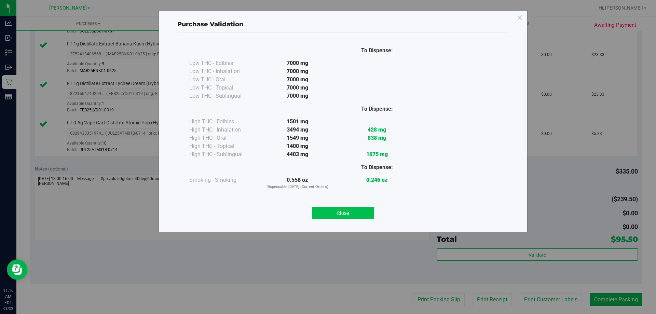
click at [349, 214] on button "Close" at bounding box center [343, 213] width 62 height 12
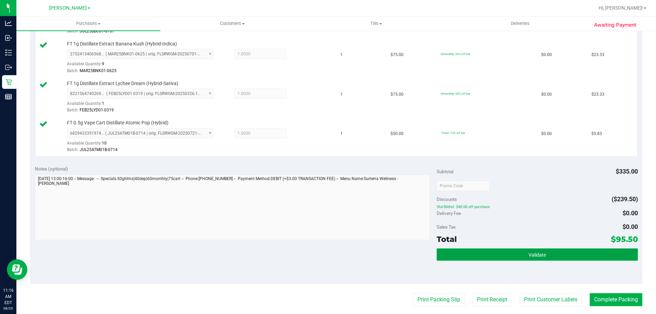
click at [498, 260] on button "Validate" at bounding box center [536, 254] width 201 height 12
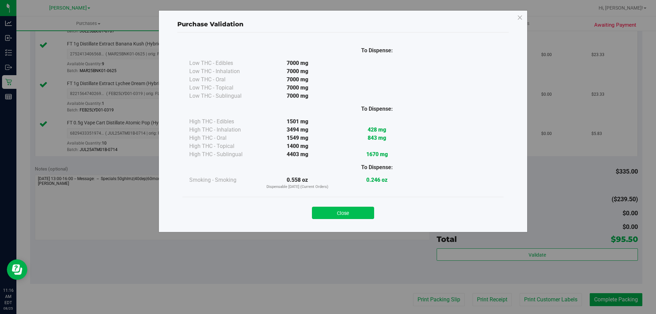
click at [341, 209] on button "Close" at bounding box center [343, 213] width 62 height 12
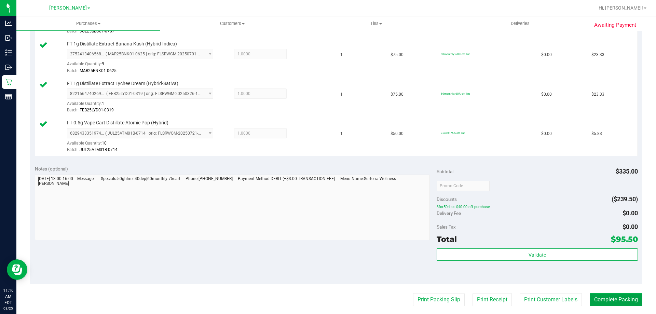
click at [600, 297] on button "Complete Packing" at bounding box center [615, 299] width 53 height 13
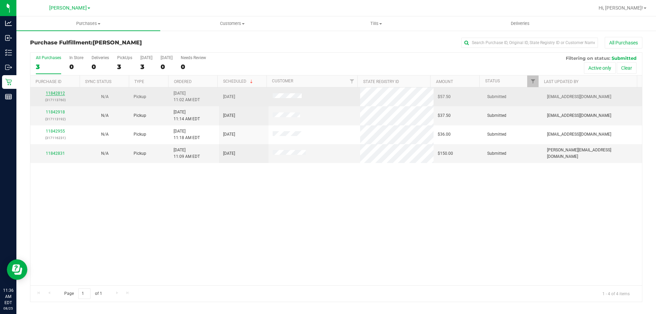
click at [54, 91] on link "11842812" at bounding box center [55, 93] width 19 height 5
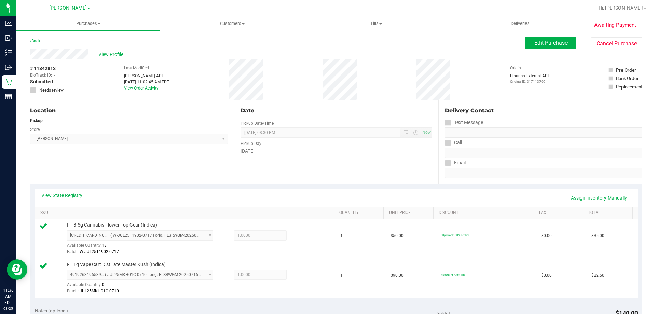
scroll to position [251, 0]
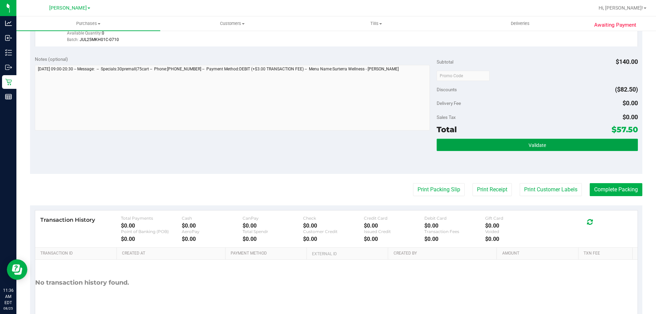
click at [528, 151] on button "Validate" at bounding box center [536, 145] width 201 height 12
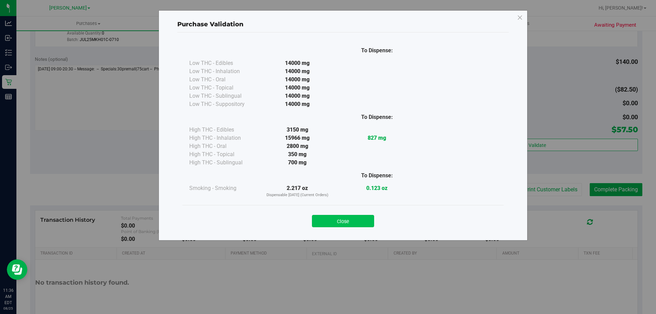
click at [319, 219] on button "Close" at bounding box center [343, 221] width 62 height 12
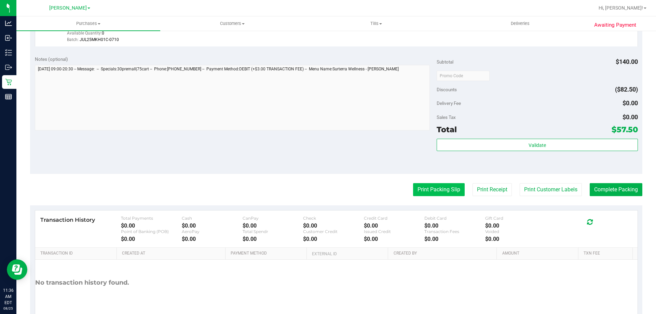
click at [414, 190] on button "Print Packing Slip" at bounding box center [439, 189] width 52 height 13
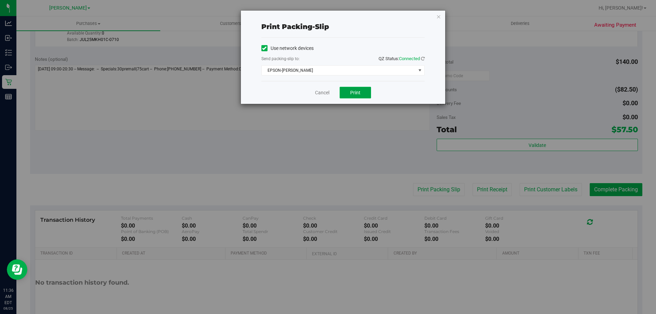
click at [356, 89] on button "Print" at bounding box center [354, 93] width 31 height 12
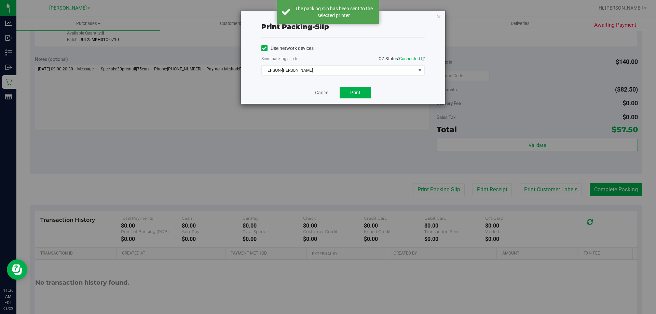
click at [323, 93] on link "Cancel" at bounding box center [322, 92] width 14 height 7
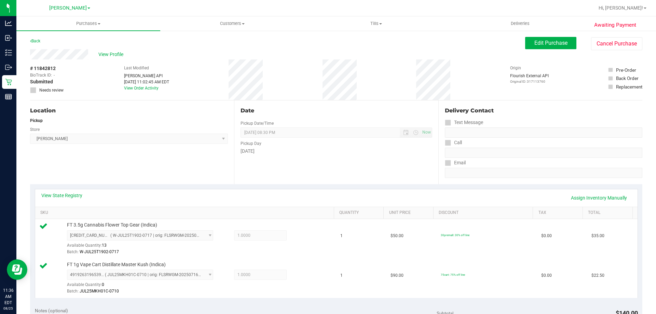
scroll to position [284, 0]
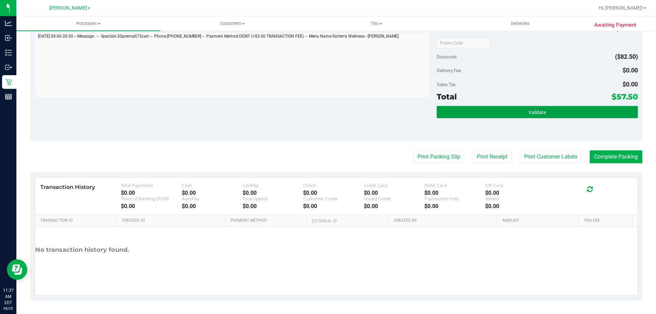
click at [528, 116] on button "Validate" at bounding box center [536, 112] width 201 height 12
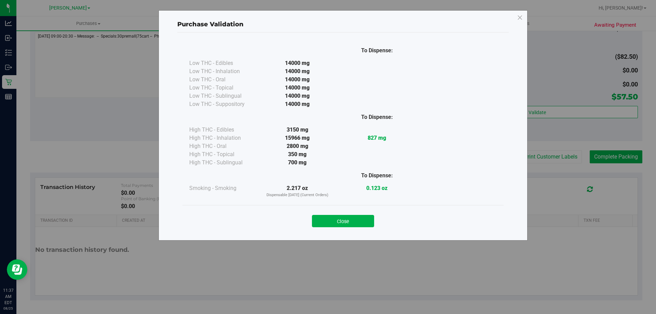
click at [356, 214] on div "Close" at bounding box center [343, 218] width 311 height 17
drag, startPoint x: 356, startPoint y: 218, endPoint x: 505, endPoint y: 203, distance: 149.7
click at [356, 219] on button "Close" at bounding box center [343, 221] width 62 height 12
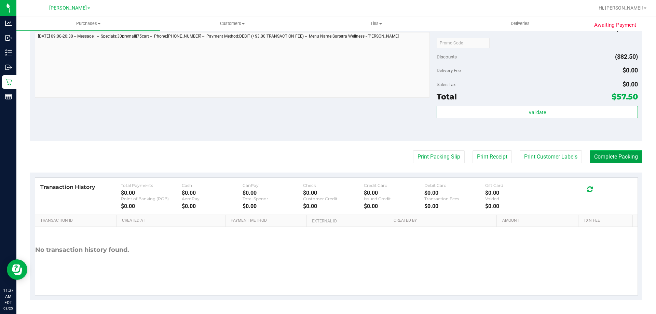
click at [600, 154] on button "Complete Packing" at bounding box center [615, 156] width 53 height 13
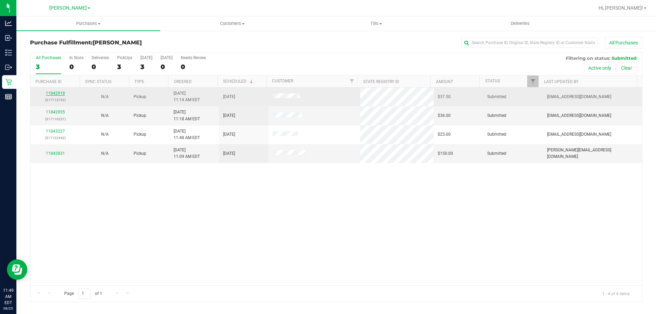
click at [60, 92] on link "11842918" at bounding box center [55, 93] width 19 height 5
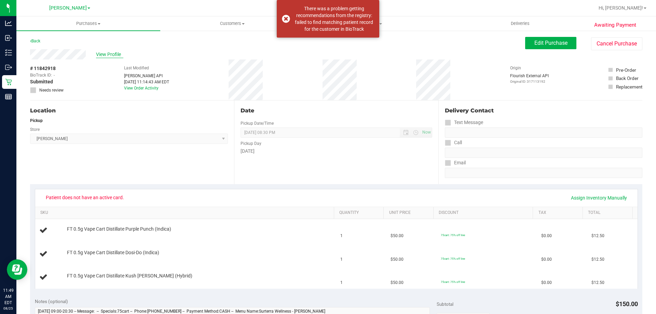
click at [118, 56] on span "View Profile" at bounding box center [109, 54] width 27 height 7
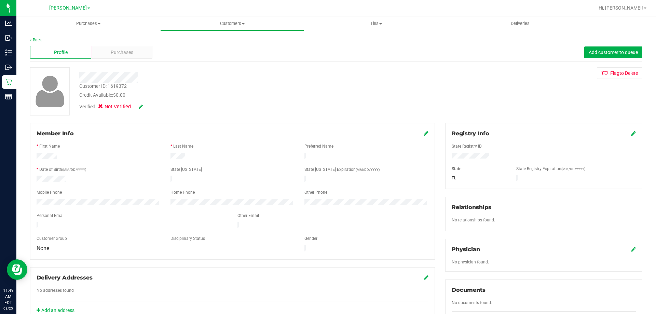
click at [631, 133] on icon at bounding box center [633, 132] width 5 height 5
click at [353, 83] on div "Customer ID: 1619372 Credit Available: $0.00" at bounding box center [229, 91] width 311 height 16
click at [628, 138] on div at bounding box center [544, 140] width 184 height 5
click at [629, 135] on icon at bounding box center [632, 133] width 6 height 5
click at [143, 106] on icon at bounding box center [141, 106] width 4 height 5
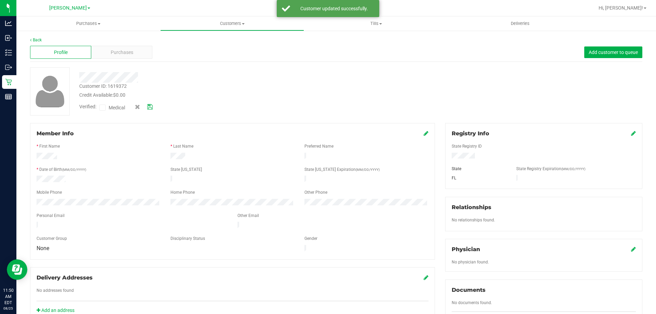
click at [105, 105] on span at bounding box center [102, 108] width 6 height 6
click at [0, 0] on input "Medical" at bounding box center [0, 0] width 0 height 0
click at [148, 106] on icon at bounding box center [149, 107] width 5 height 5
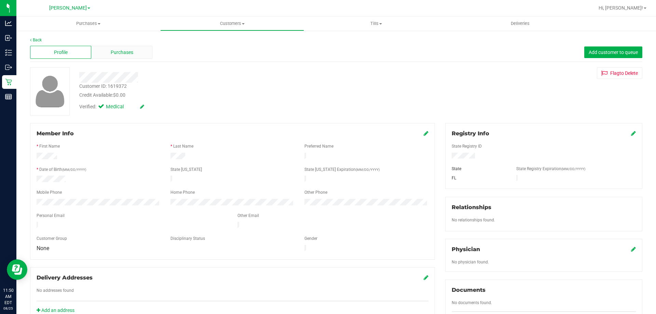
click at [128, 55] on span "Purchases" at bounding box center [122, 52] width 23 height 7
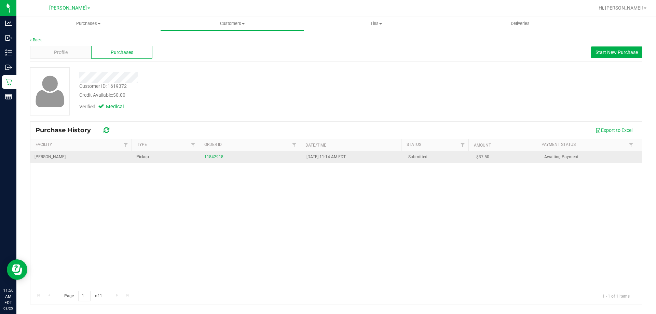
click at [209, 156] on link "11842918" at bounding box center [213, 156] width 19 height 5
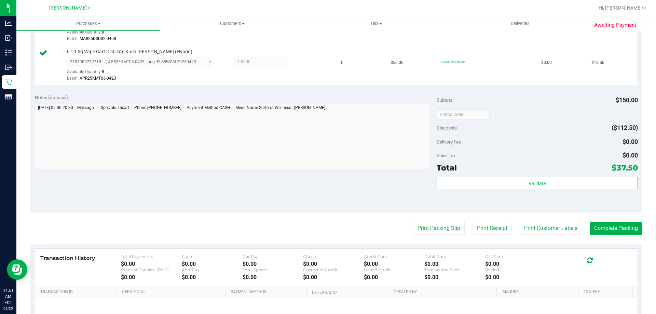
scroll to position [264, 0]
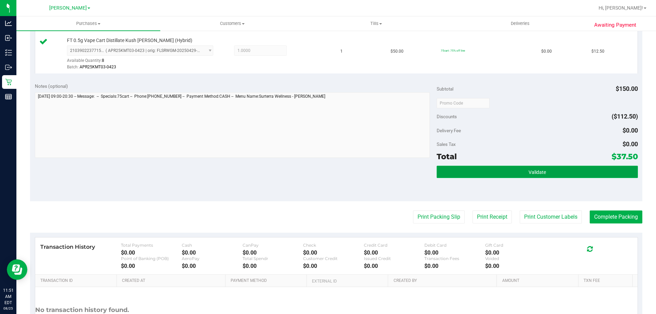
click at [562, 173] on button "Validate" at bounding box center [536, 172] width 201 height 12
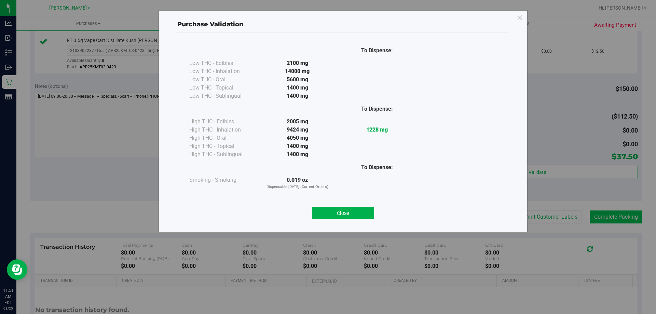
drag, startPoint x: 327, startPoint y: 213, endPoint x: 601, endPoint y: 212, distance: 274.6
click at [328, 213] on button "Close" at bounding box center [343, 213] width 62 height 12
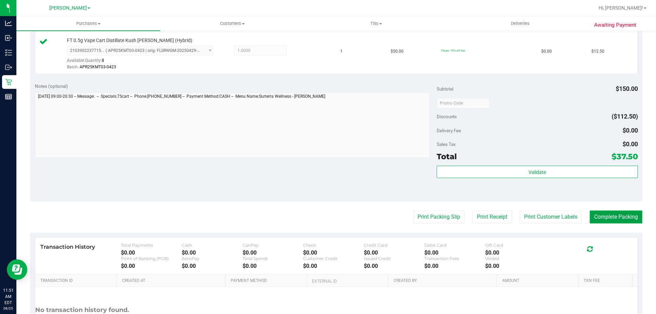
click at [604, 212] on button "Complete Packing" at bounding box center [615, 216] width 53 height 13
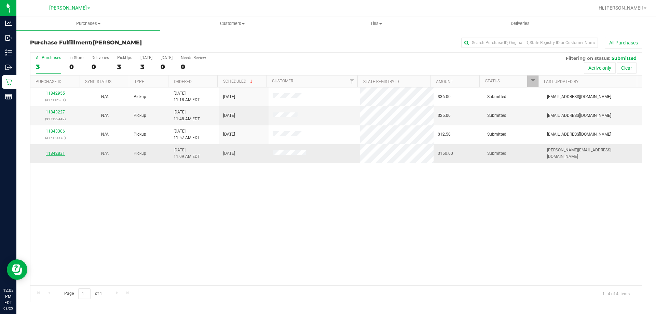
click at [53, 155] on link "11842831" at bounding box center [55, 153] width 19 height 5
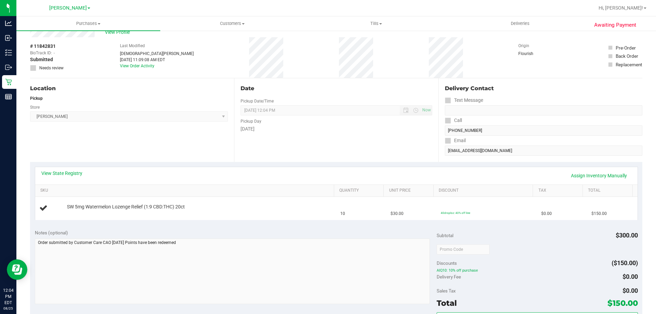
scroll to position [34, 0]
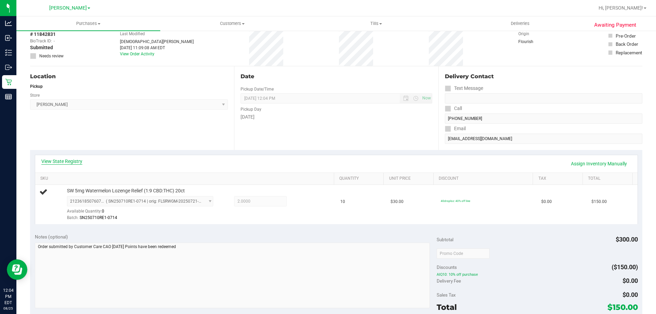
click at [55, 161] on link "View State Registry" at bounding box center [61, 161] width 41 height 7
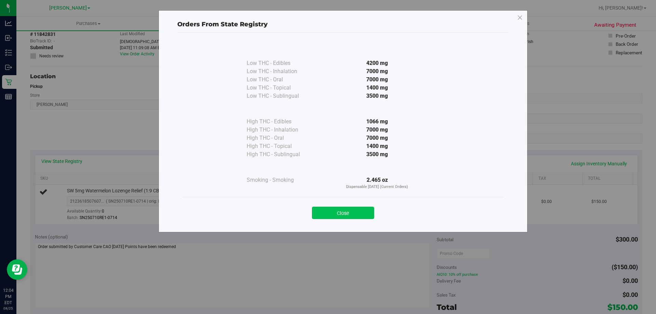
click at [345, 210] on button "Close" at bounding box center [343, 213] width 62 height 12
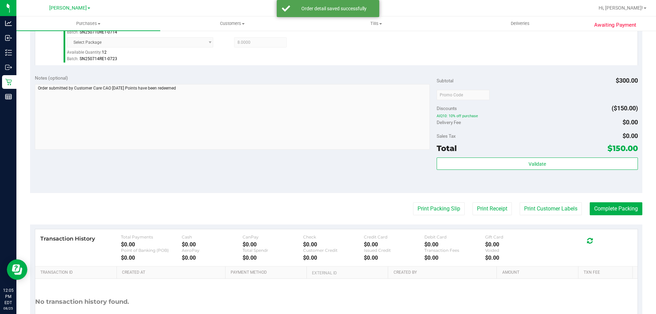
scroll to position [226, 0]
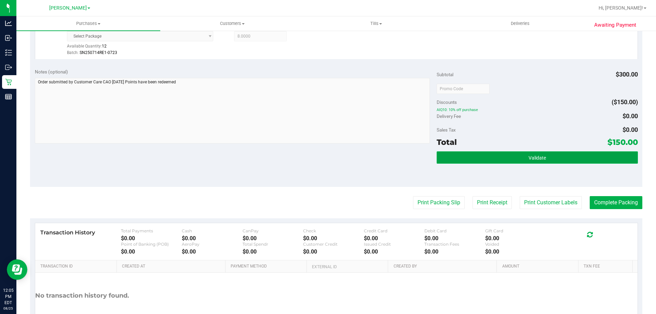
click at [516, 158] on button "Validate" at bounding box center [536, 157] width 201 height 12
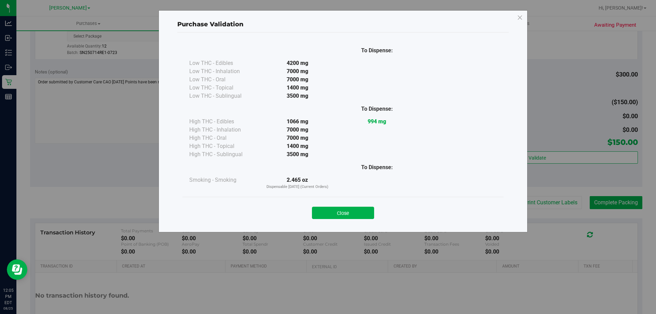
click at [344, 211] on button "Close" at bounding box center [343, 213] width 62 height 12
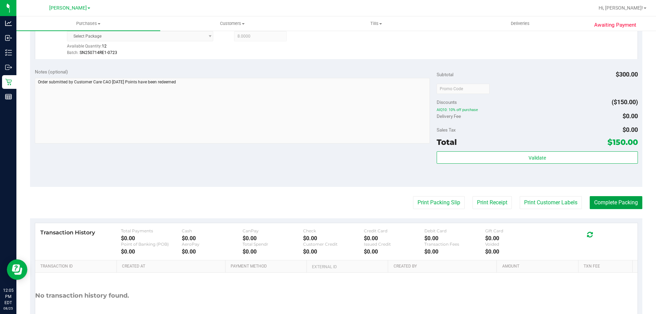
drag, startPoint x: 619, startPoint y: 205, endPoint x: 540, endPoint y: 185, distance: 81.2
click at [619, 204] on button "Complete Packing" at bounding box center [615, 202] width 53 height 13
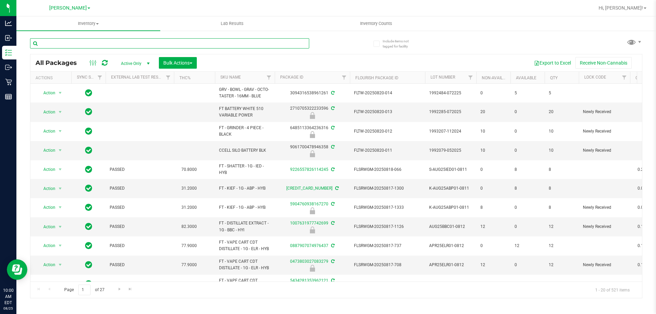
click at [130, 43] on input "text" at bounding box center [169, 43] width 279 height 10
type input "1605503664022593"
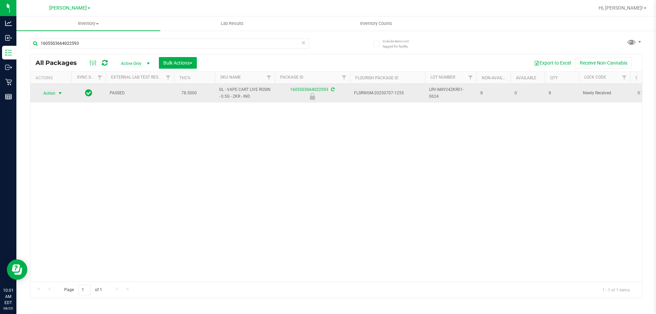
click at [59, 93] on span "select" at bounding box center [59, 93] width 5 height 5
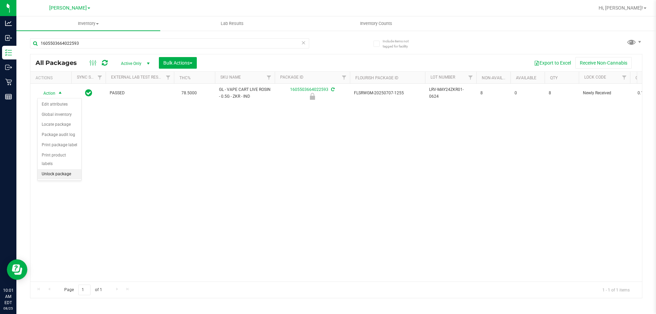
click at [44, 169] on li "Unlock package" at bounding box center [60, 174] width 44 height 10
click at [302, 44] on icon at bounding box center [303, 42] width 5 height 8
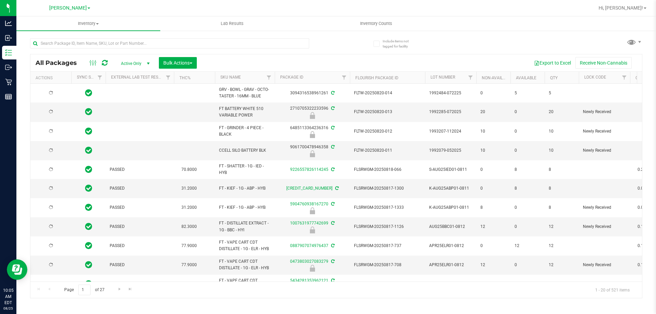
type input "2026-02-15"
click at [248, 43] on input "text" at bounding box center [169, 43] width 279 height 10
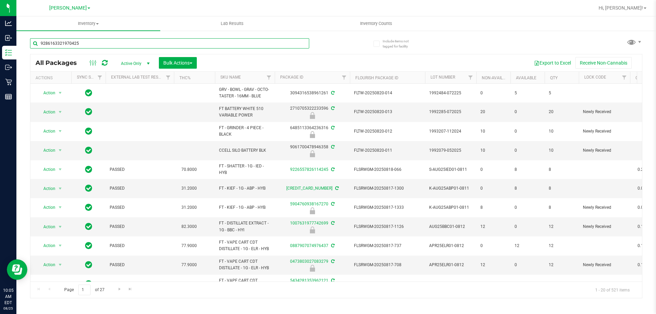
type input "9286163321970425"
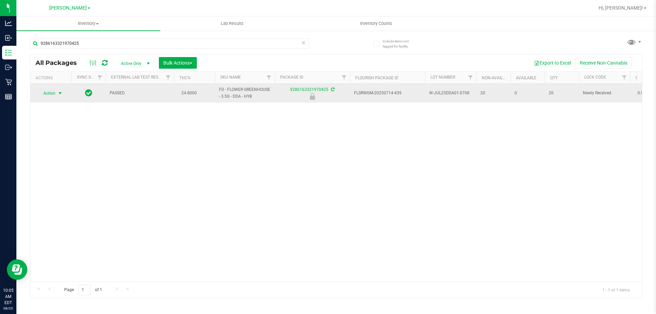
click at [52, 91] on span "Action" at bounding box center [46, 93] width 18 height 10
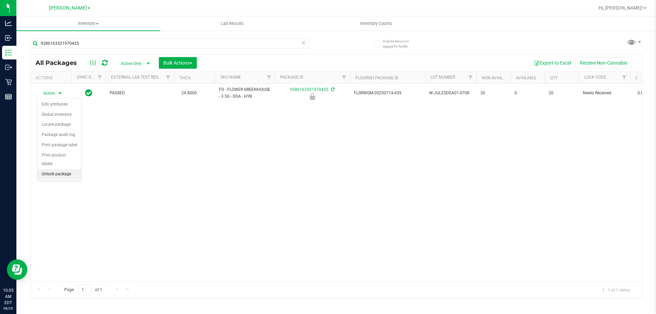
click at [46, 169] on li "Unlock package" at bounding box center [60, 174] width 44 height 10
click at [304, 45] on icon at bounding box center [303, 42] width 5 height 8
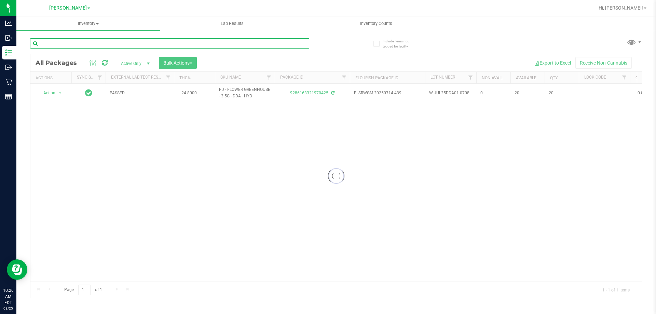
click at [210, 43] on input "text" at bounding box center [169, 43] width 279 height 10
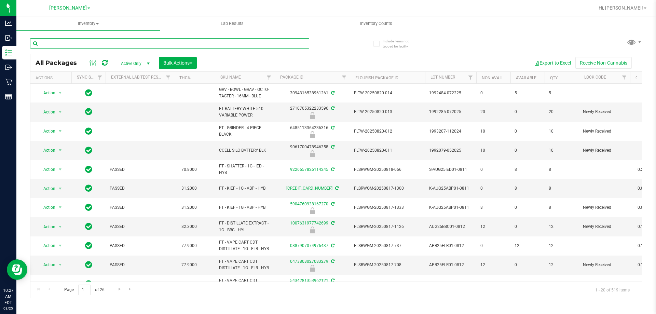
click at [248, 43] on input "text" at bounding box center [169, 43] width 279 height 10
type input "5971703696799554"
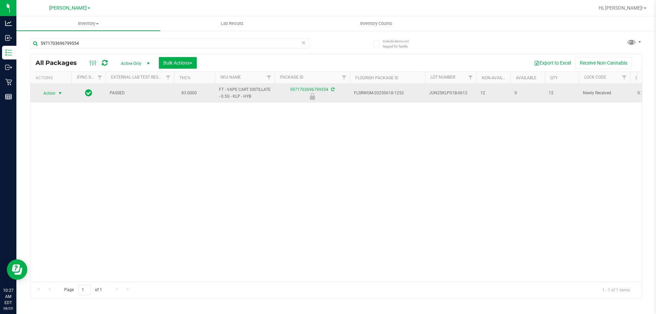
click at [56, 94] on span "select" at bounding box center [60, 93] width 9 height 10
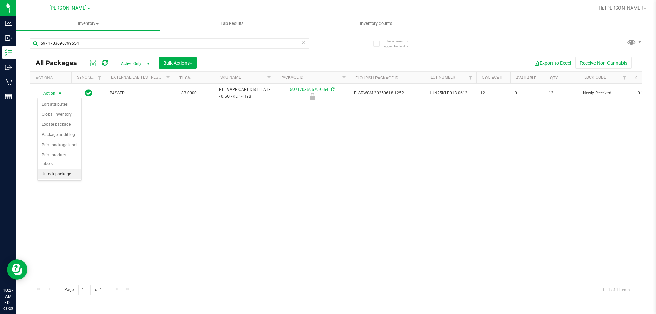
click at [56, 169] on li "Unlock package" at bounding box center [60, 174] width 44 height 10
click at [303, 41] on icon at bounding box center [303, 42] width 5 height 8
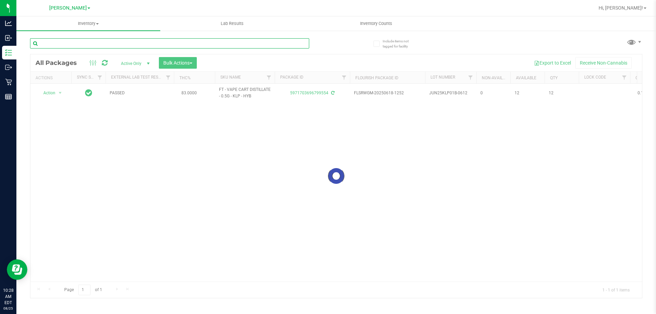
click at [78, 43] on input "text" at bounding box center [169, 43] width 279 height 10
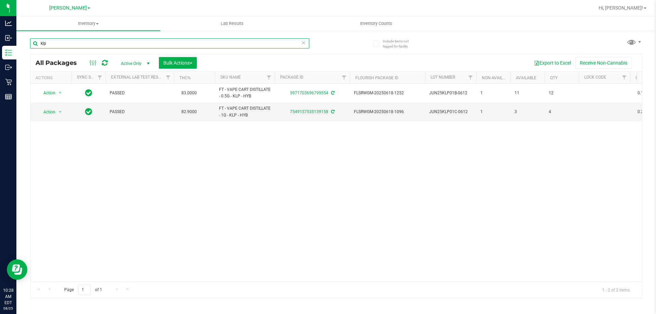
type input "klp"
click at [91, 44] on input "klp" at bounding box center [169, 43] width 279 height 10
click at [304, 44] on icon at bounding box center [303, 42] width 5 height 8
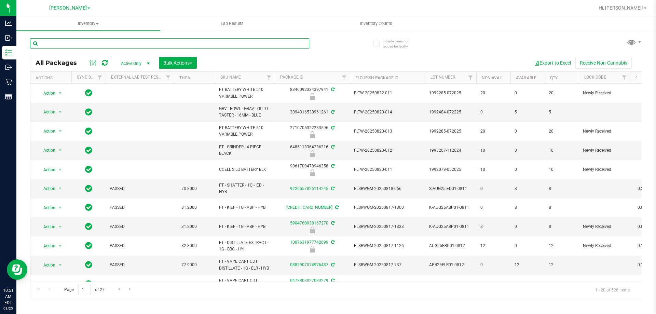
click at [86, 43] on input "text" at bounding box center [169, 43] width 279 height 10
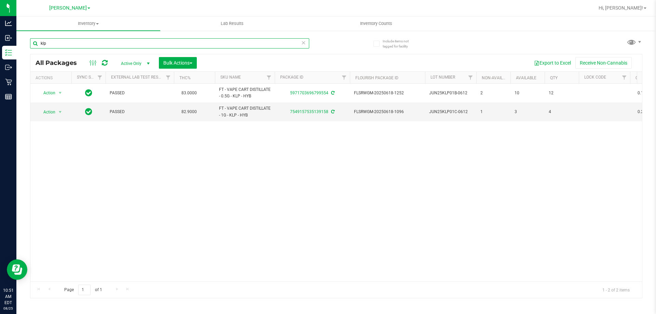
type input "klp"
click at [80, 40] on input "klp" at bounding box center [169, 43] width 279 height 10
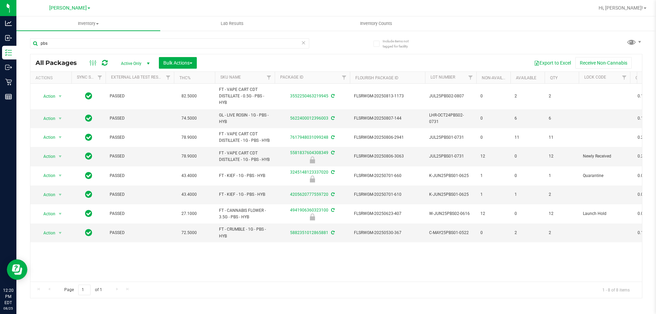
type input "pbs"
